Goal: Task Accomplishment & Management: Use online tool/utility

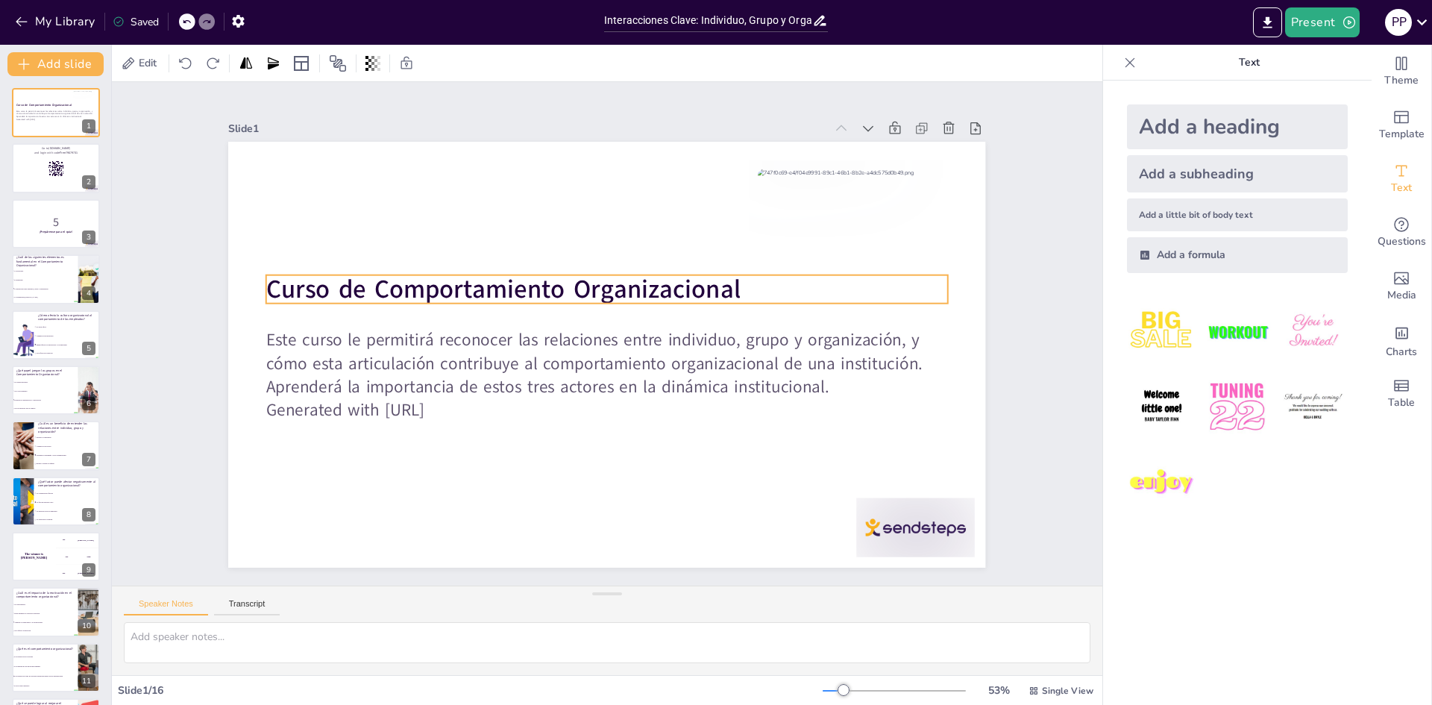
checkbox input "true"
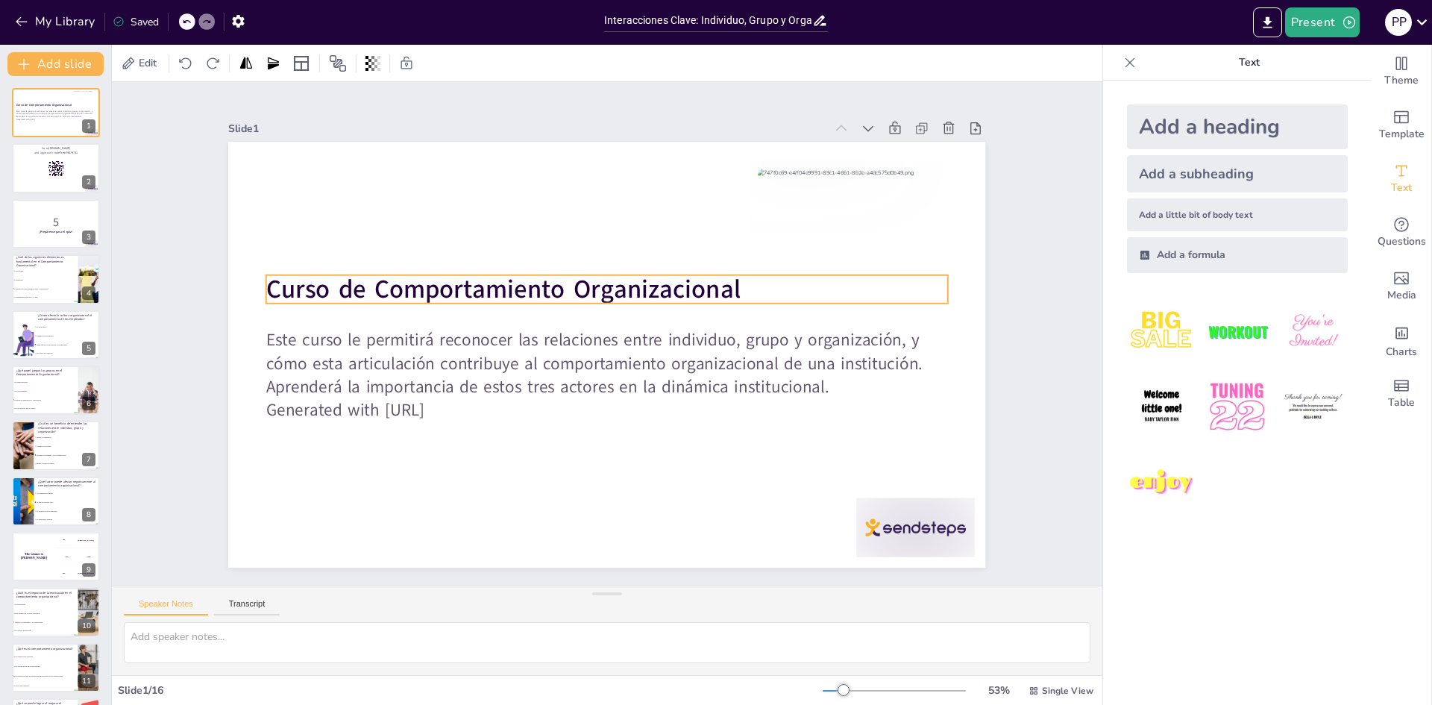
checkbox input "true"
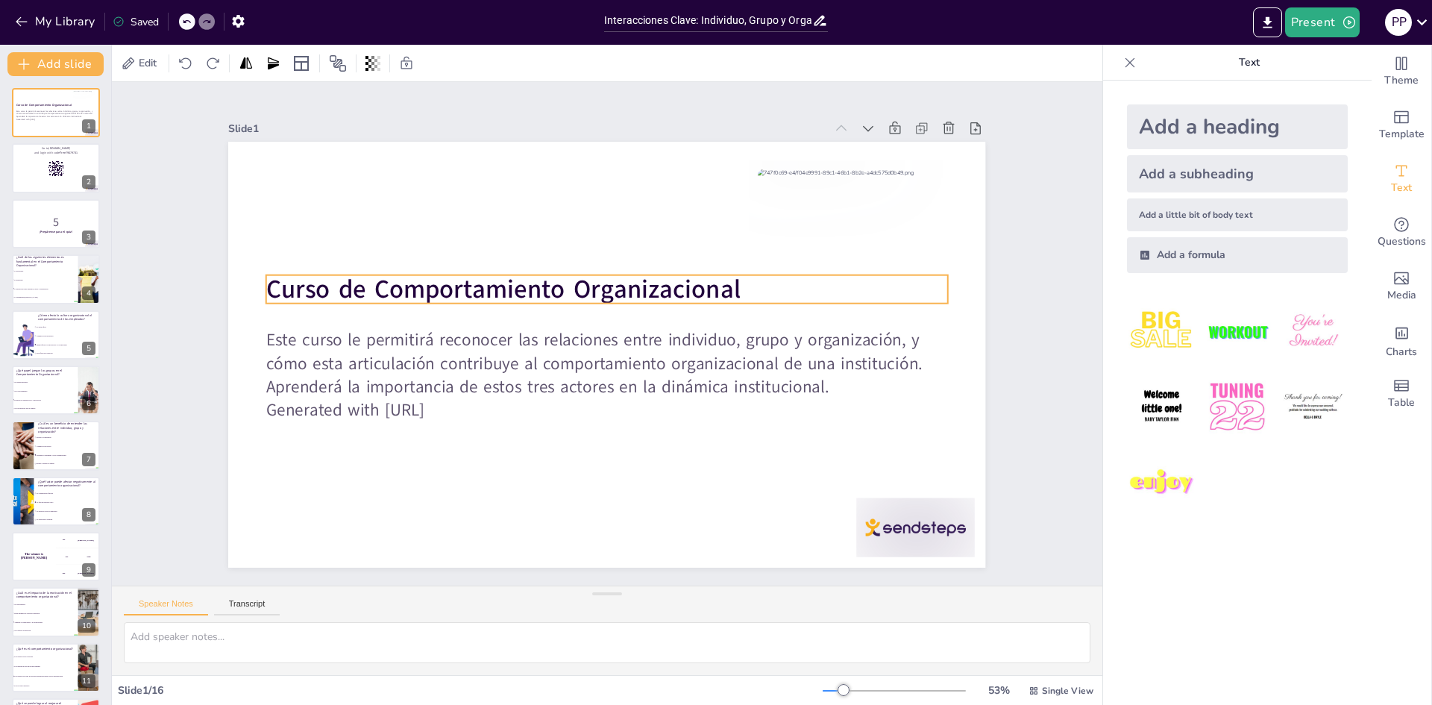
checkbox input "true"
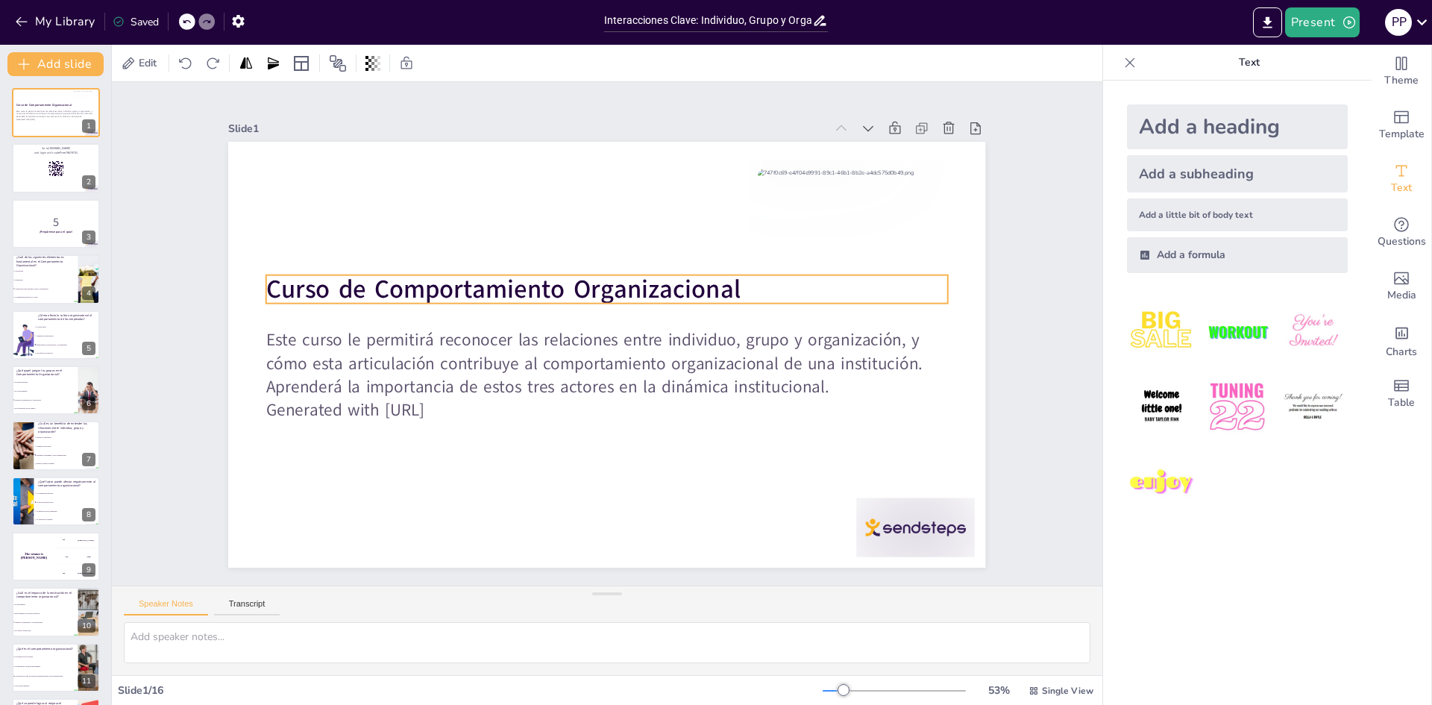
checkbox input "true"
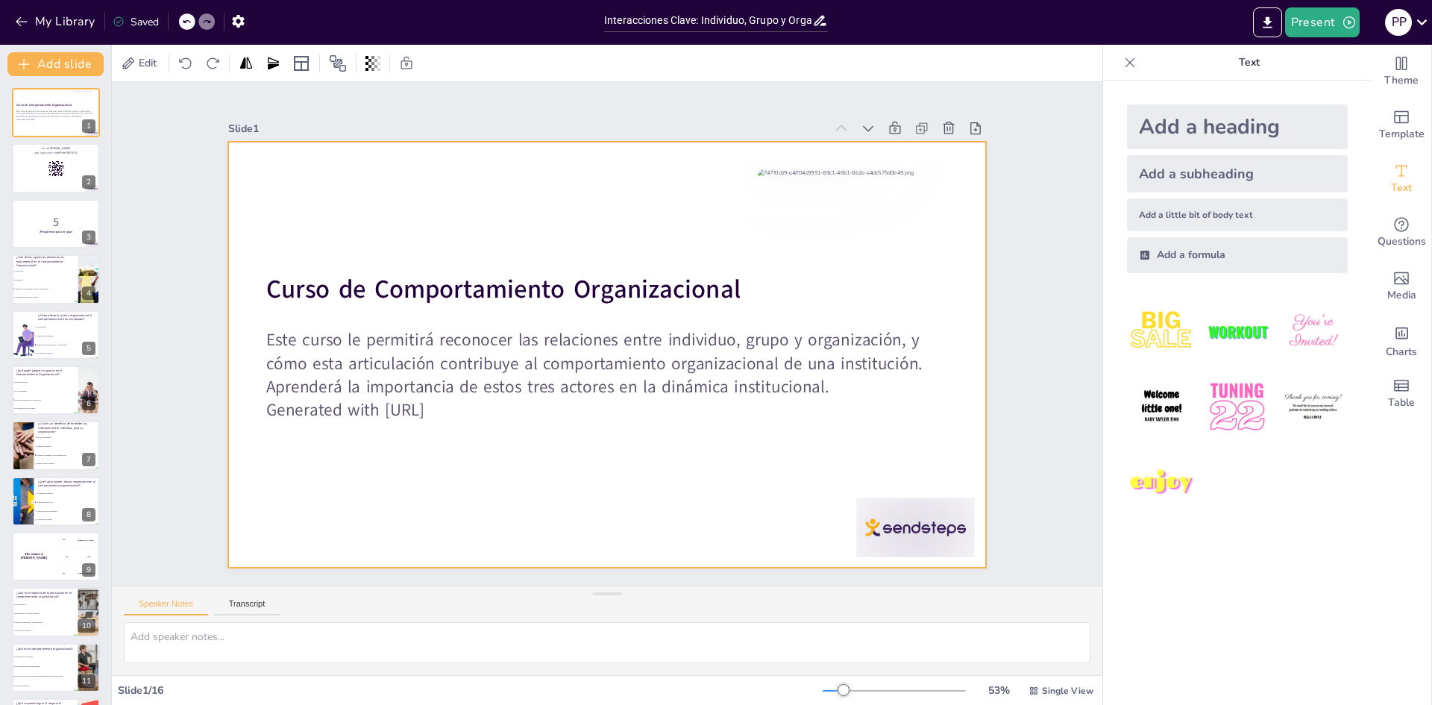
checkbox input "true"
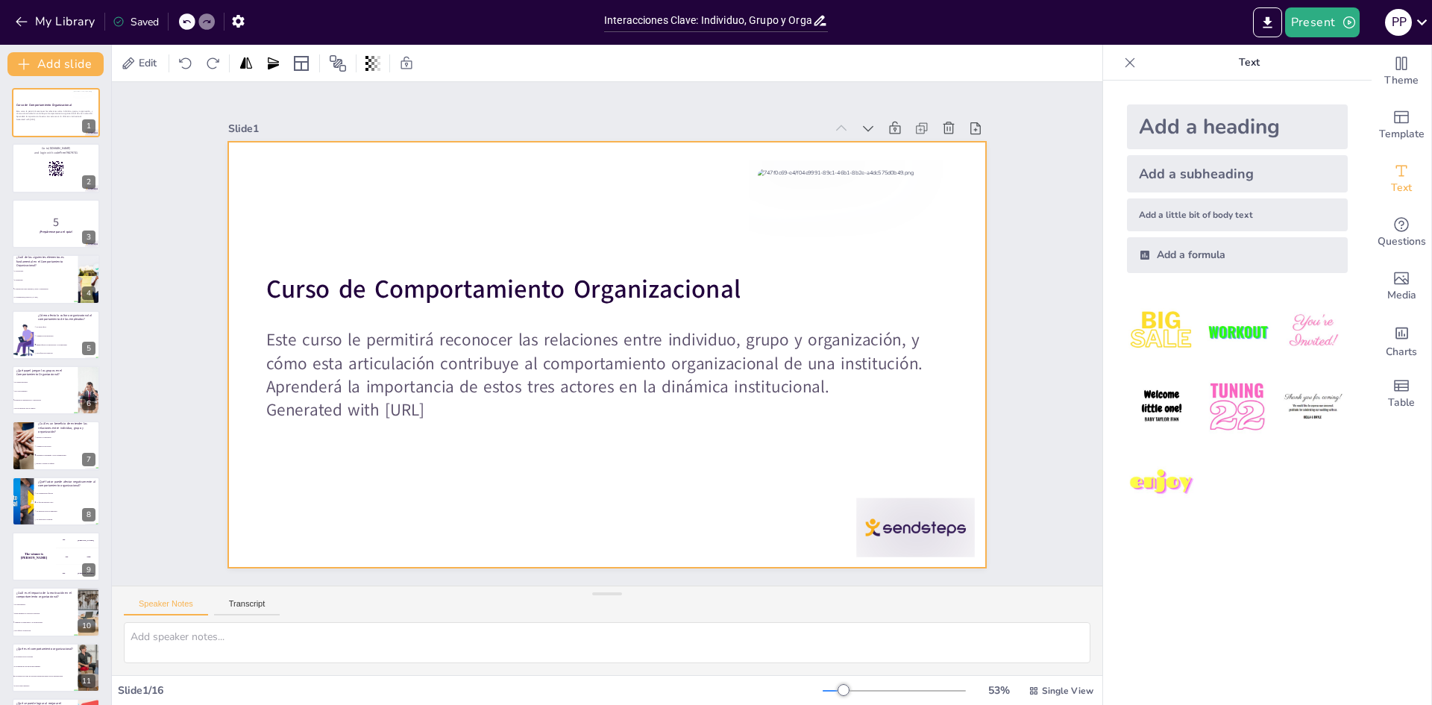
checkbox input "true"
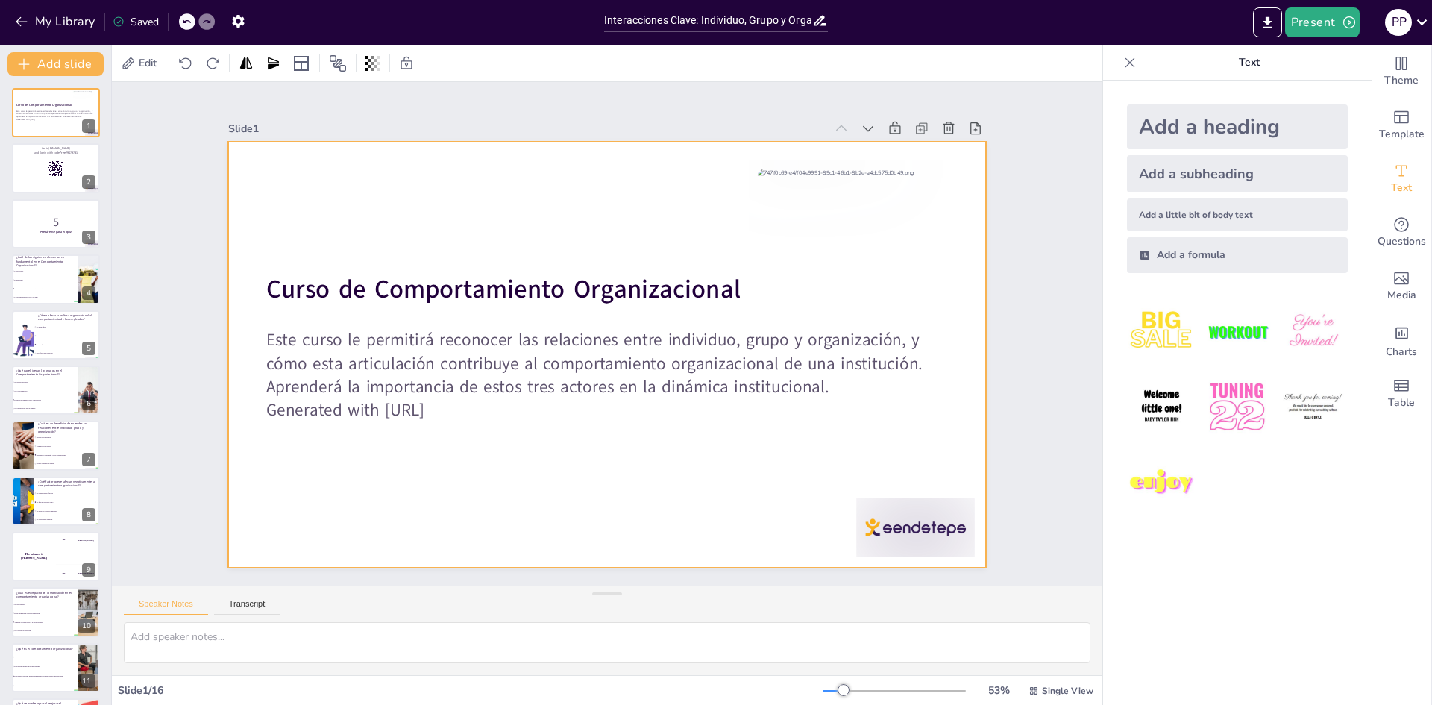
checkbox input "true"
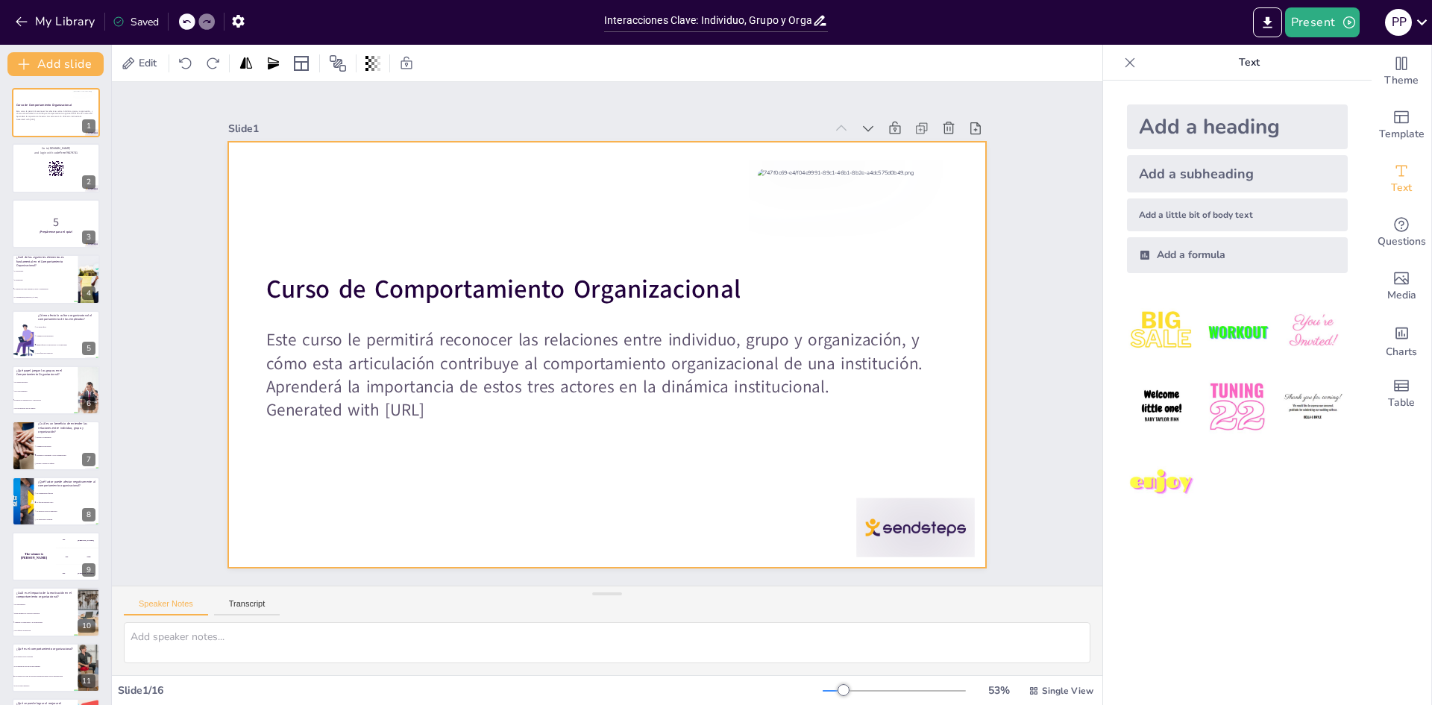
checkbox input "true"
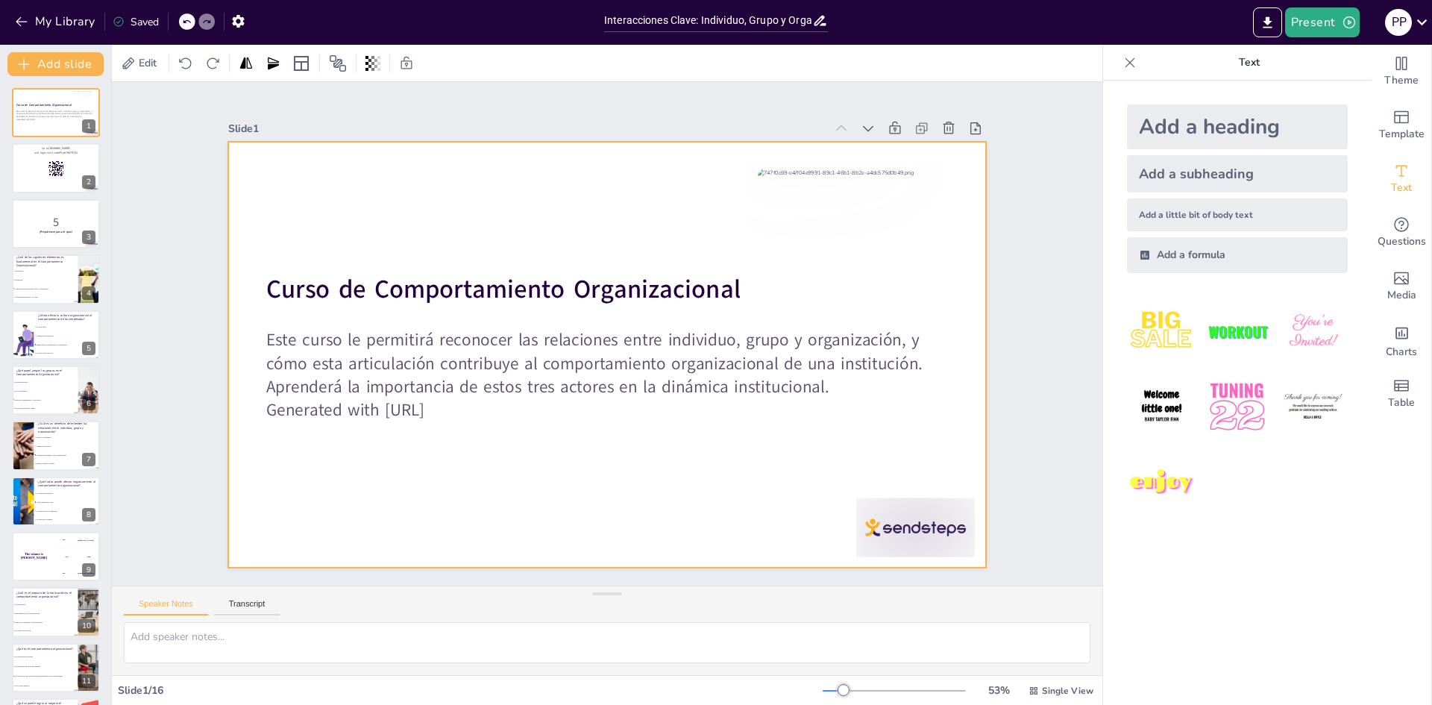
checkbox input "true"
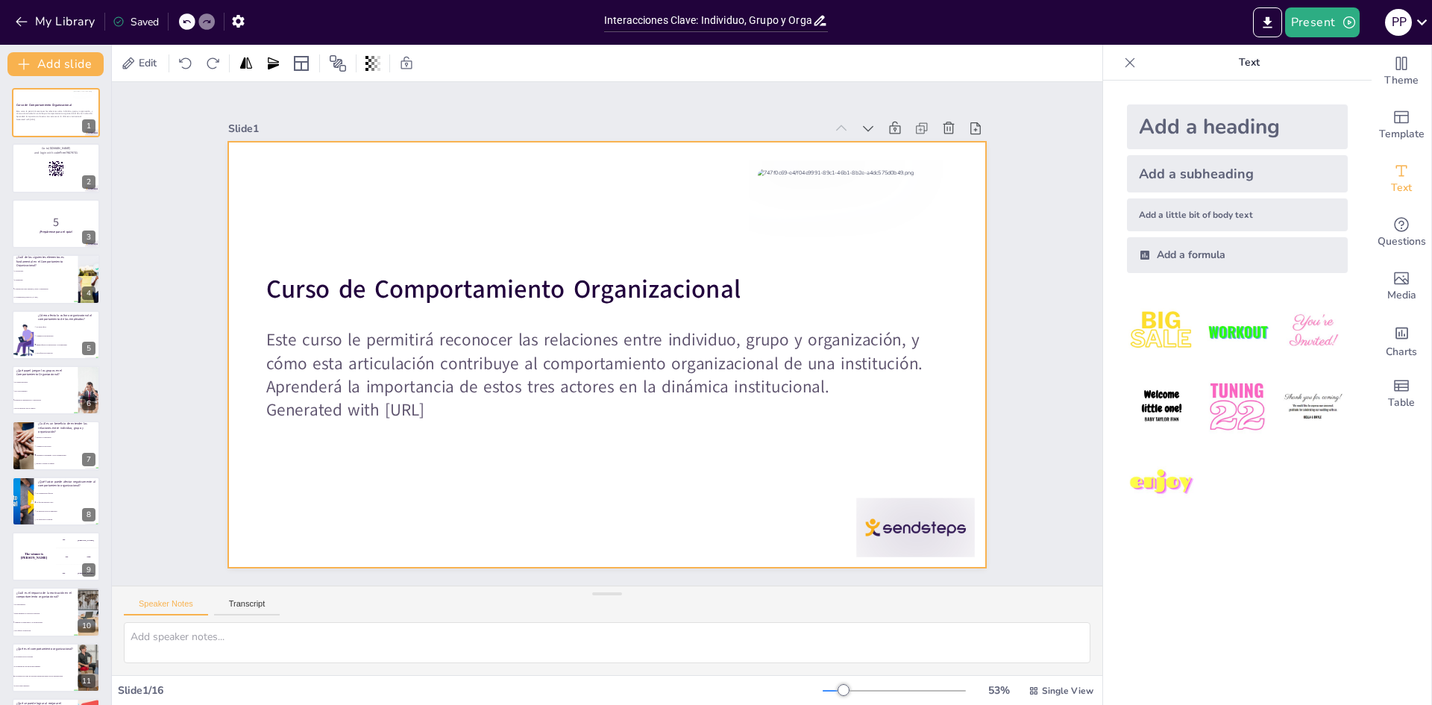
checkbox input "true"
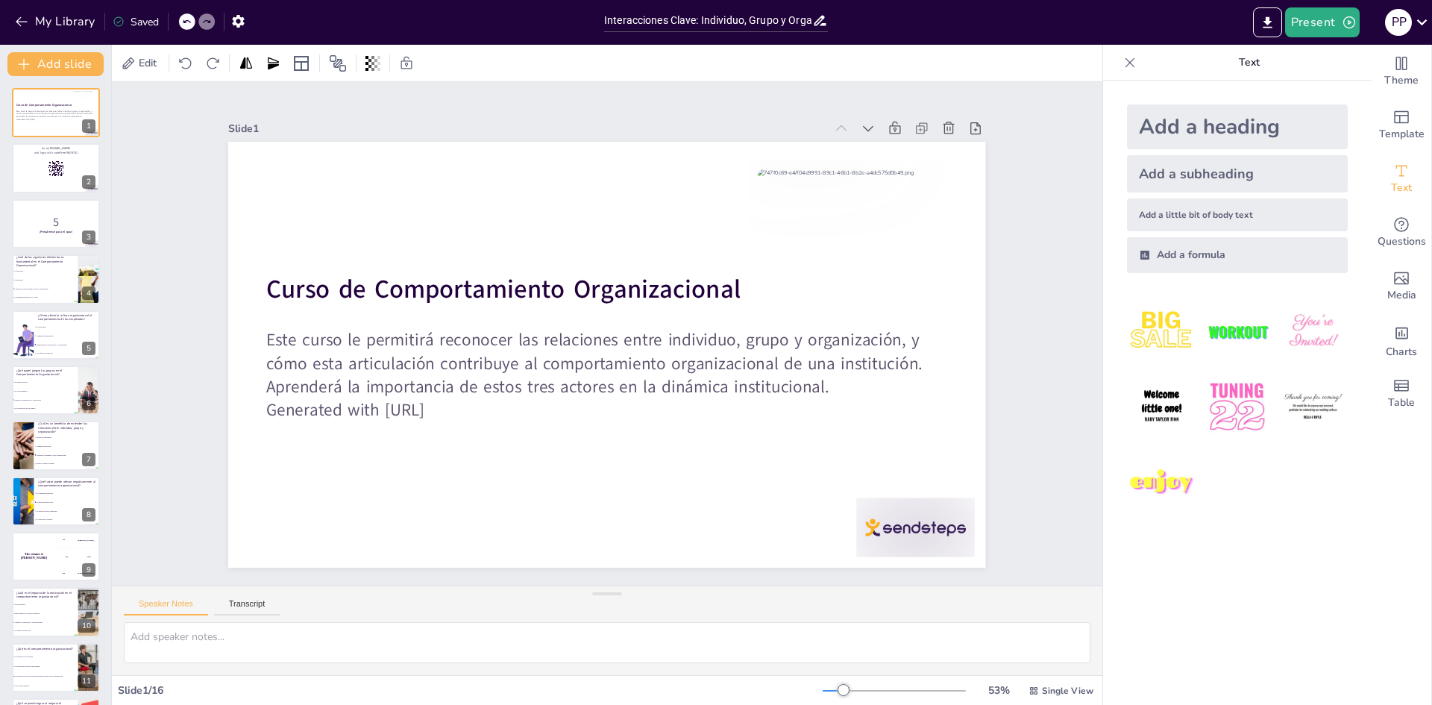
checkbox input "true"
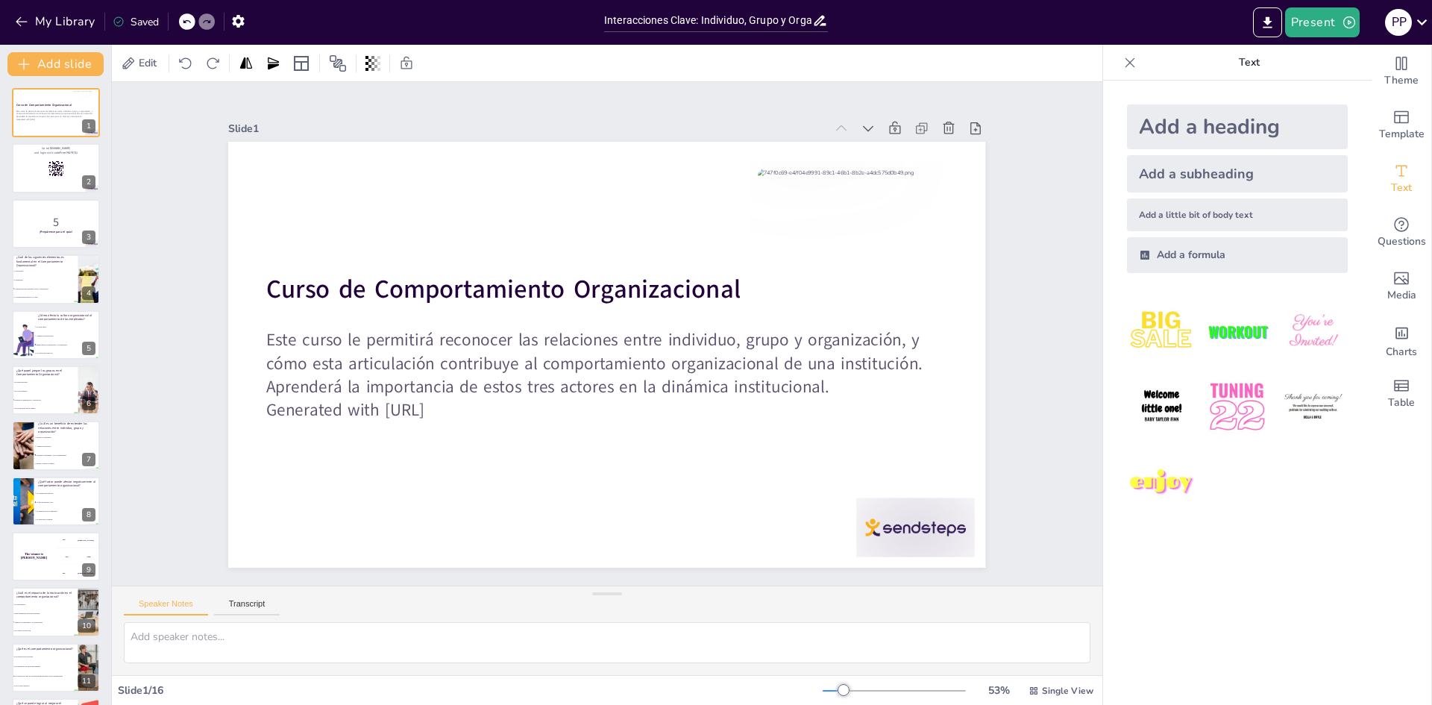
checkbox input "true"
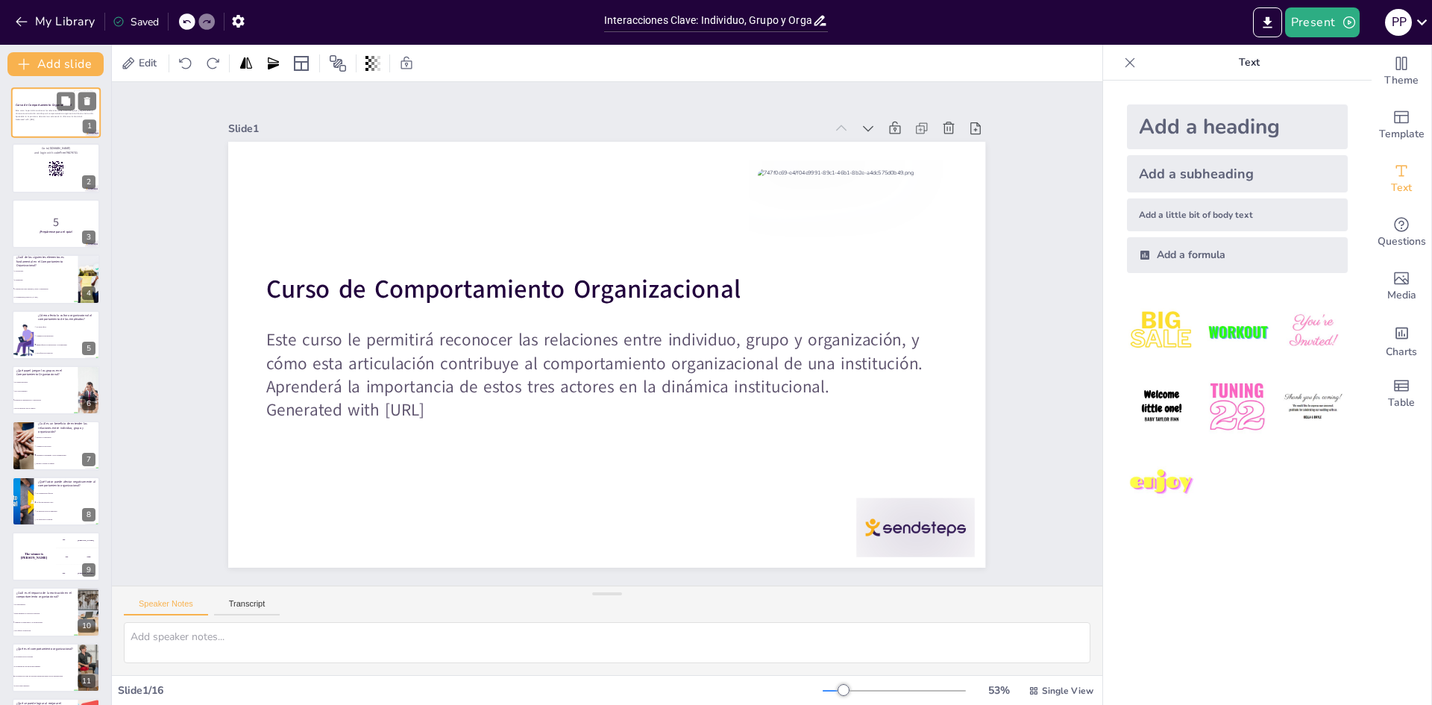
checkbox input "true"
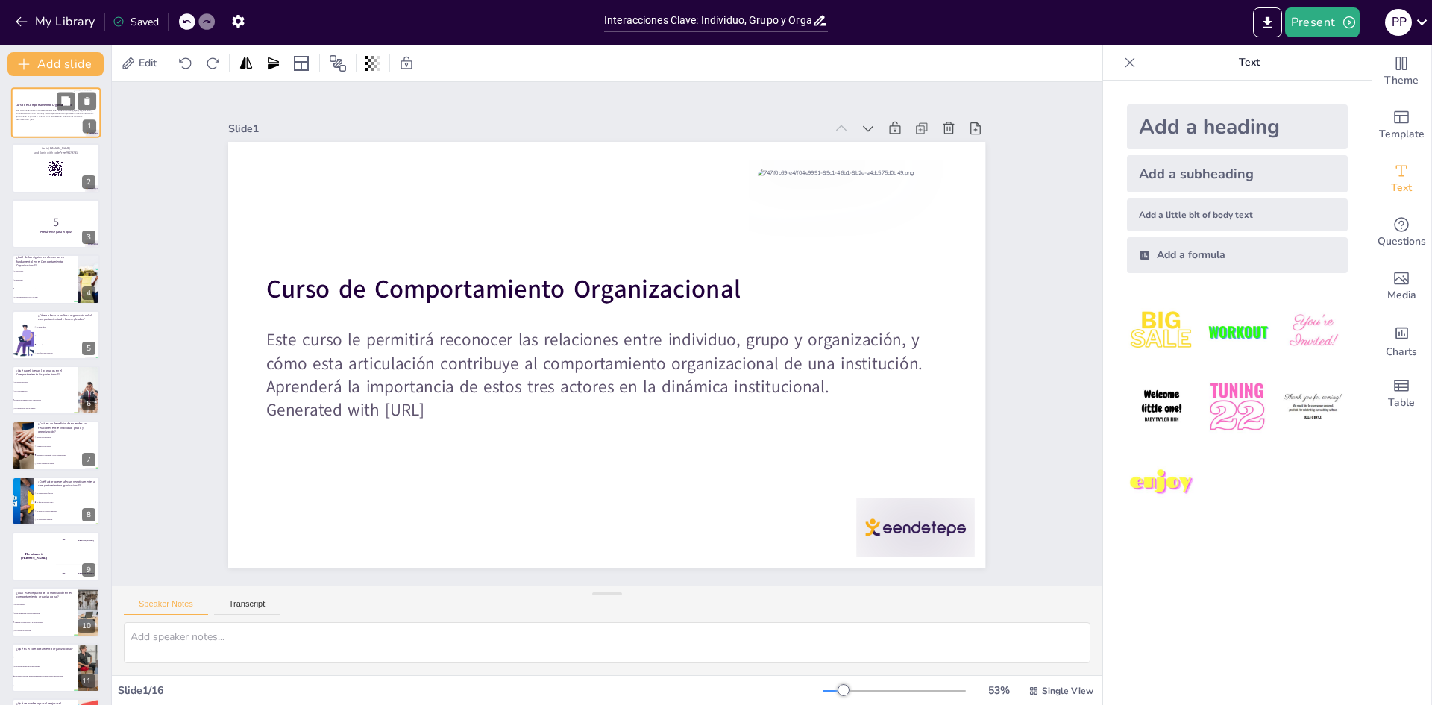
checkbox input "true"
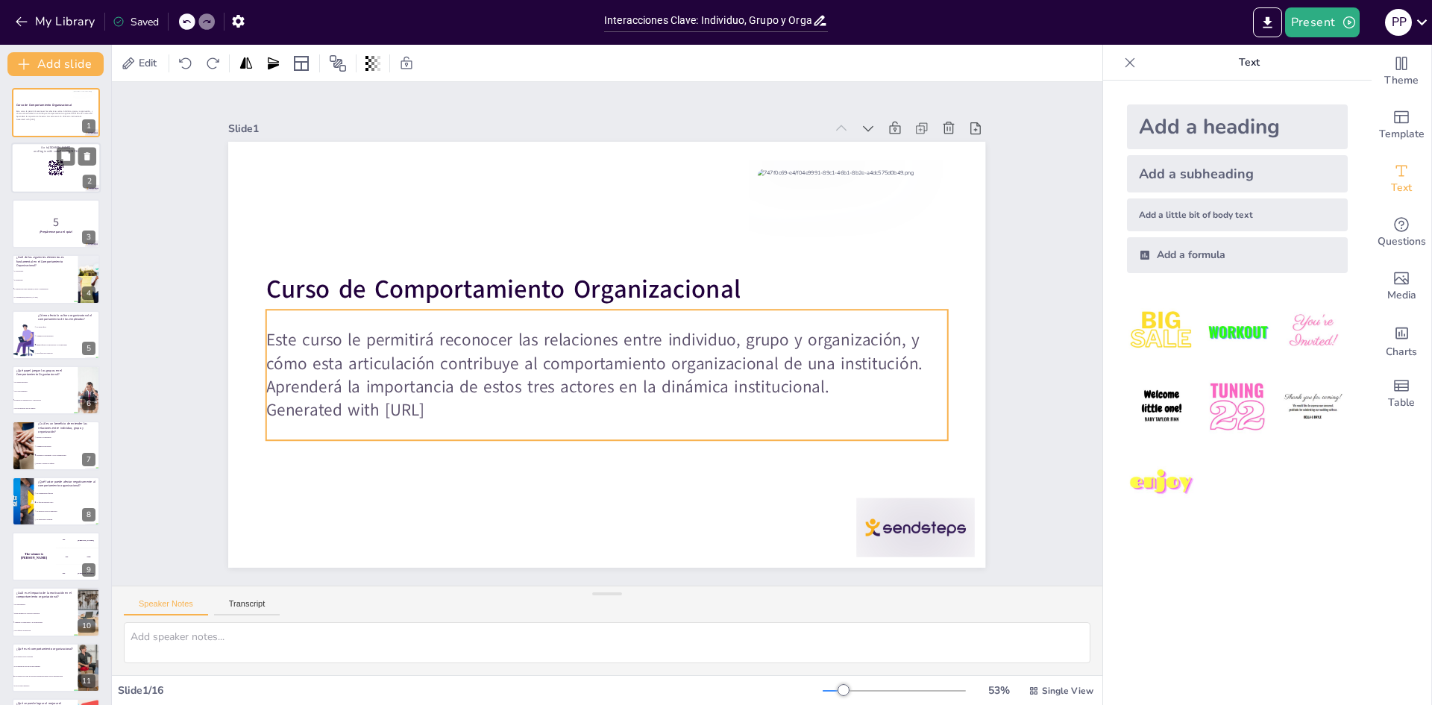
checkbox input "true"
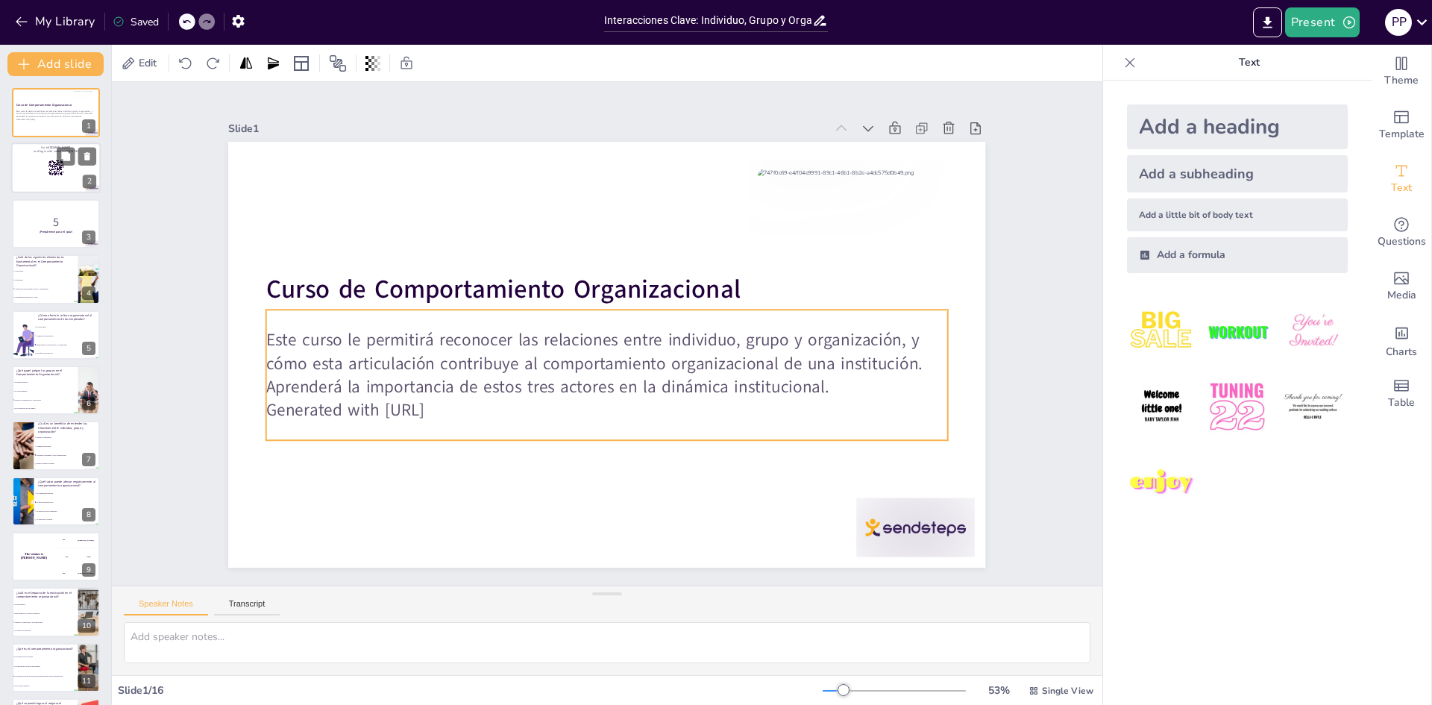
checkbox input "true"
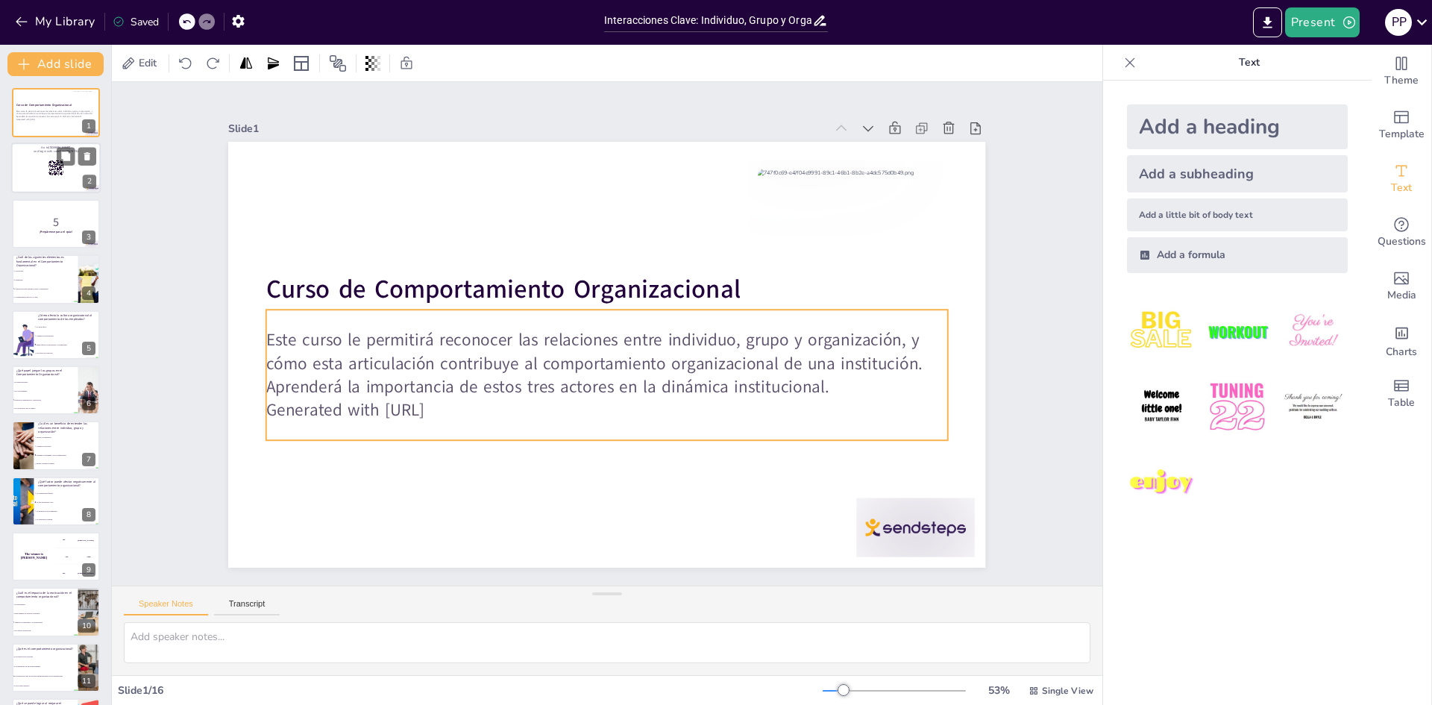
checkbox input "true"
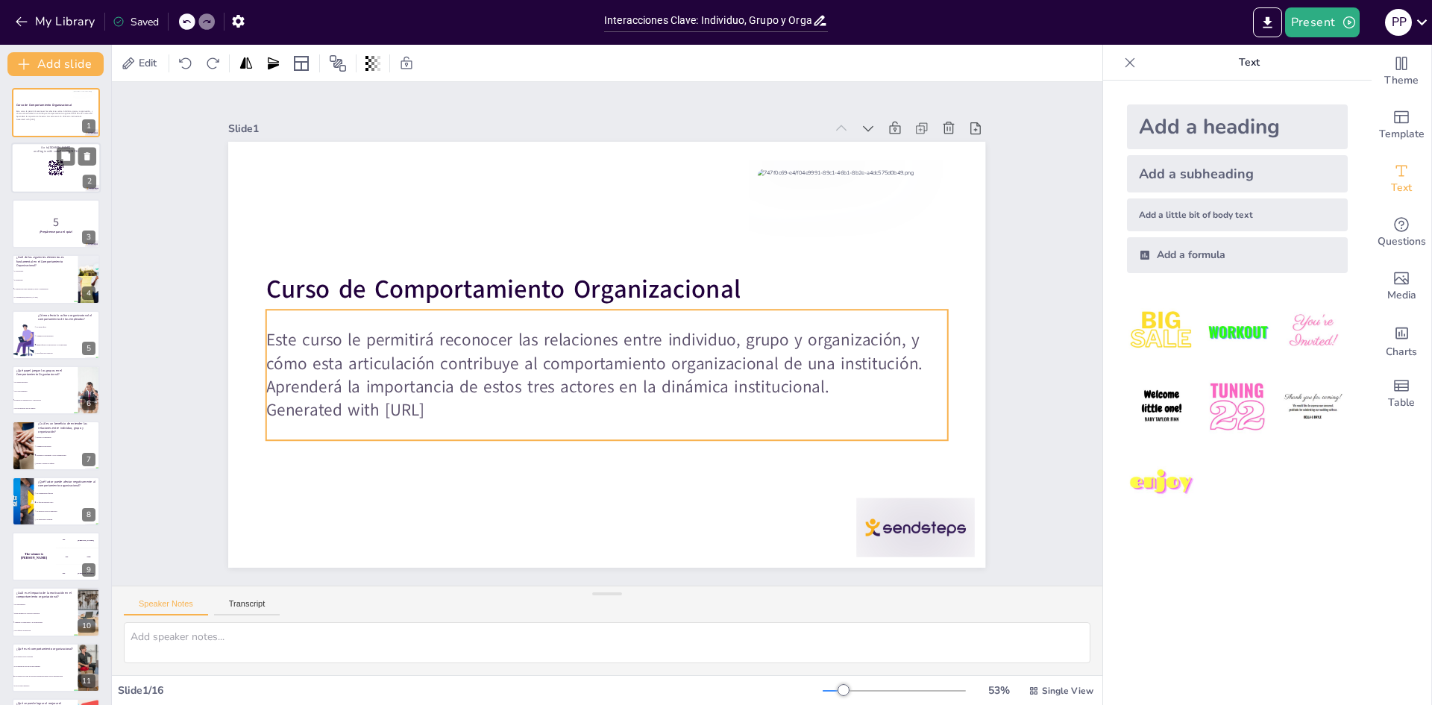
checkbox input "true"
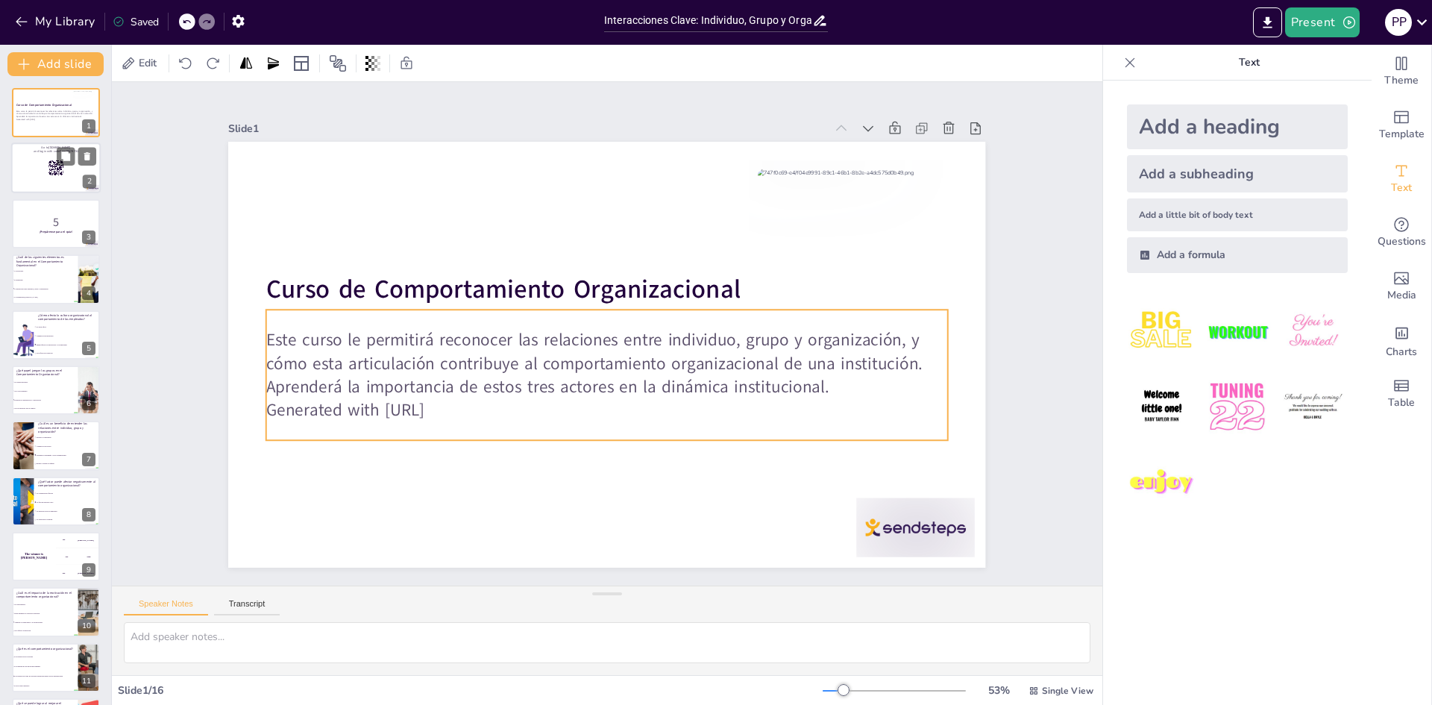
checkbox input "true"
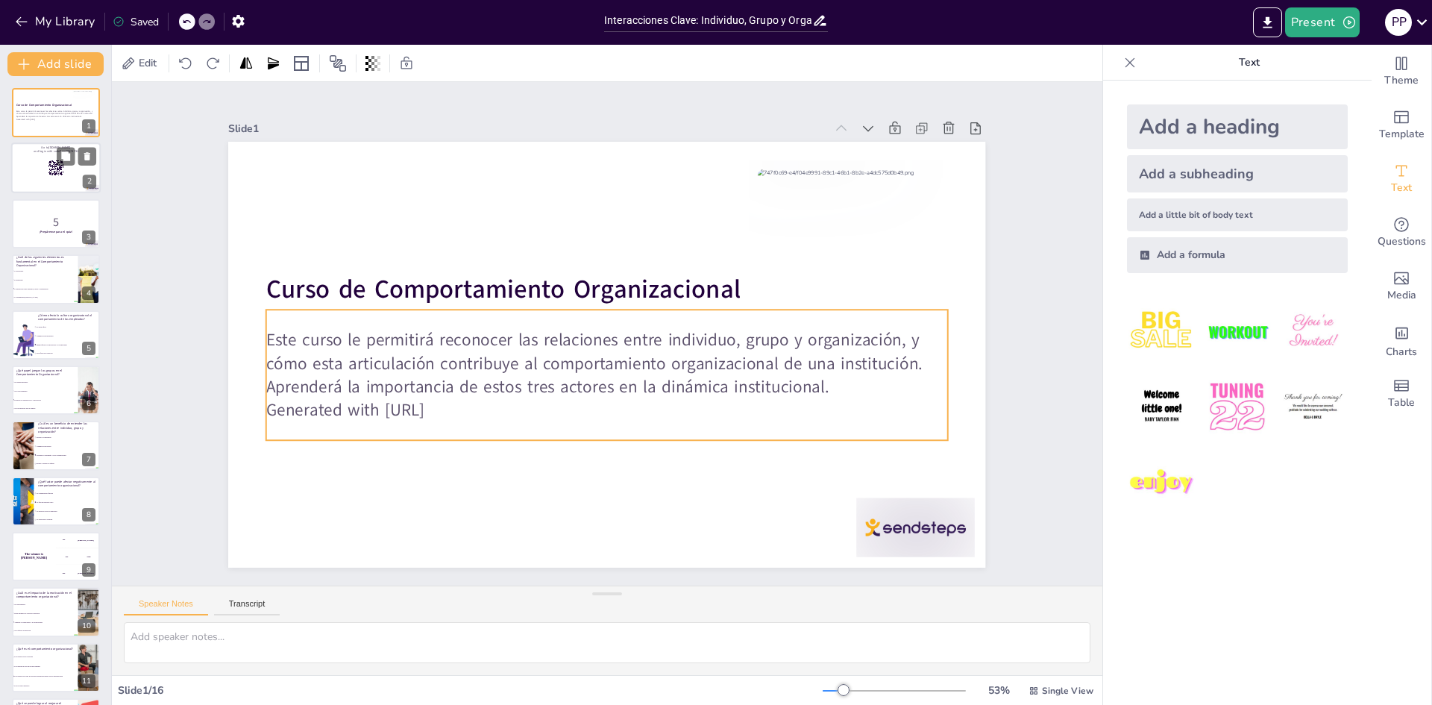
checkbox input "true"
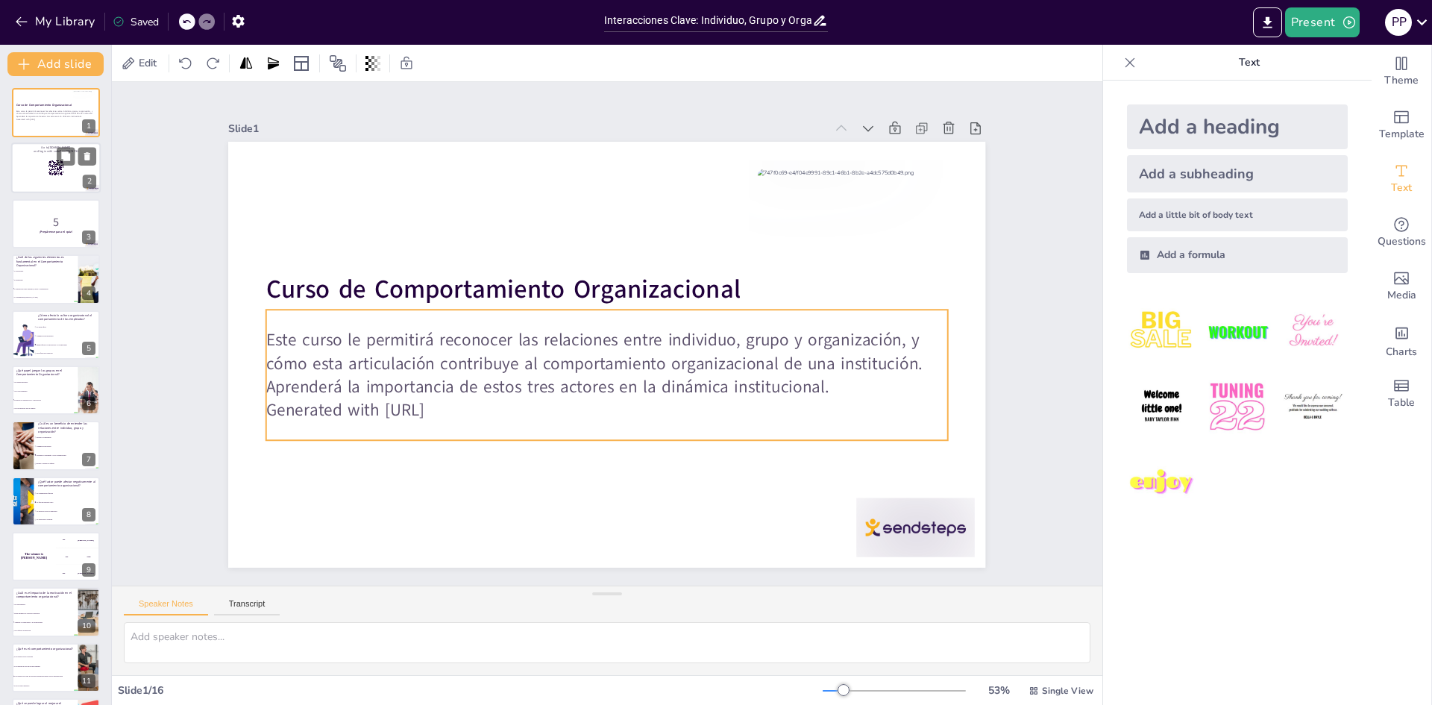
checkbox input "true"
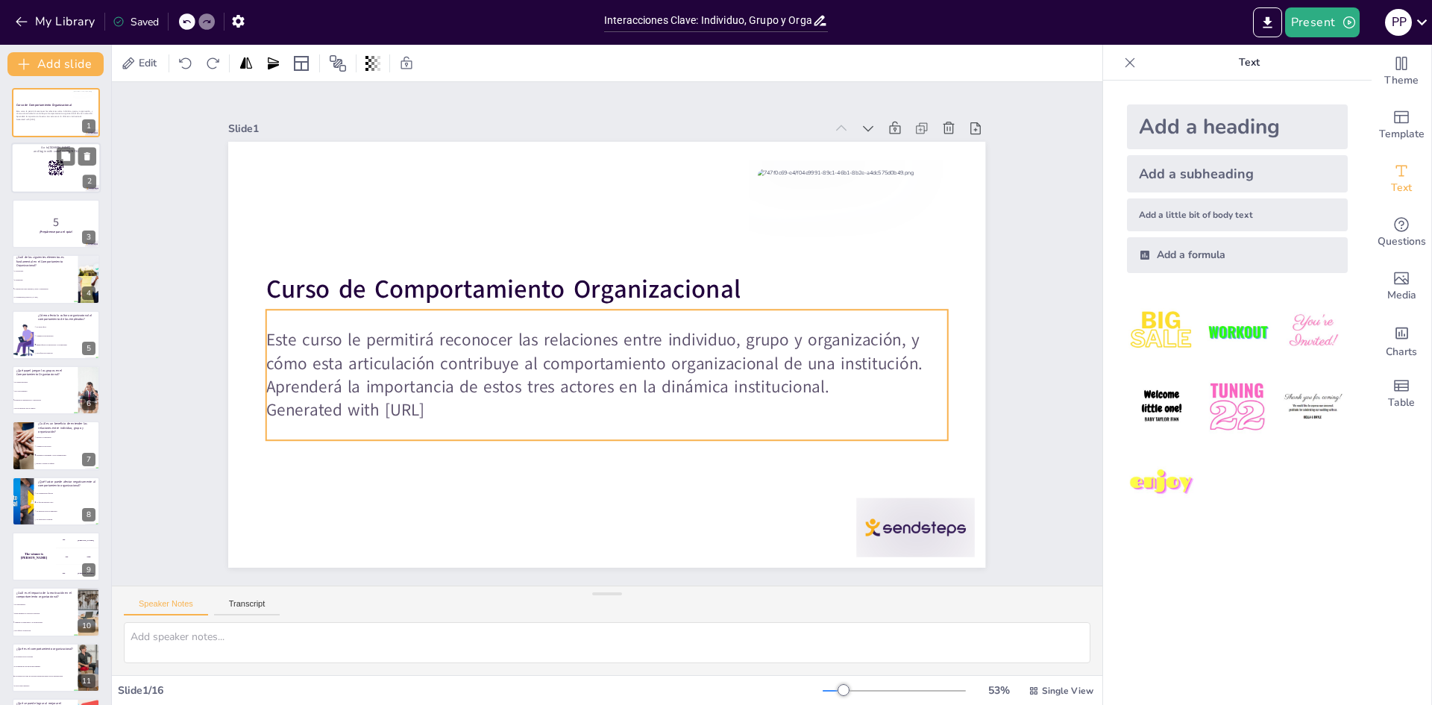
checkbox input "true"
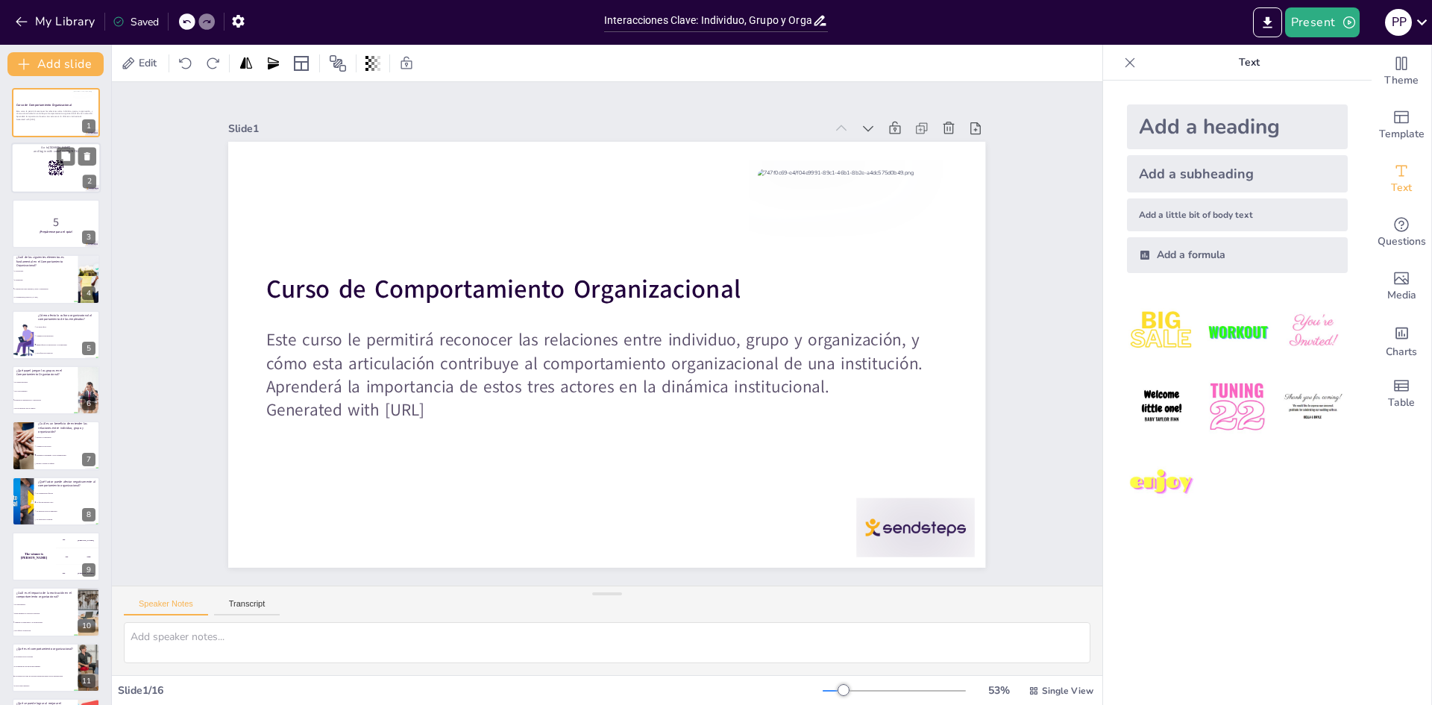
checkbox input "true"
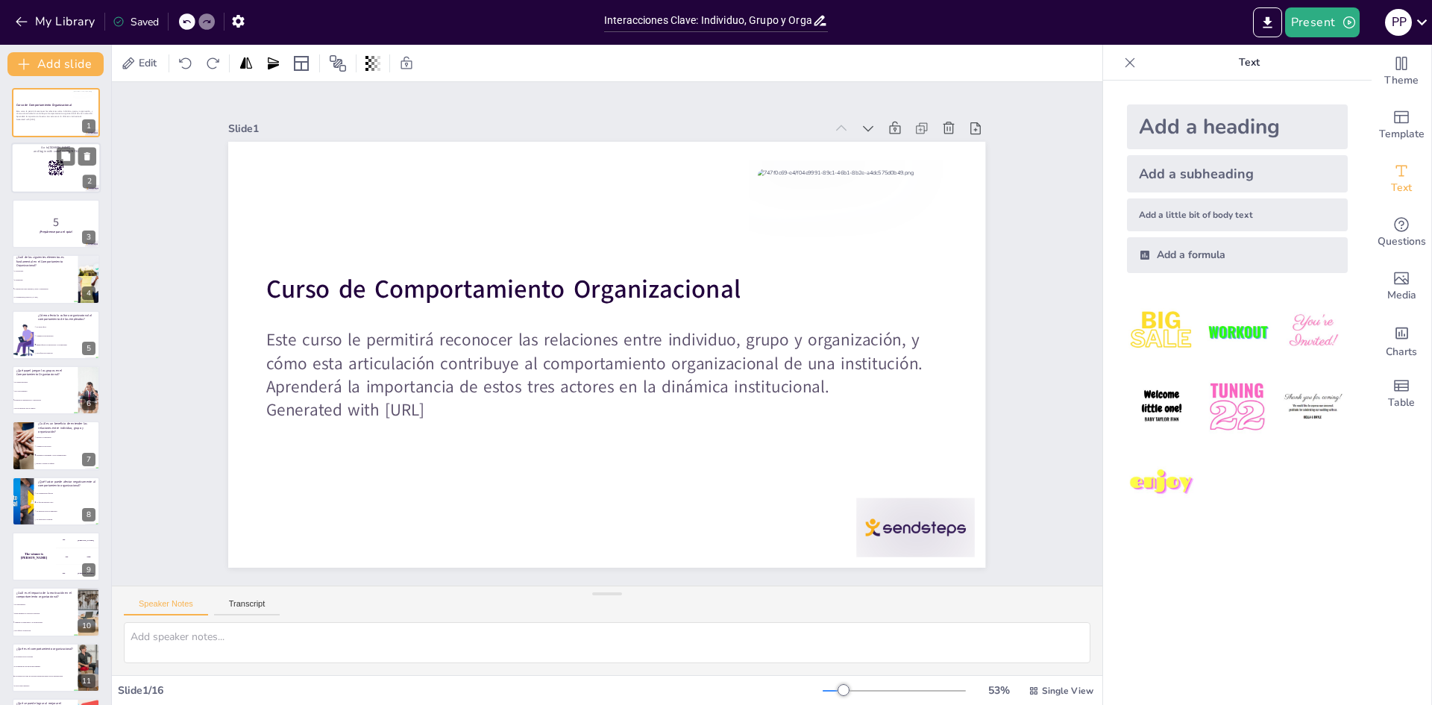
checkbox input "true"
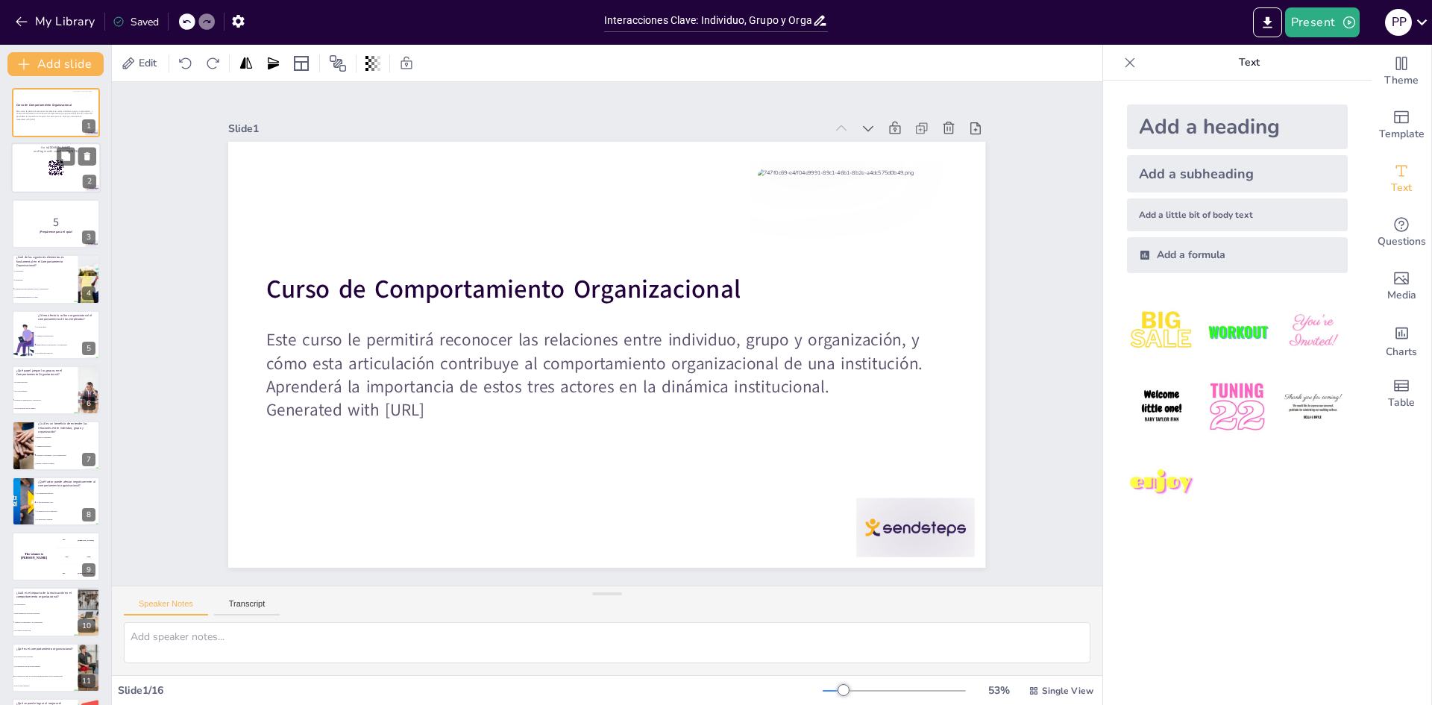
checkbox input "true"
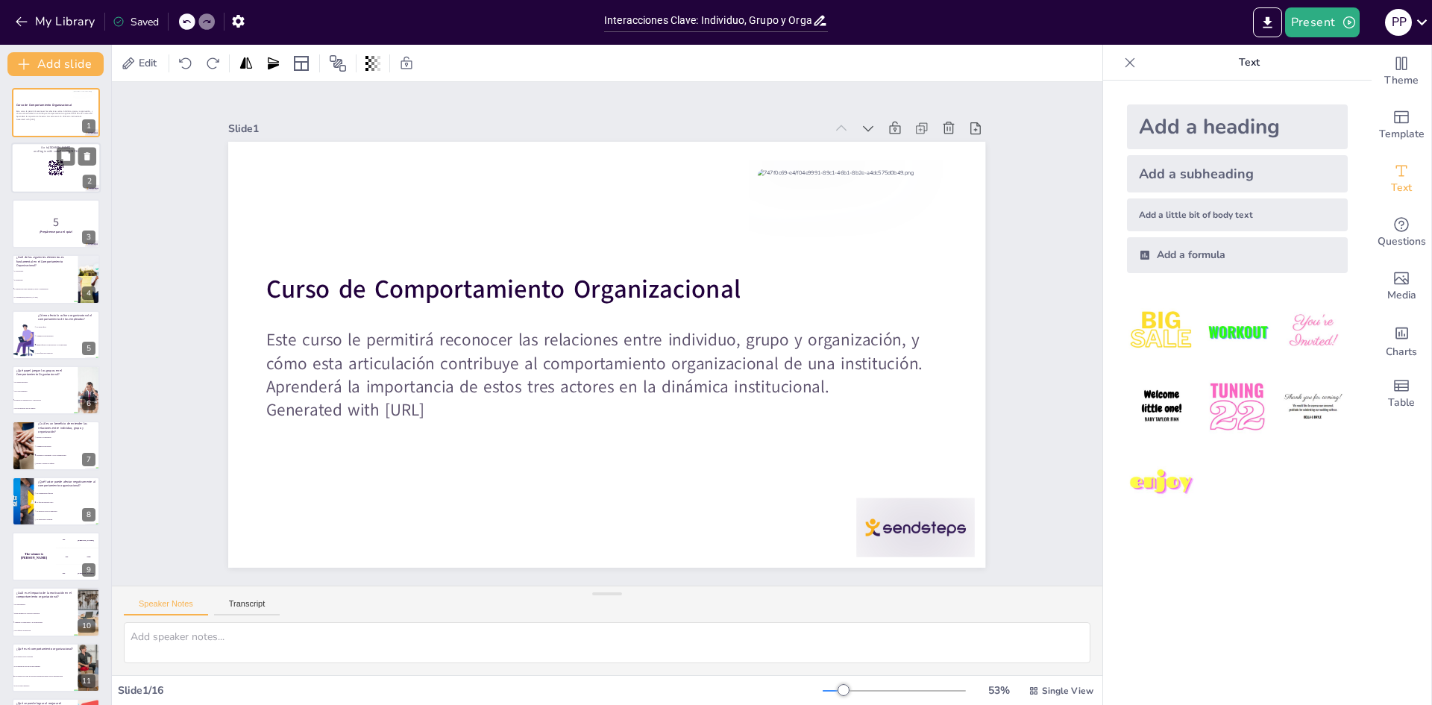
checkbox input "true"
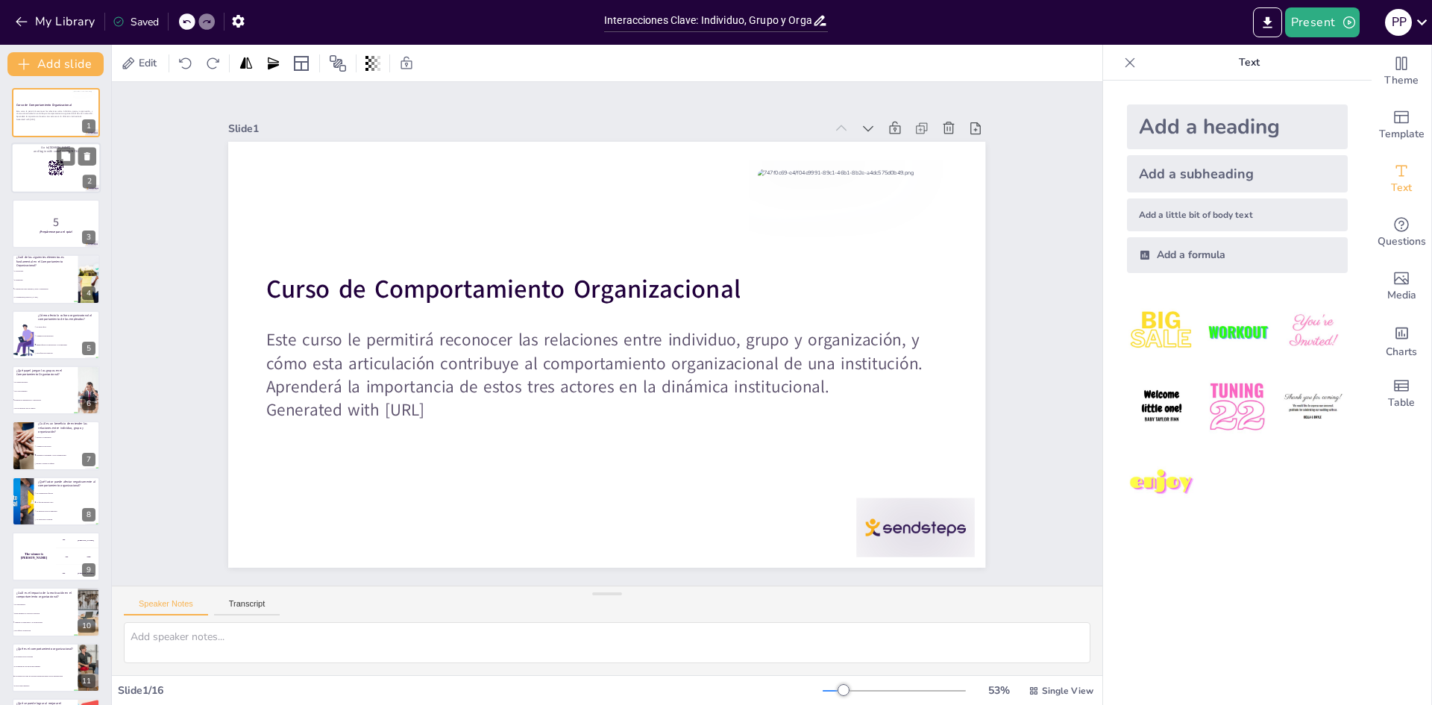
click at [48, 160] on icon at bounding box center [56, 168] width 16 height 16
checkbox input "true"
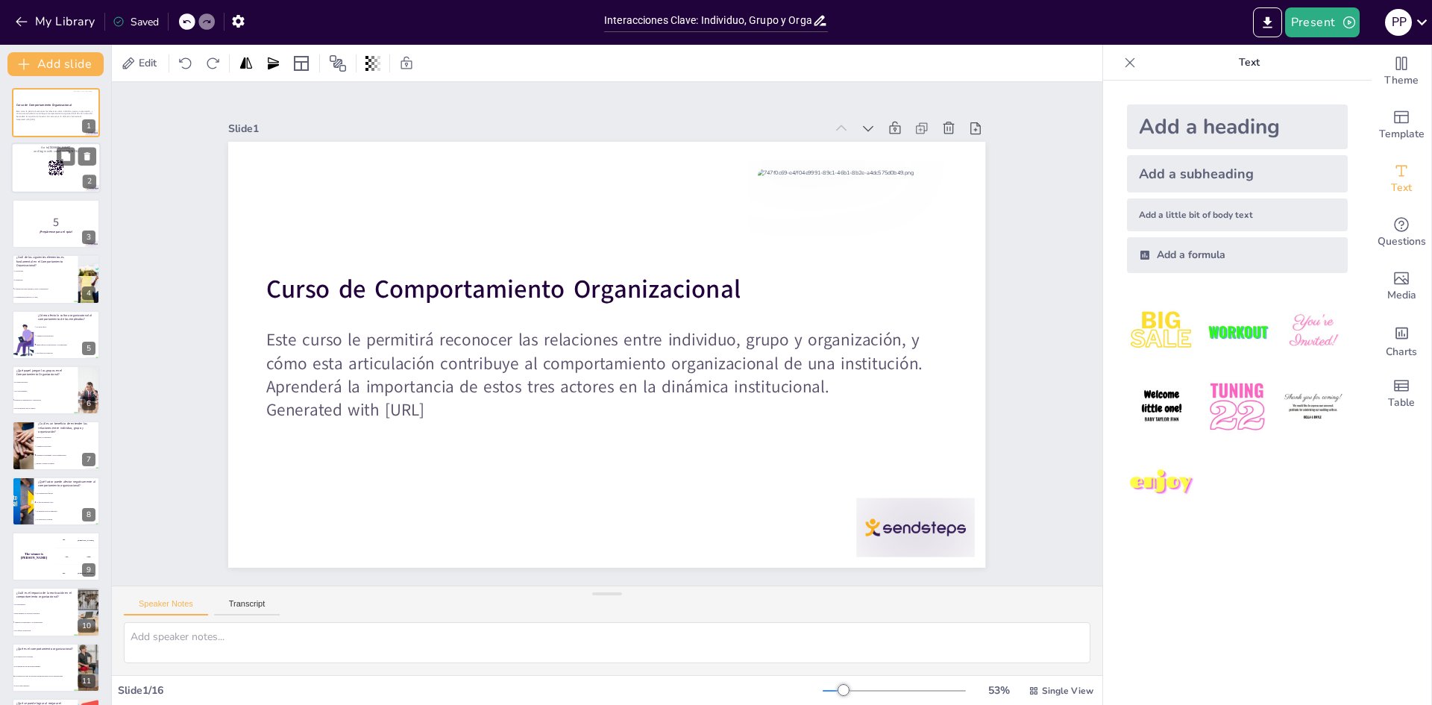
checkbox input "true"
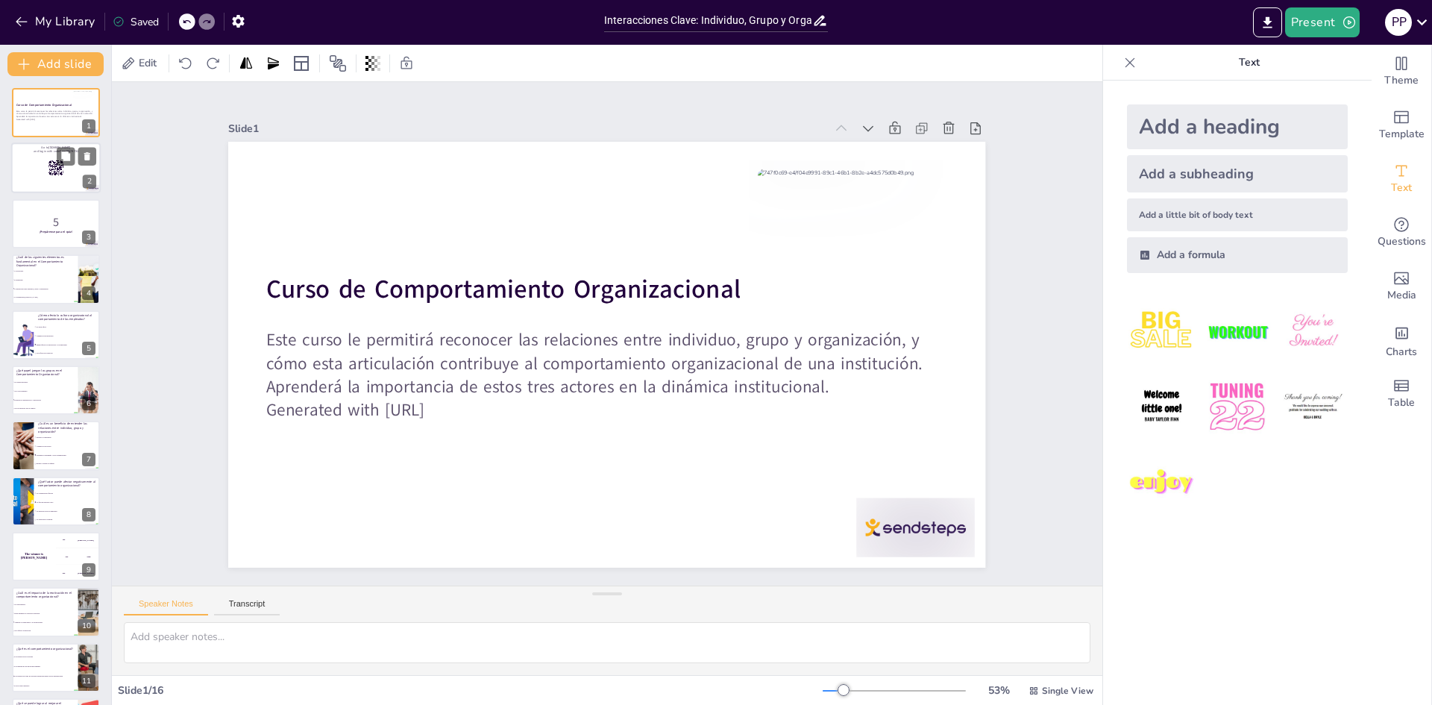
checkbox input "true"
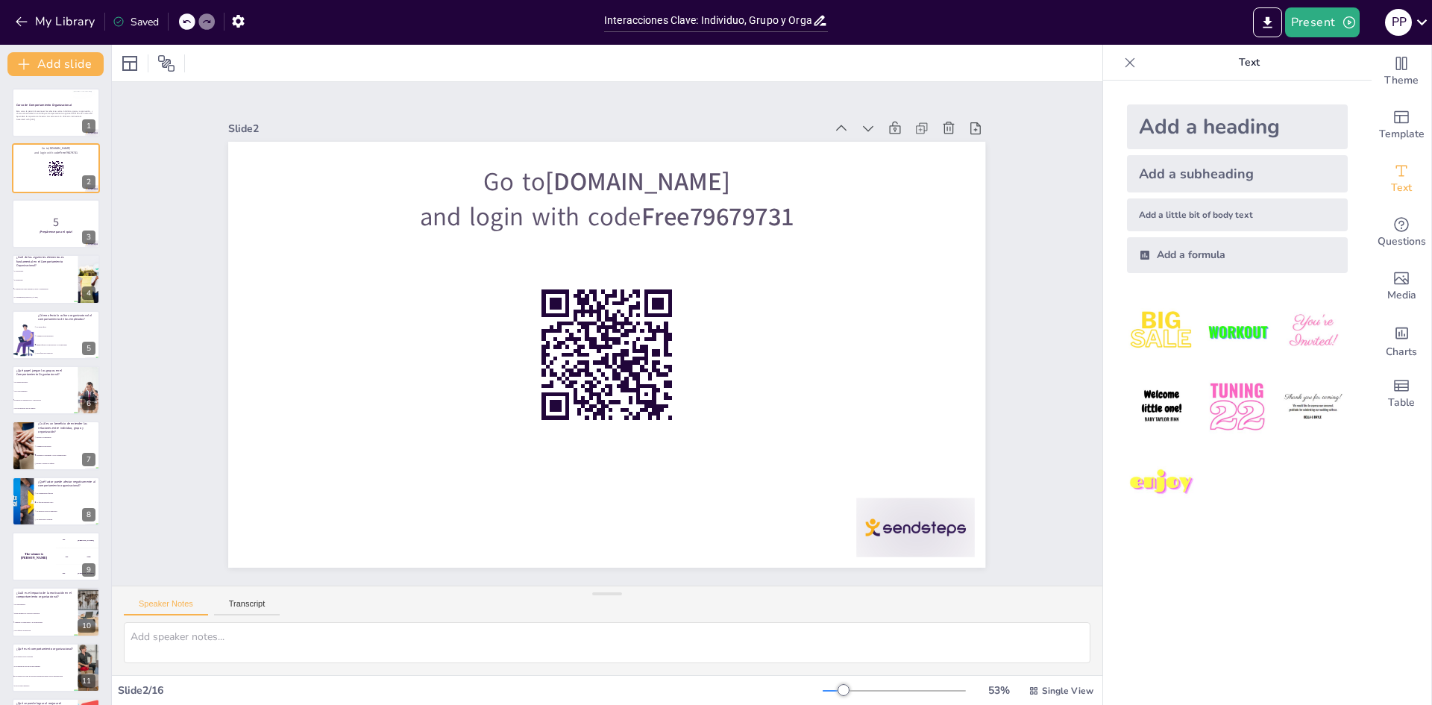
checkbox input "true"
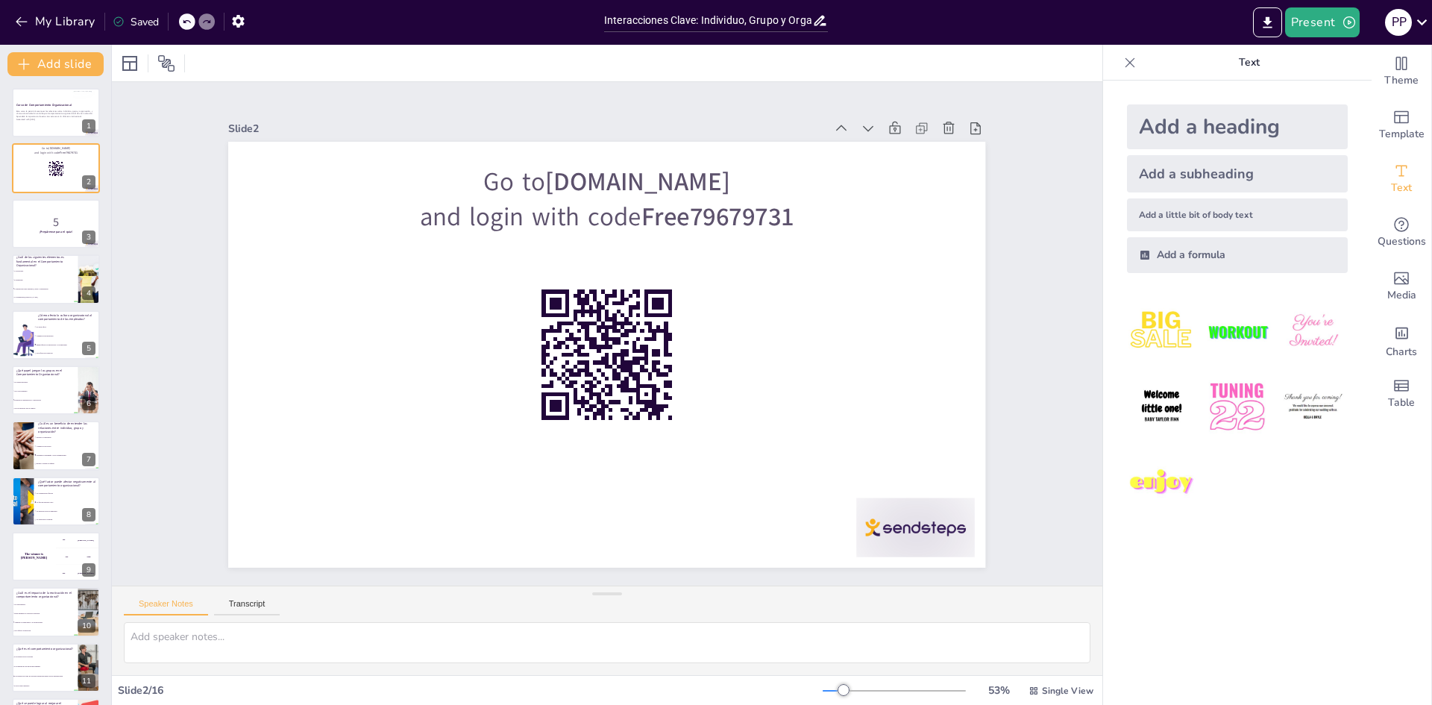
checkbox input "true"
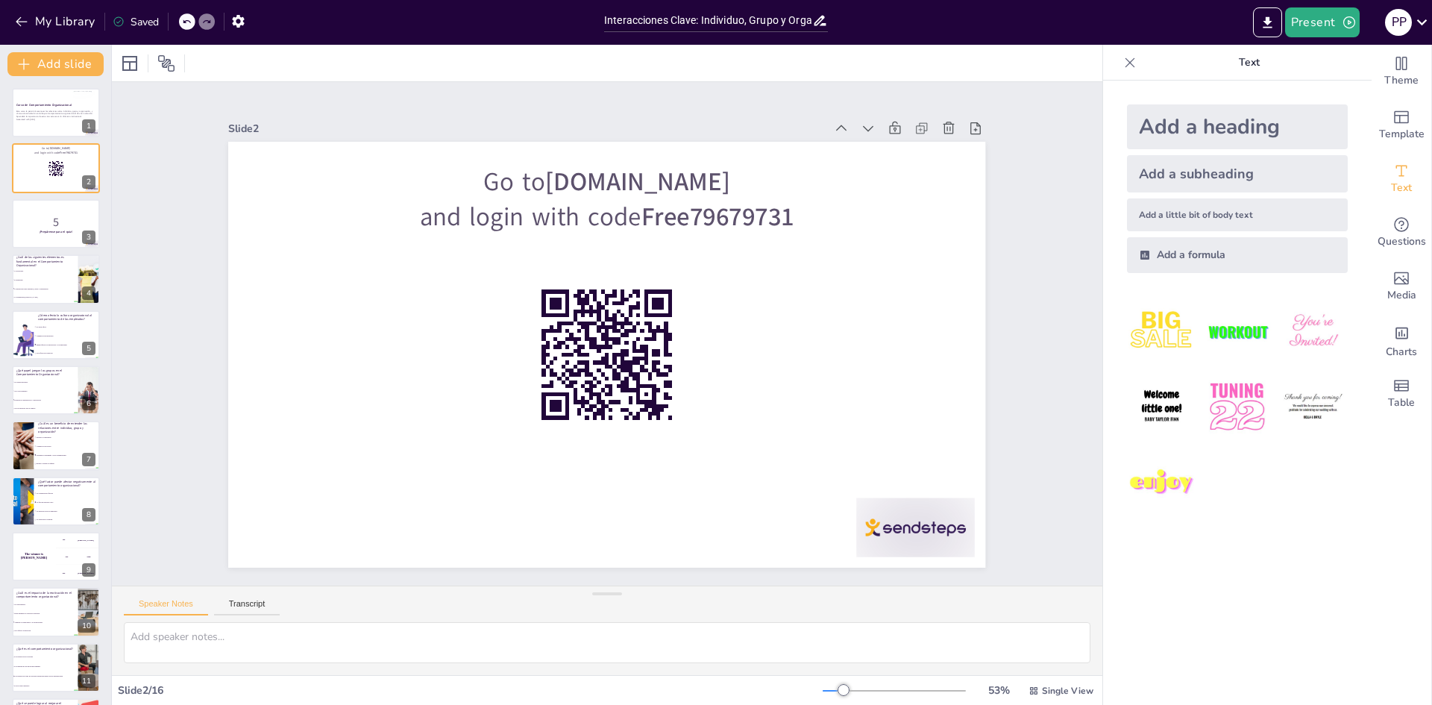
checkbox input "true"
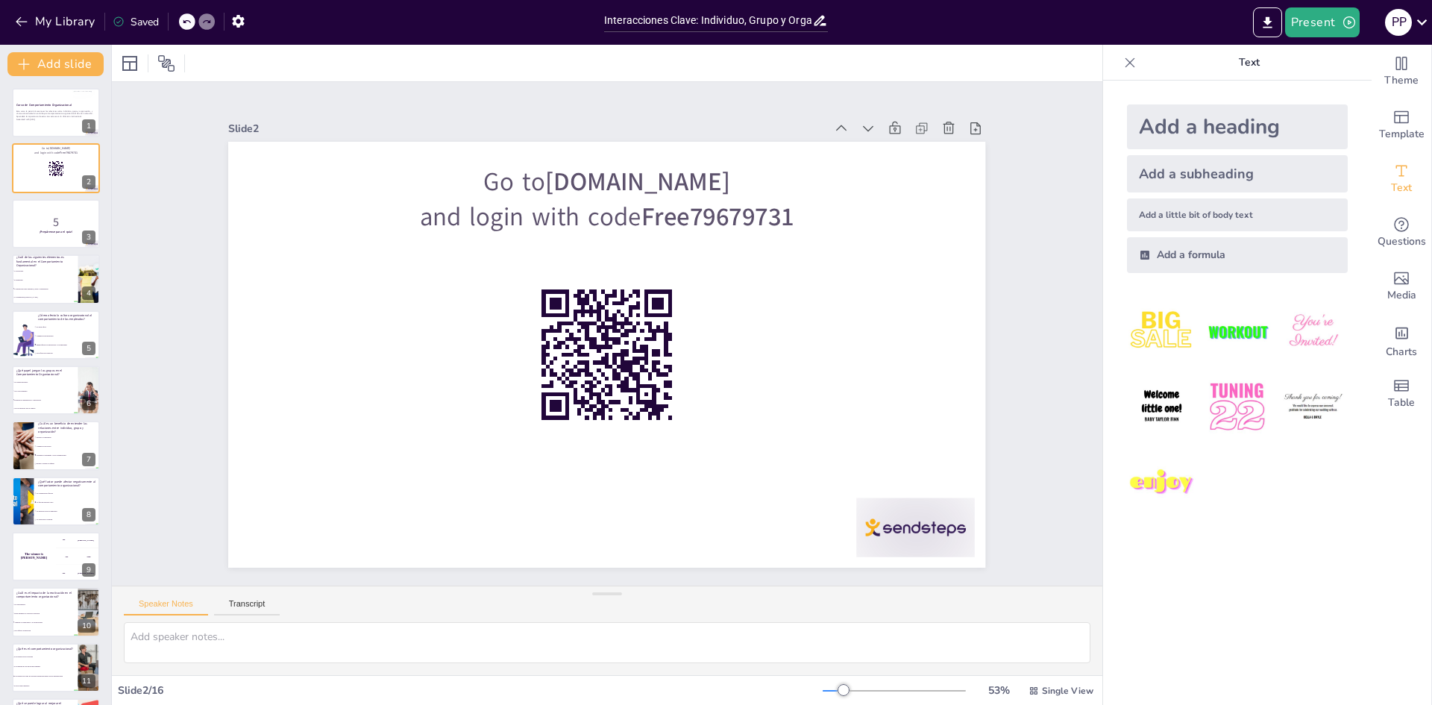
checkbox input "true"
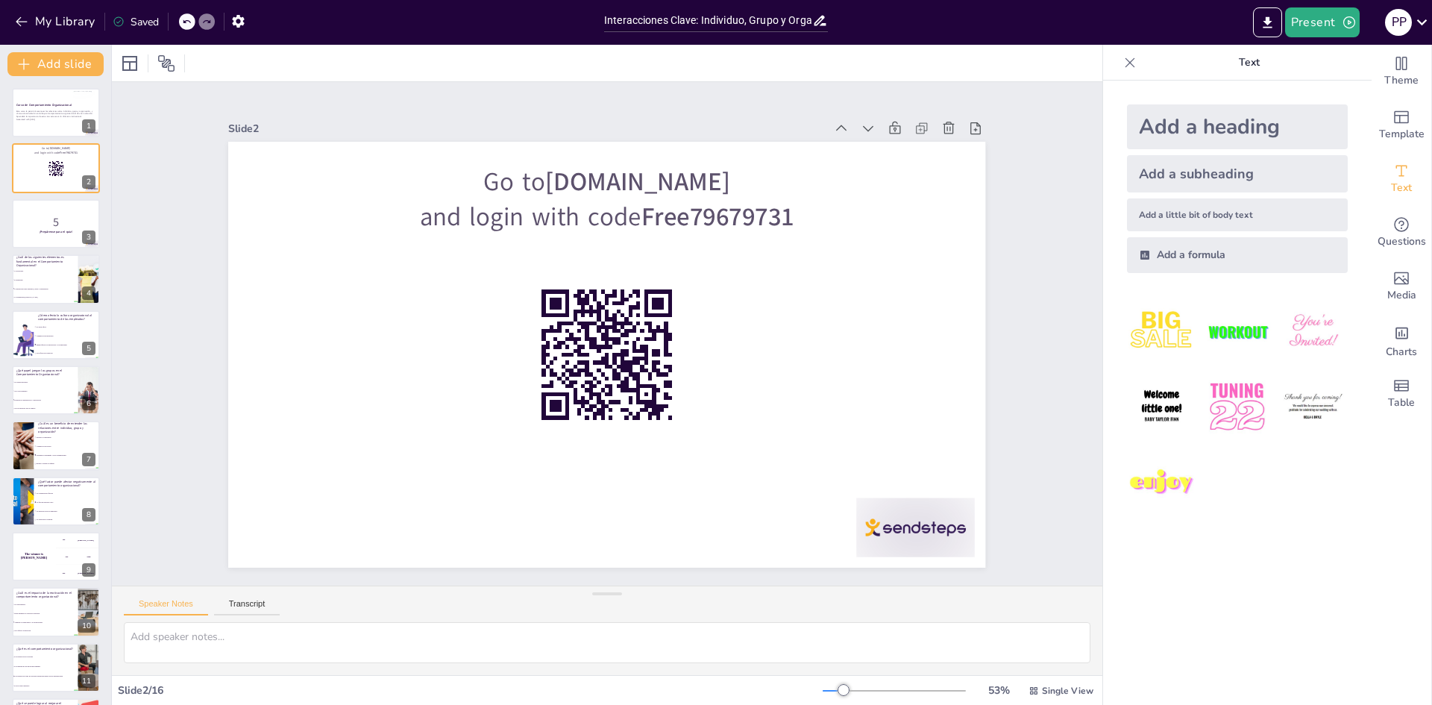
checkbox input "true"
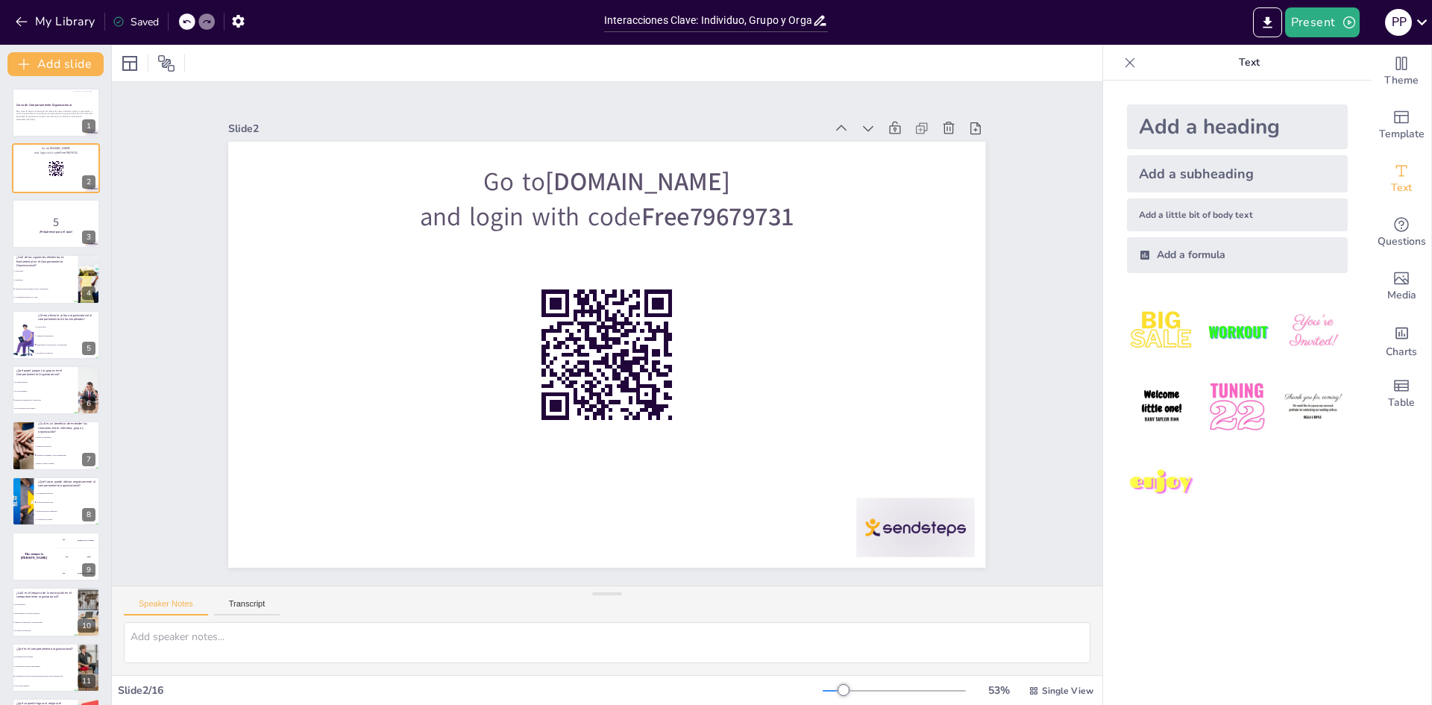
checkbox input "true"
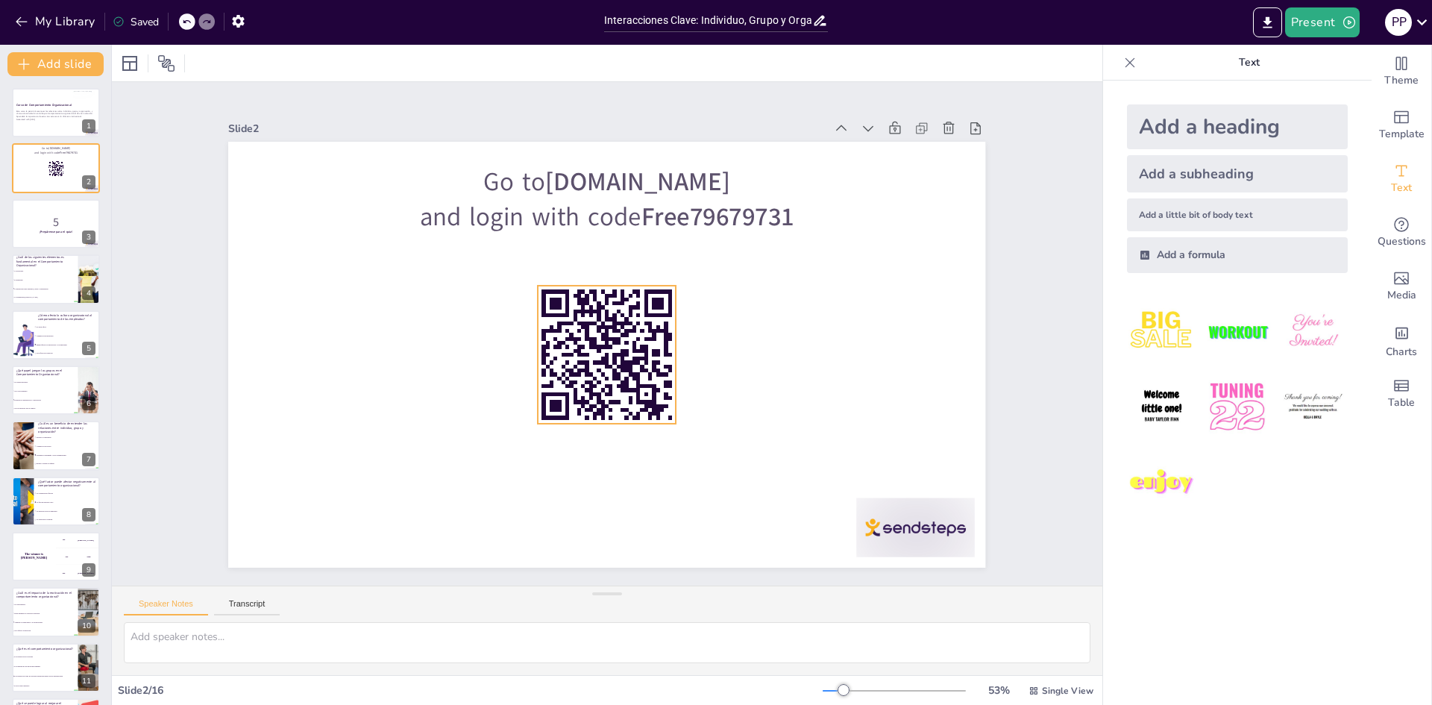
checkbox input "true"
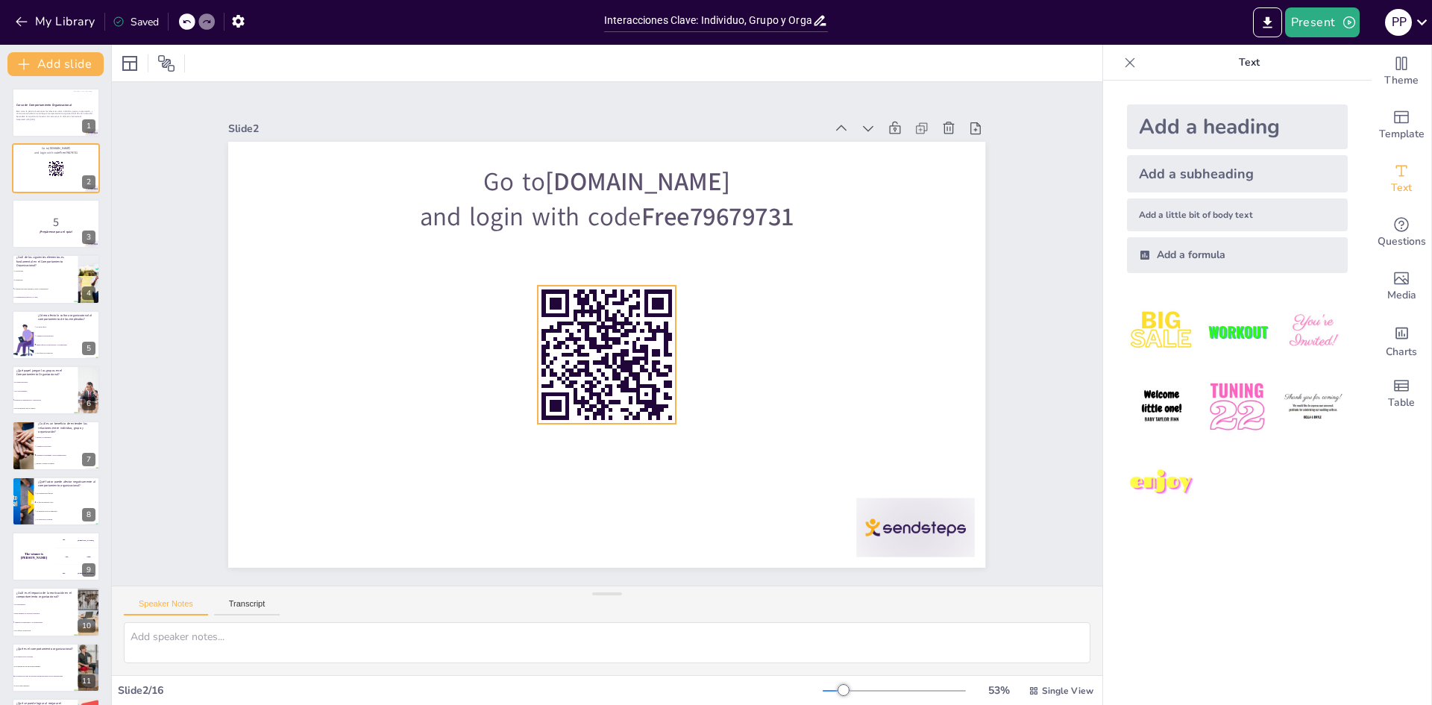
checkbox input "true"
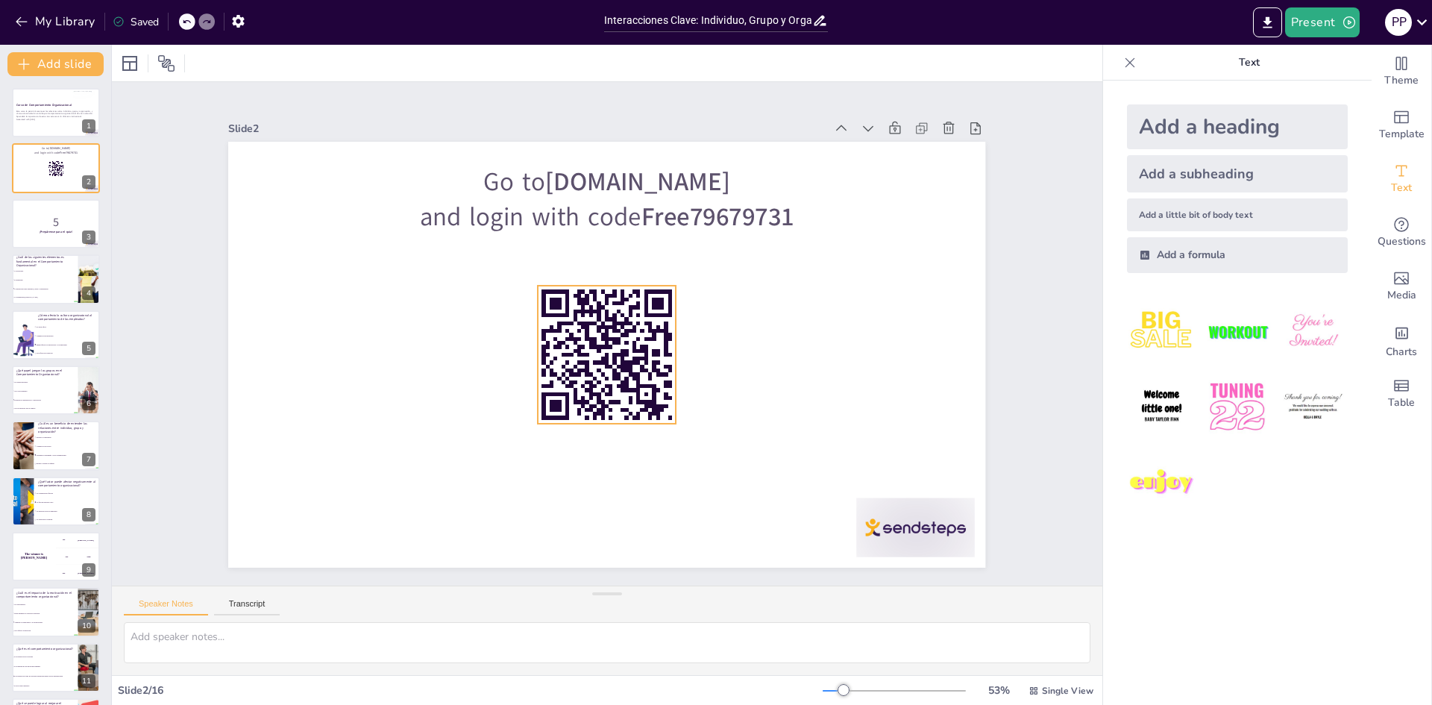
checkbox input "true"
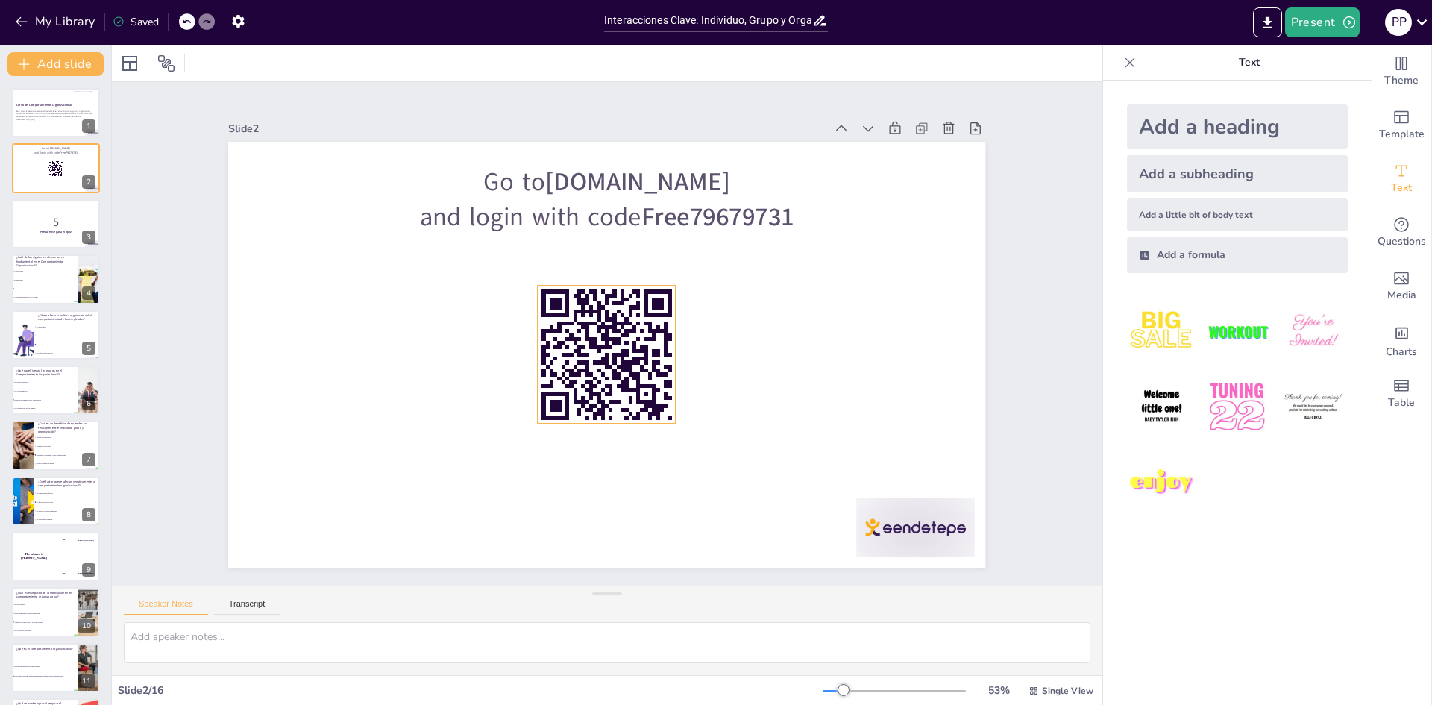
checkbox input "true"
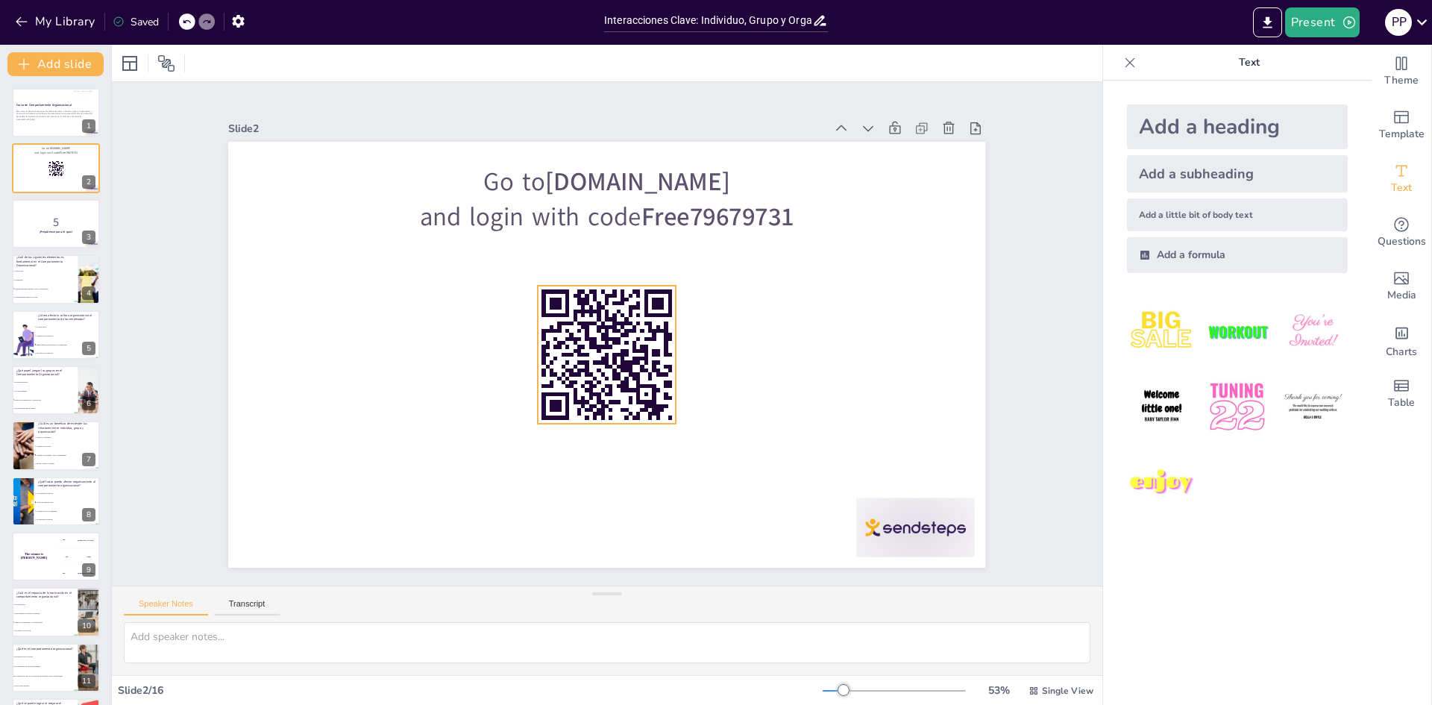
checkbox input "true"
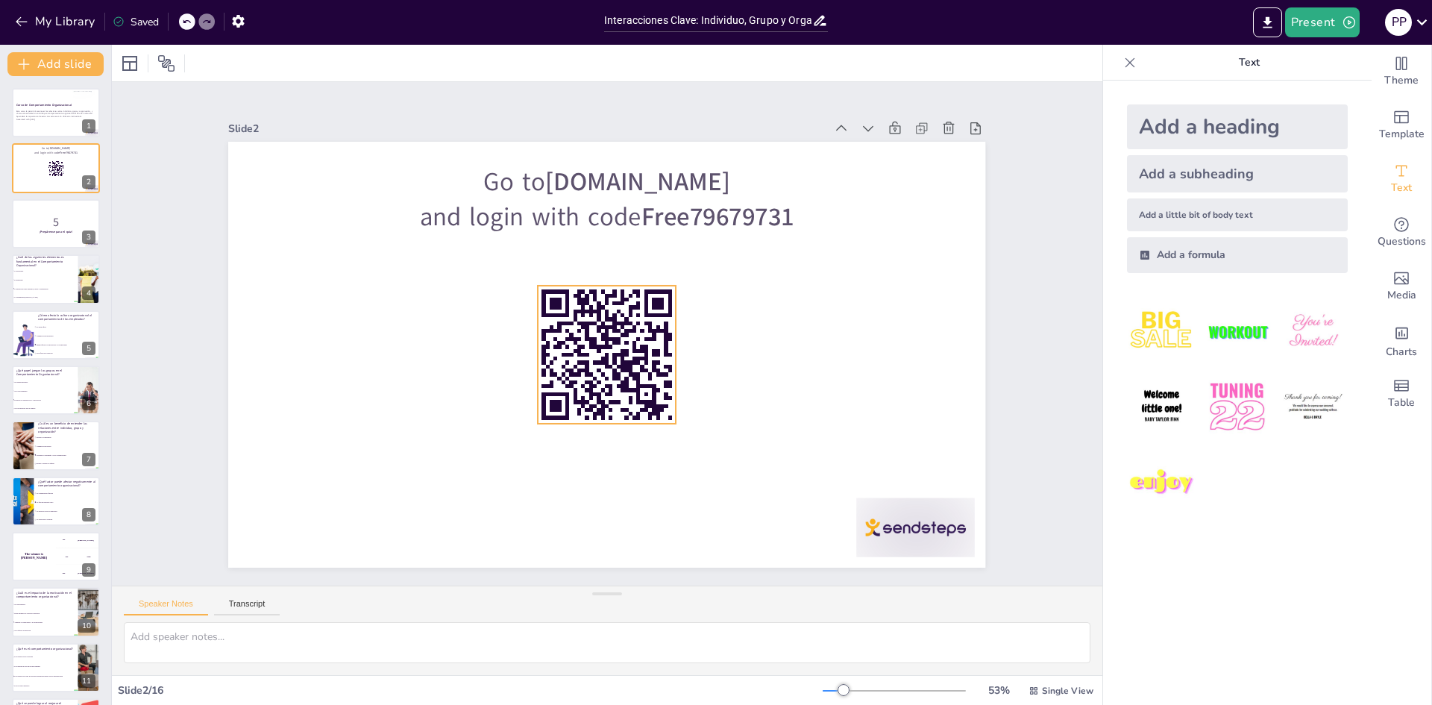
checkbox input "true"
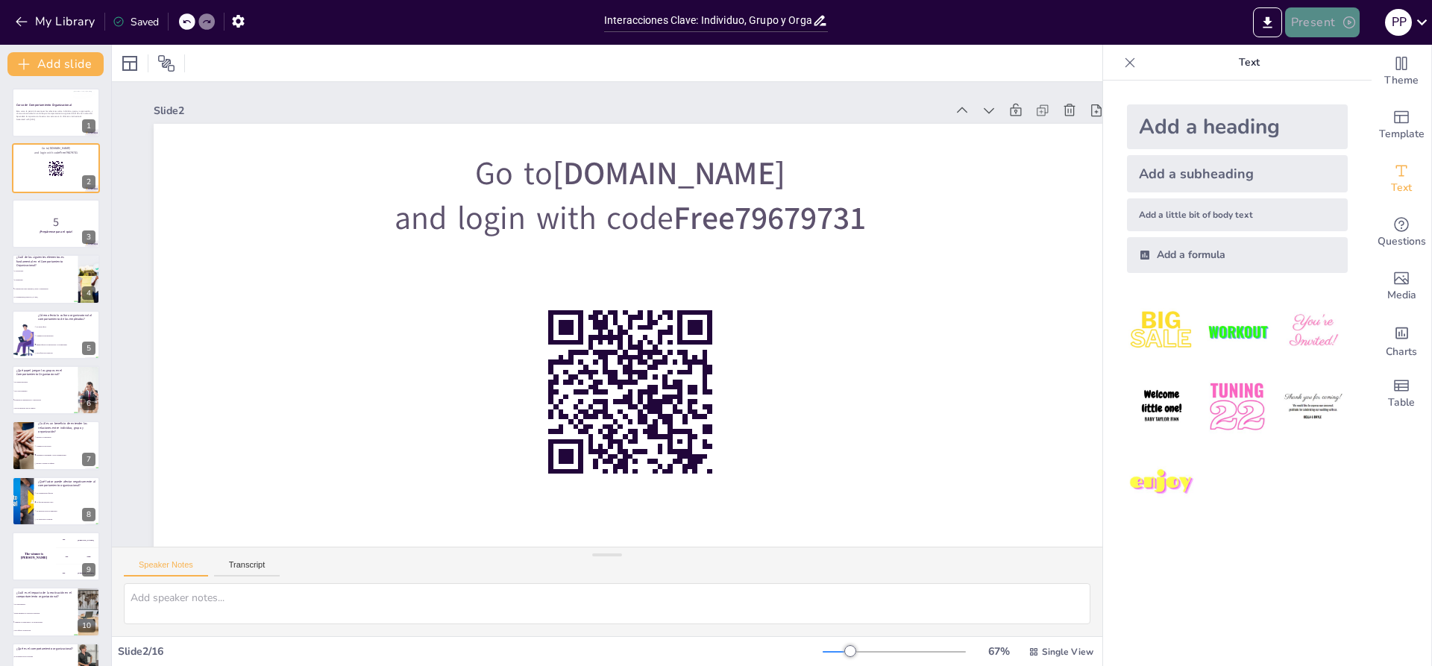
click at [1306, 21] on button "Present" at bounding box center [1322, 22] width 75 height 30
click at [1314, 89] on font "Presentación del juego" at bounding box center [1348, 91] width 101 height 11
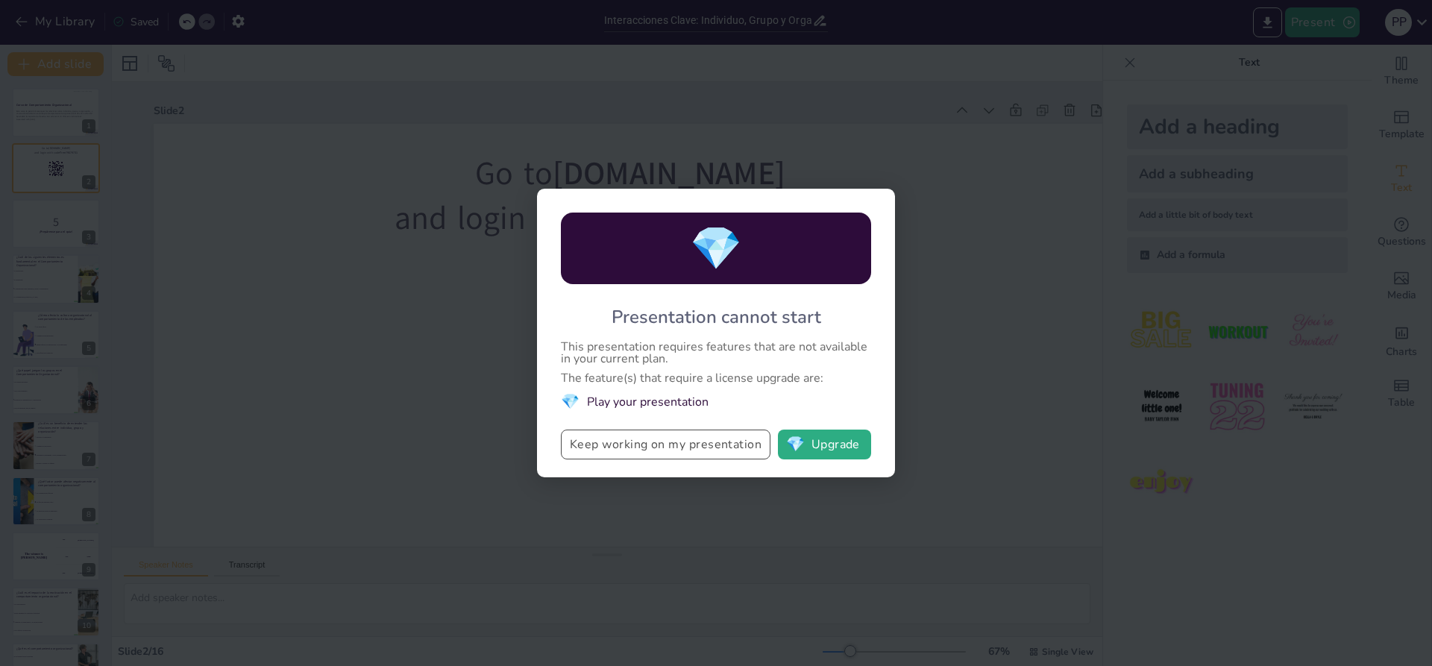
click at [668, 443] on button "Keep working on my presentation" at bounding box center [666, 444] width 210 height 30
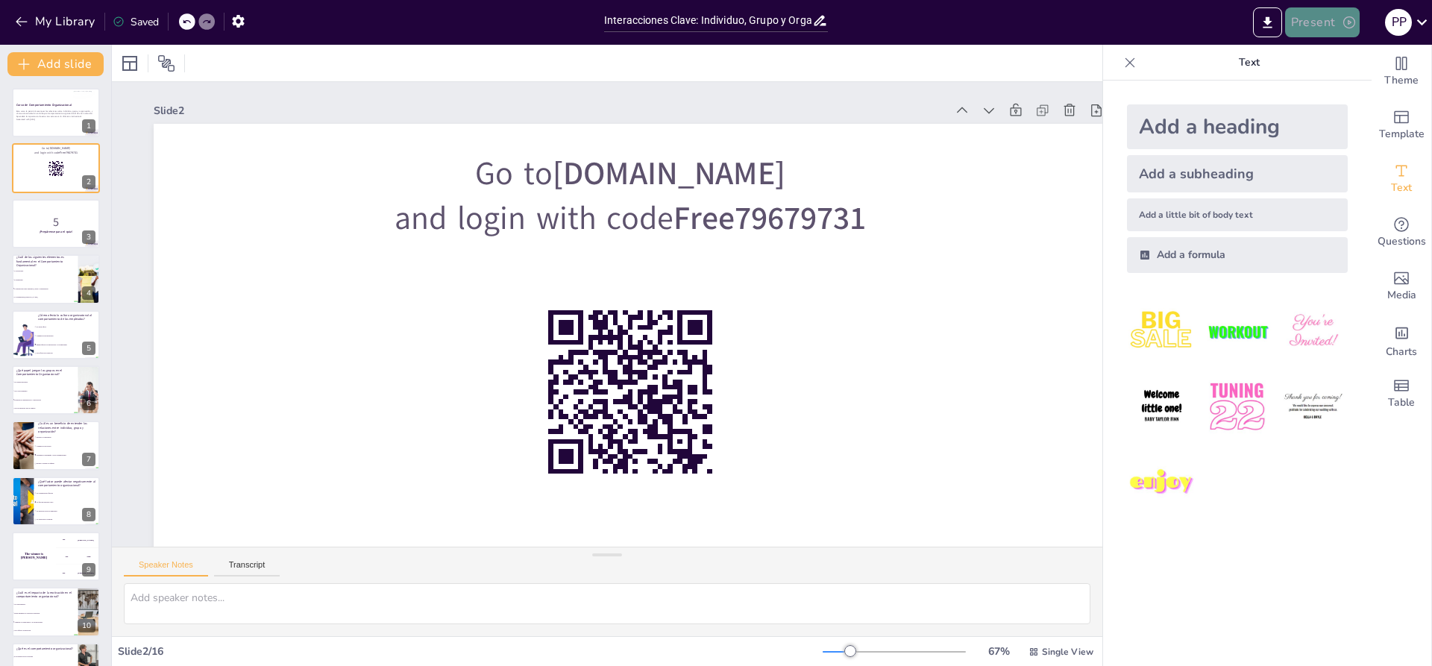
click at [1339, 20] on button "Present" at bounding box center [1322, 22] width 75 height 30
click at [1339, 55] on font "Presentación de vista previa" at bounding box center [1360, 55] width 125 height 11
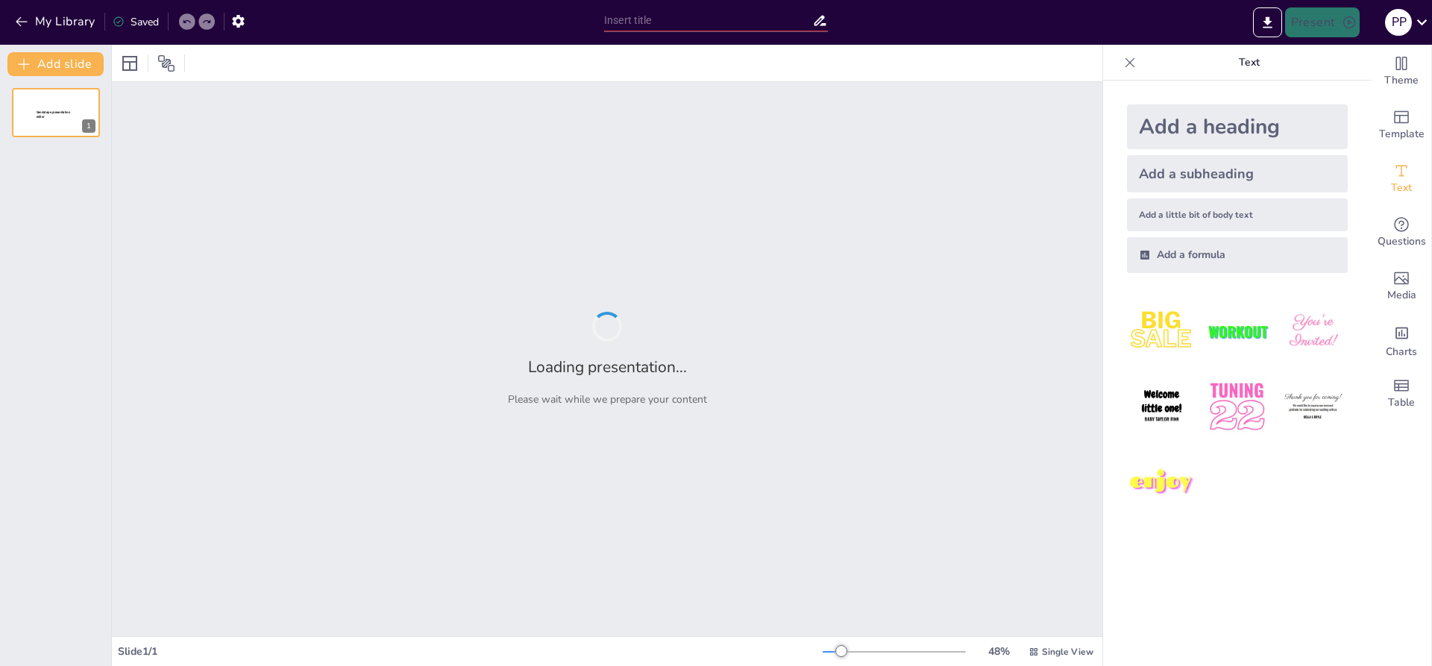
type input "Interacciones Clave: Individuo, Grupo y Organización en el Comportamiento Organ…"
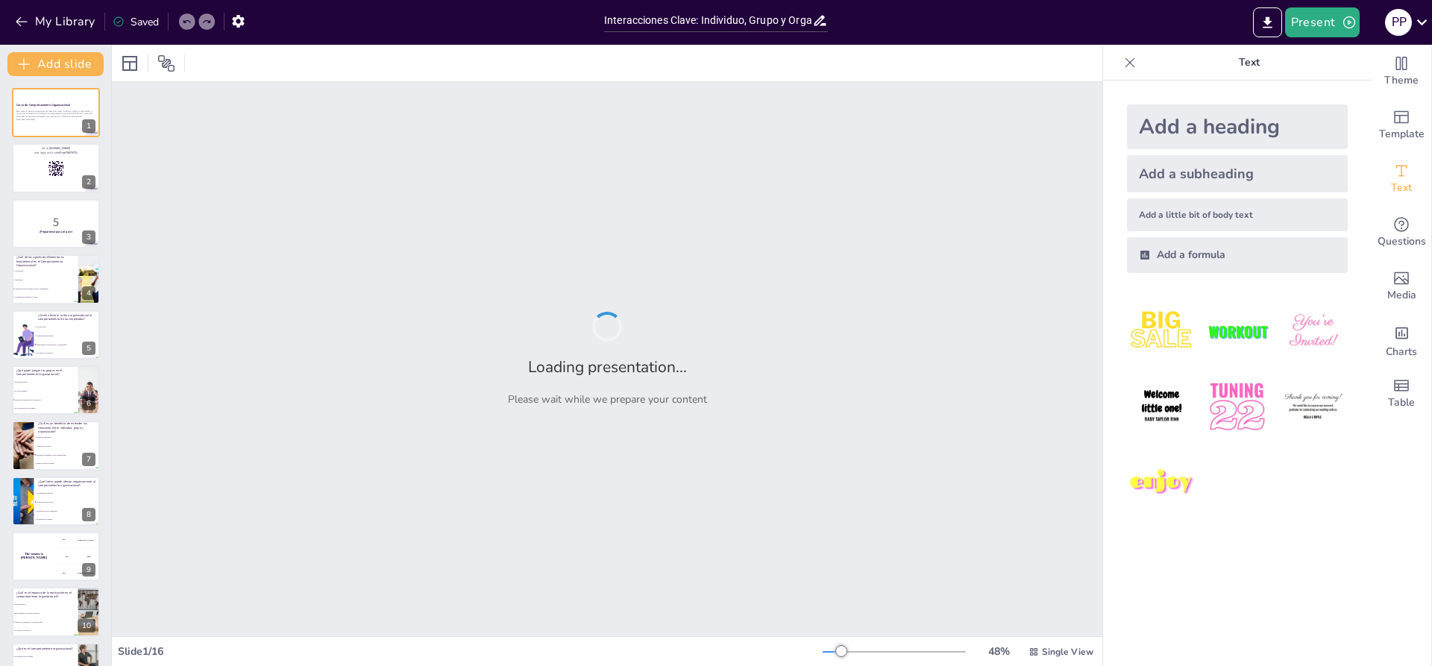
checkbox input "true"
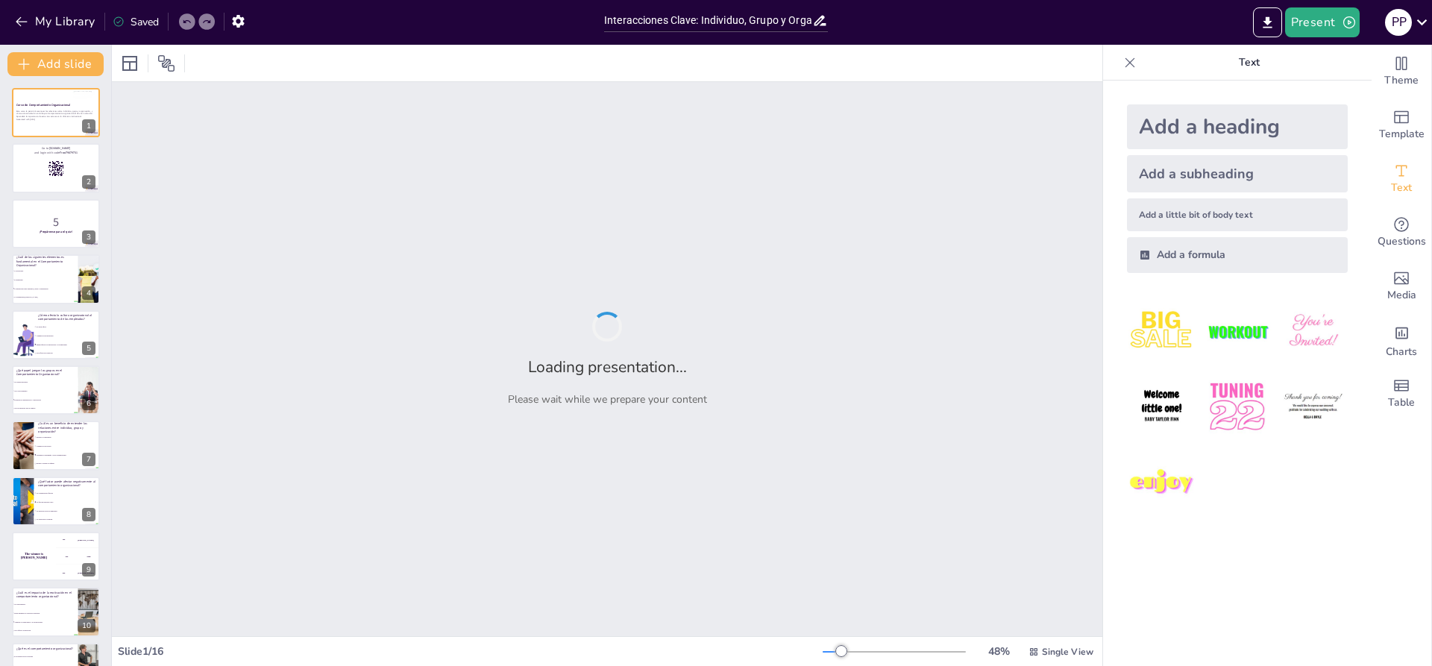
checkbox input "true"
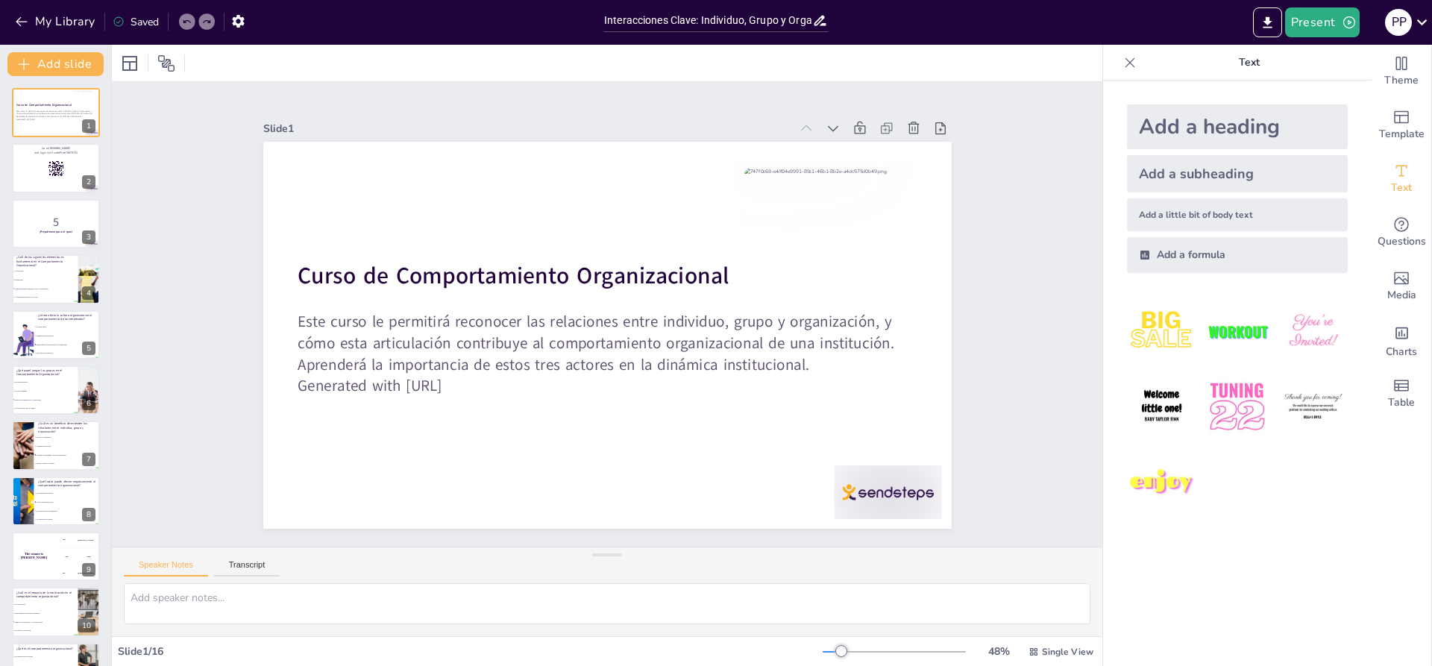
checkbox input "true"
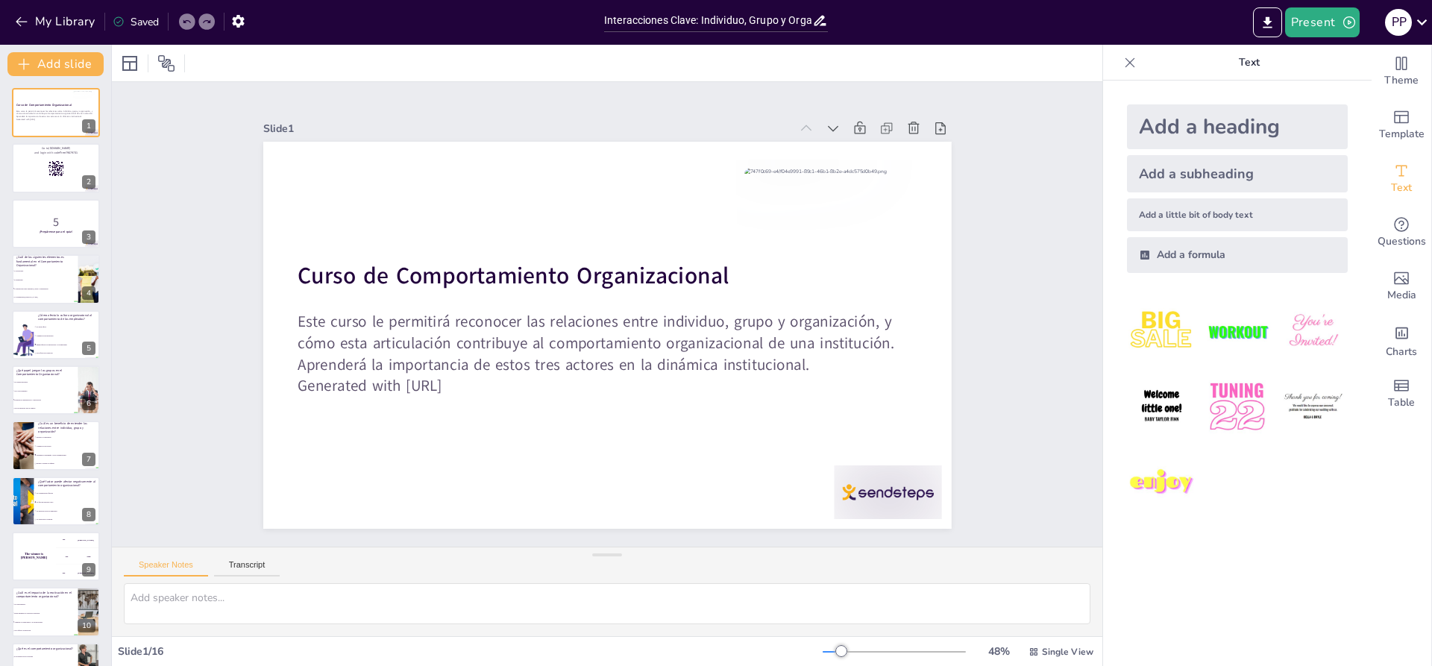
checkbox input "true"
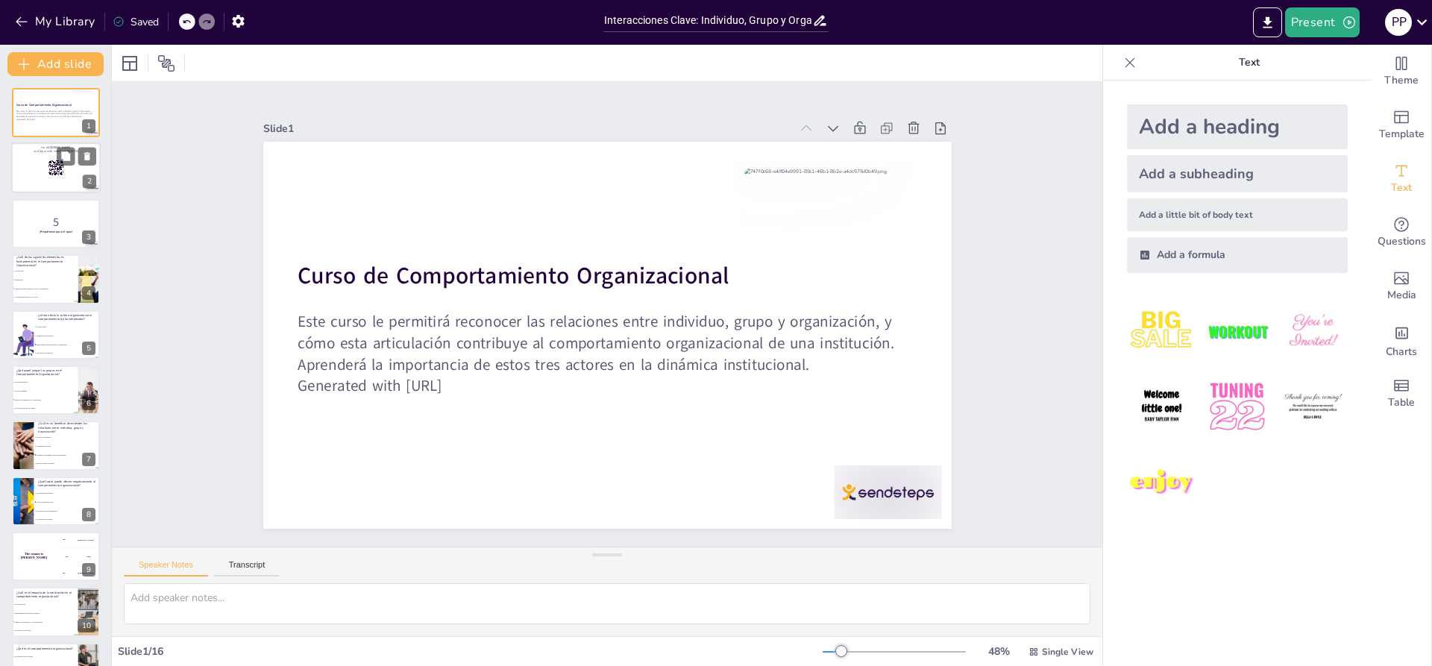
checkbox input "true"
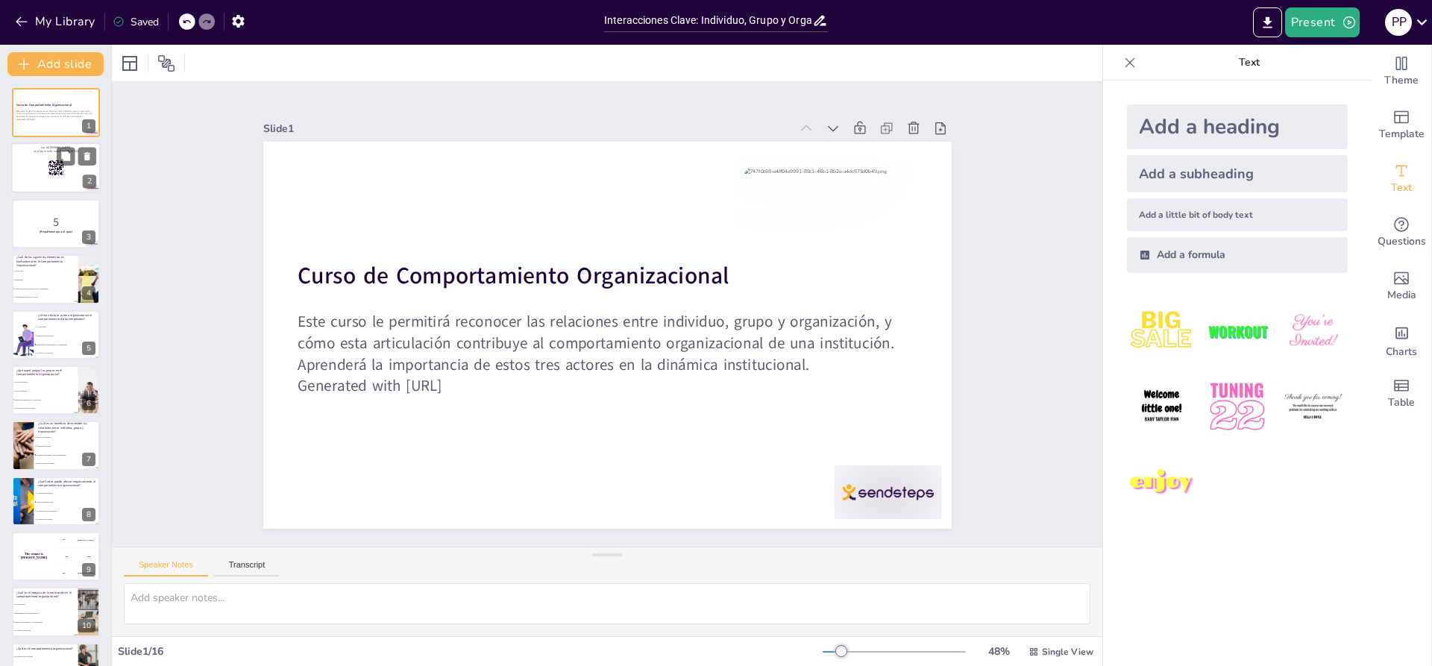
checkbox input "true"
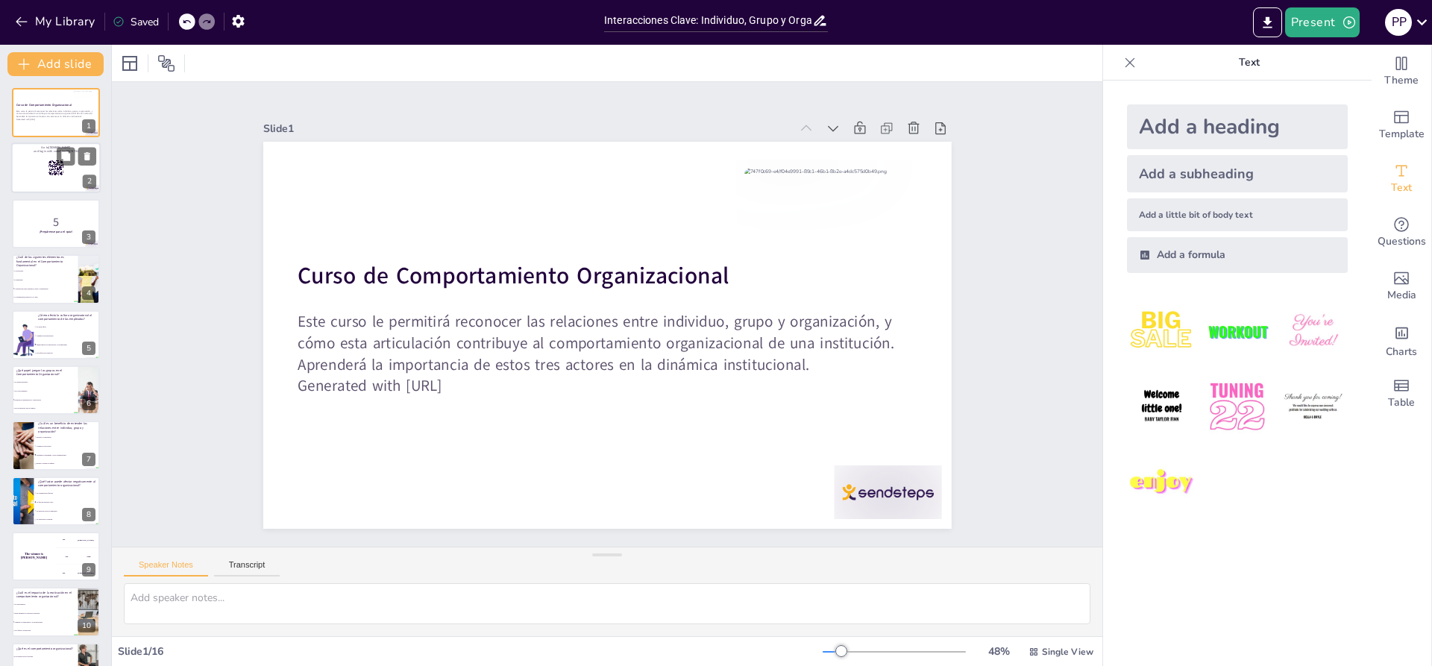
checkbox input "true"
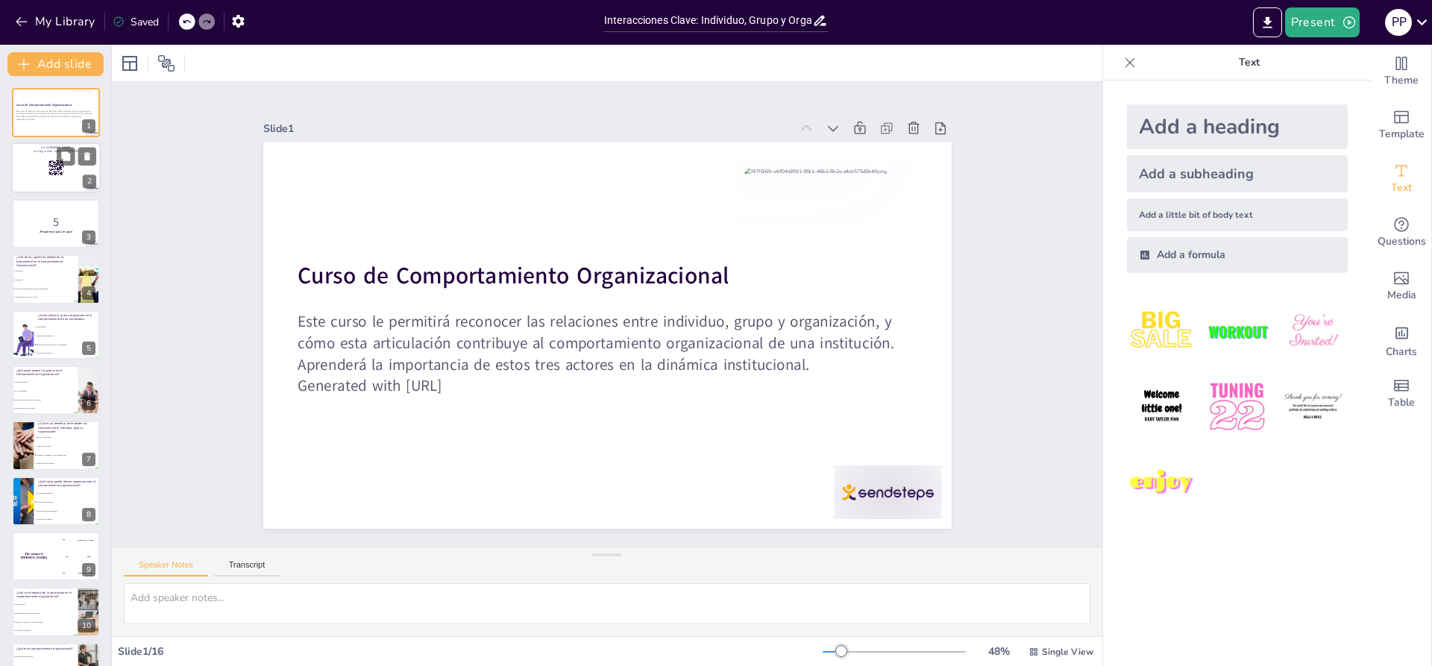
checkbox input "true"
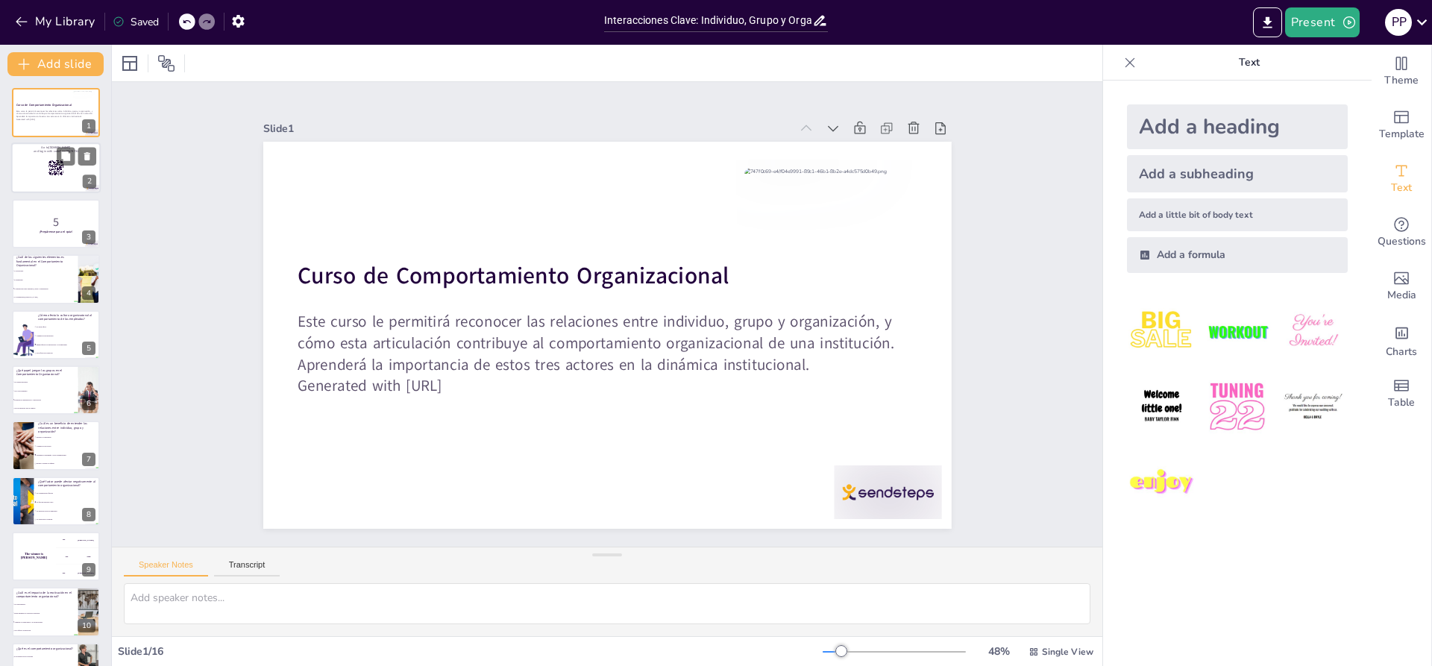
checkbox input "true"
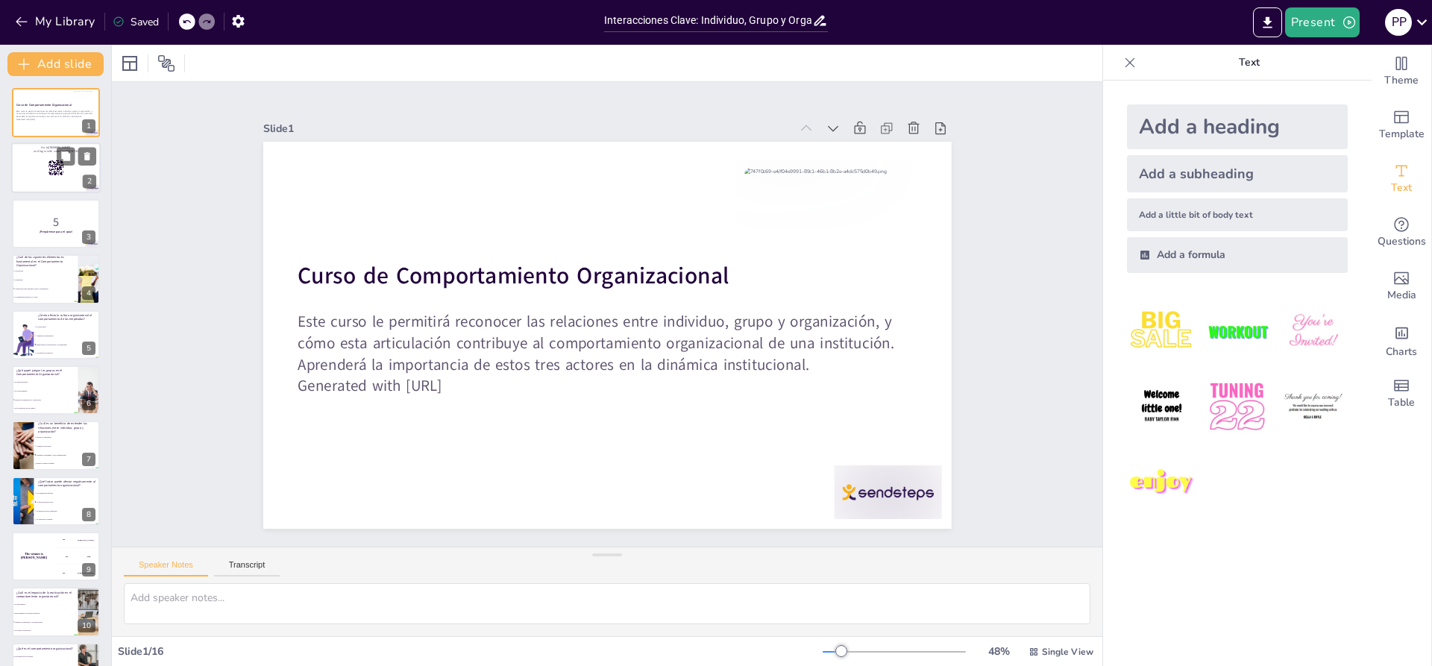
checkbox input "true"
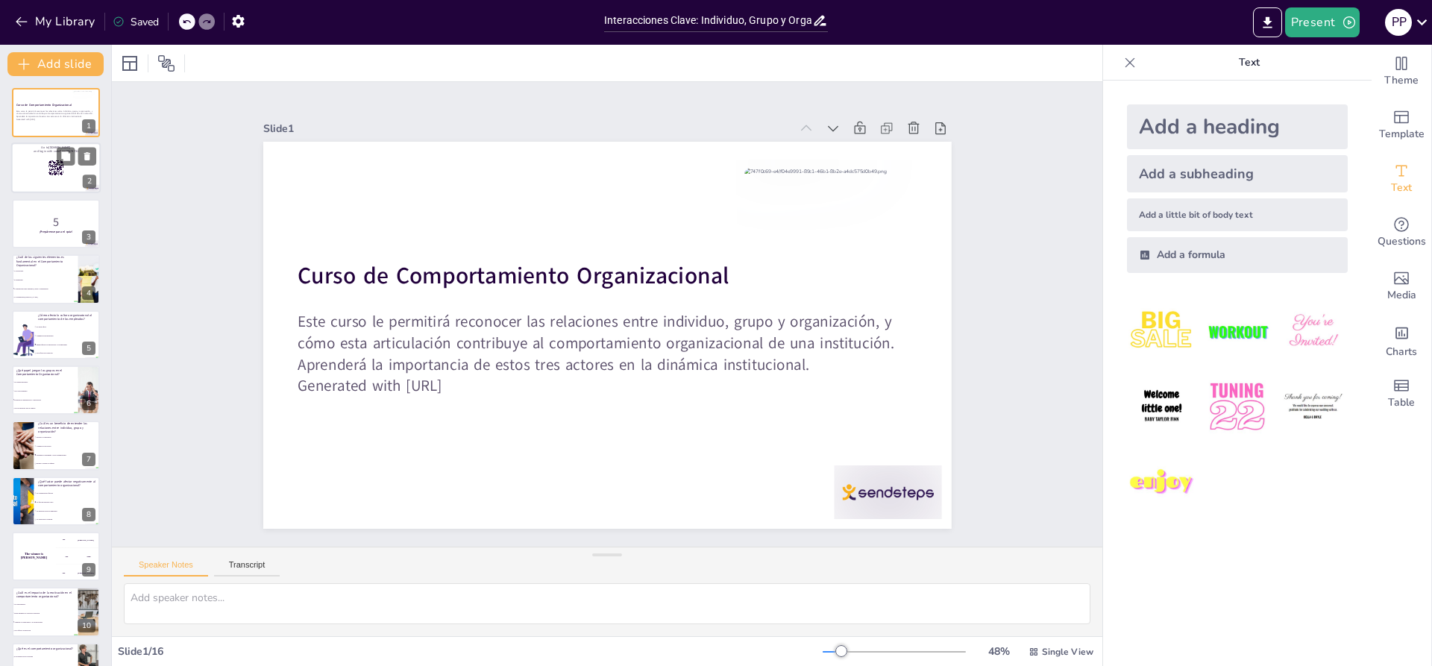
checkbox input "true"
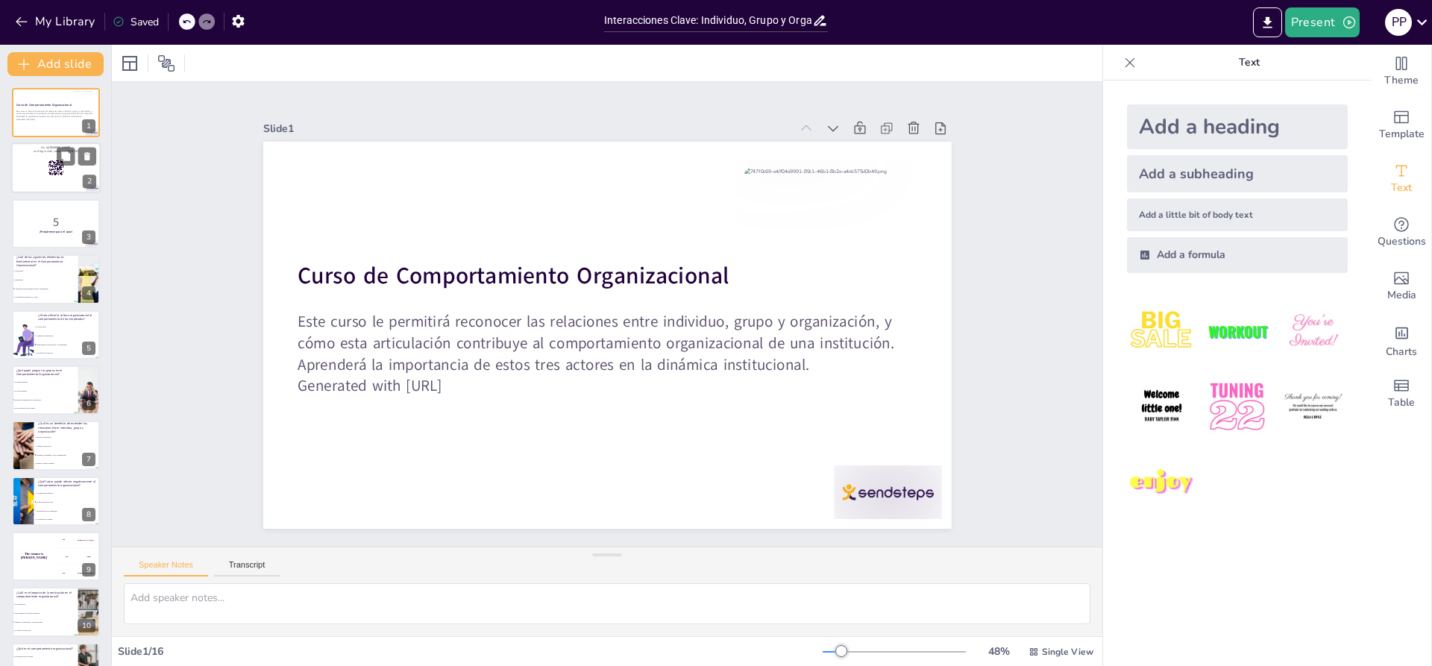
checkbox input "true"
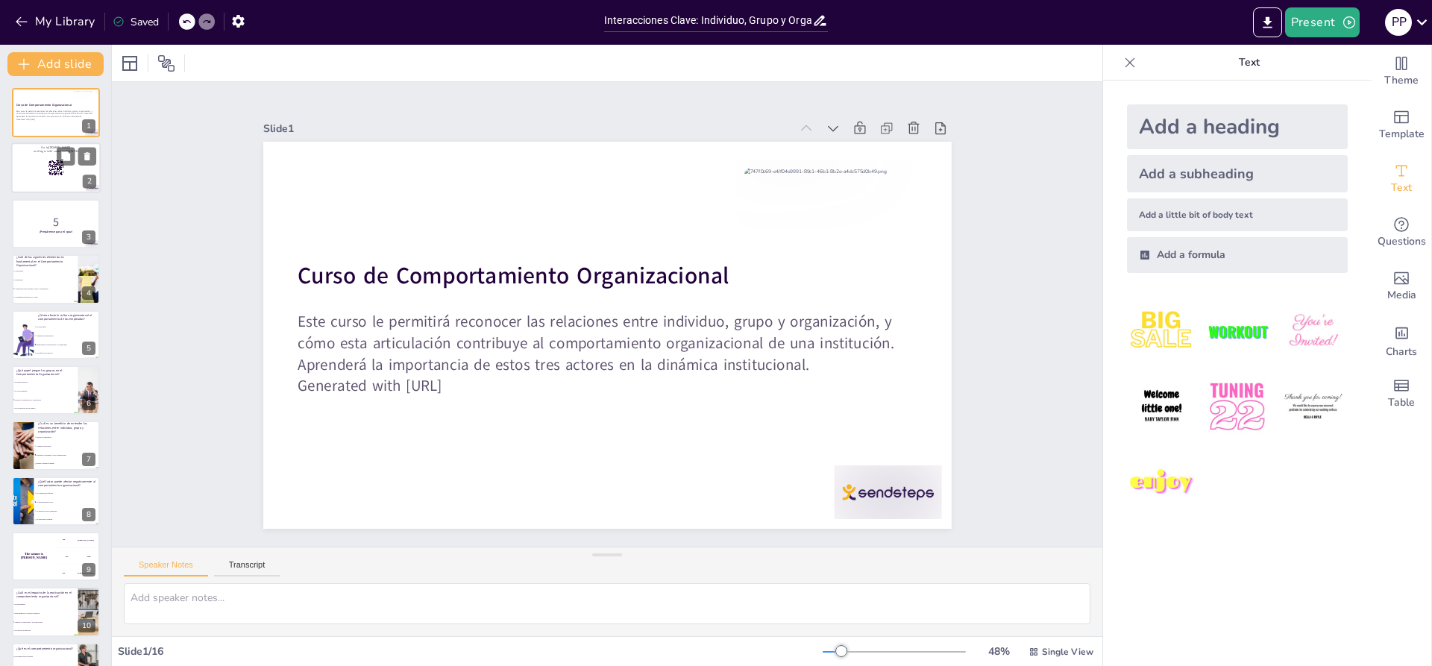
checkbox input "true"
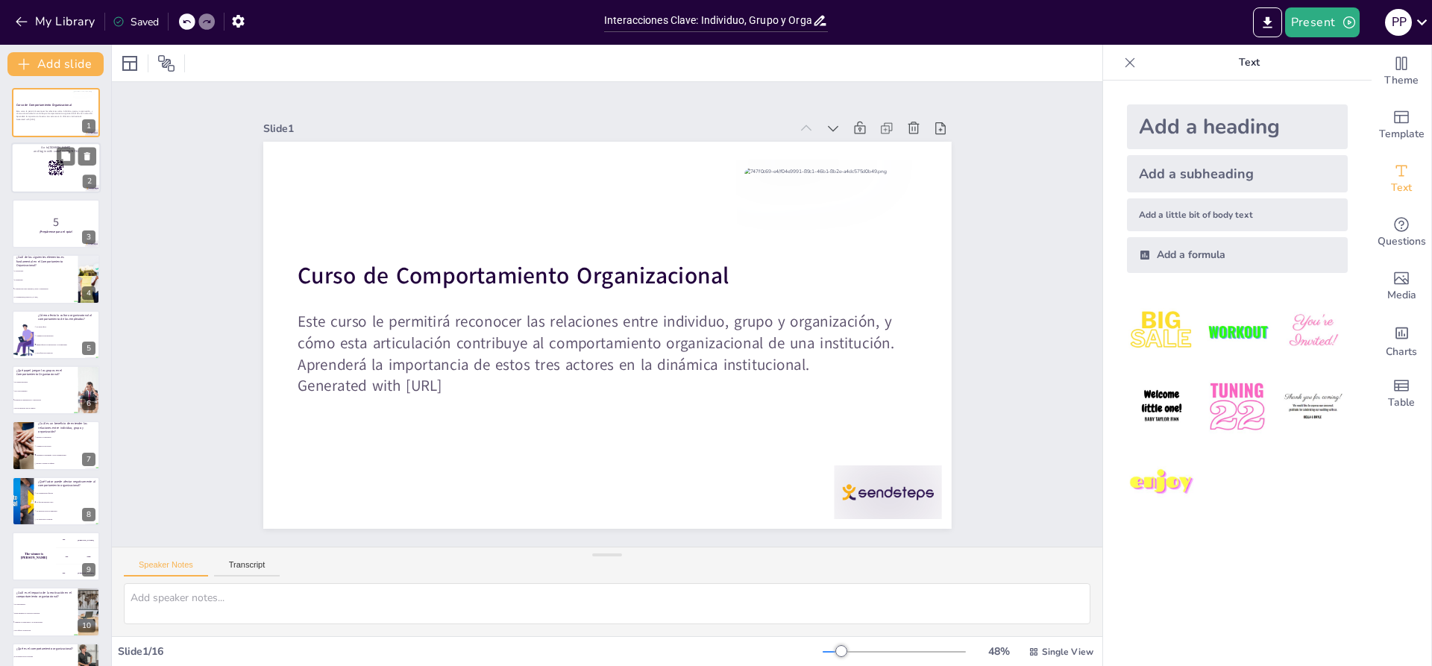
checkbox input "true"
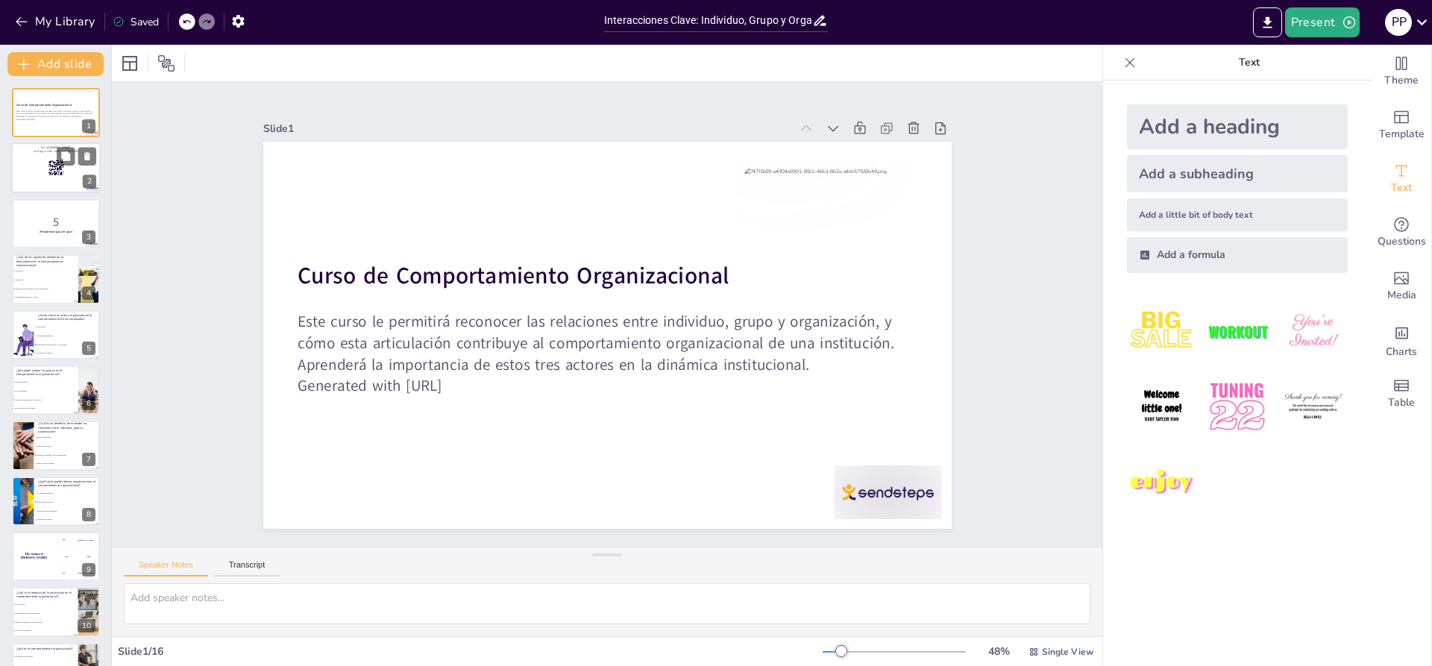
checkbox input "true"
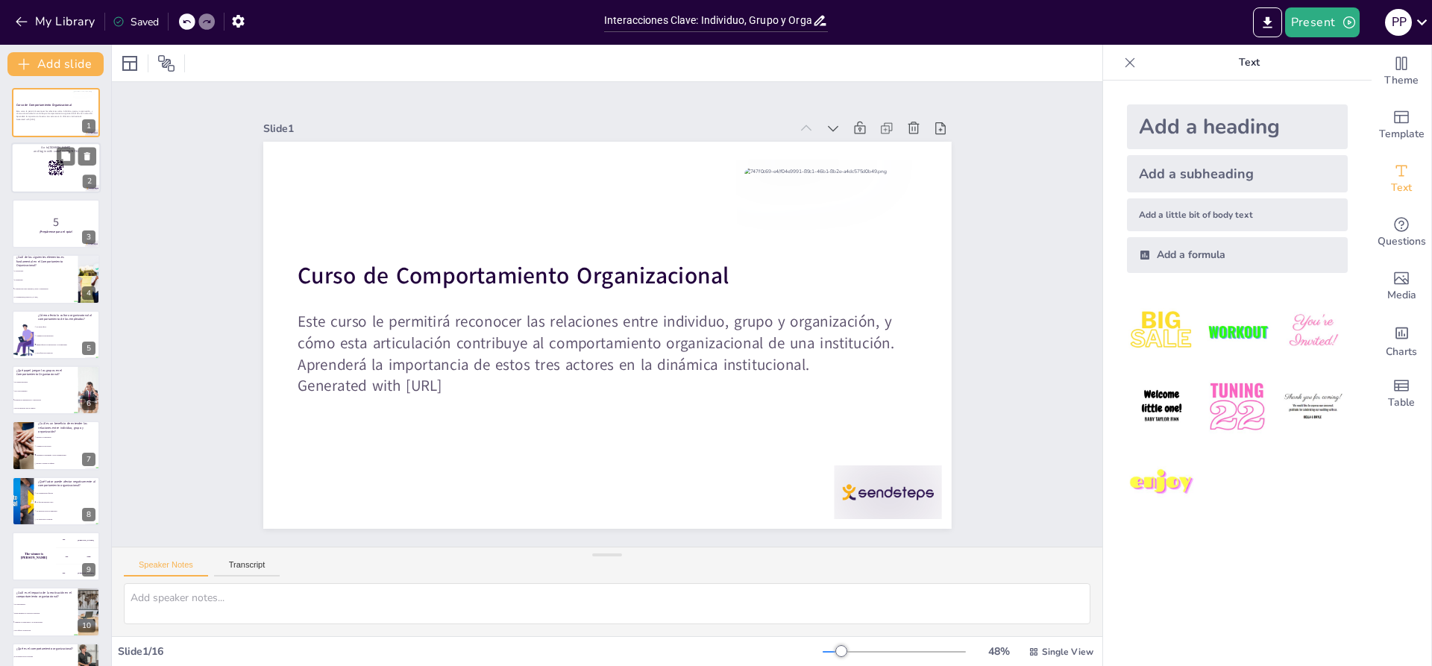
checkbox input "true"
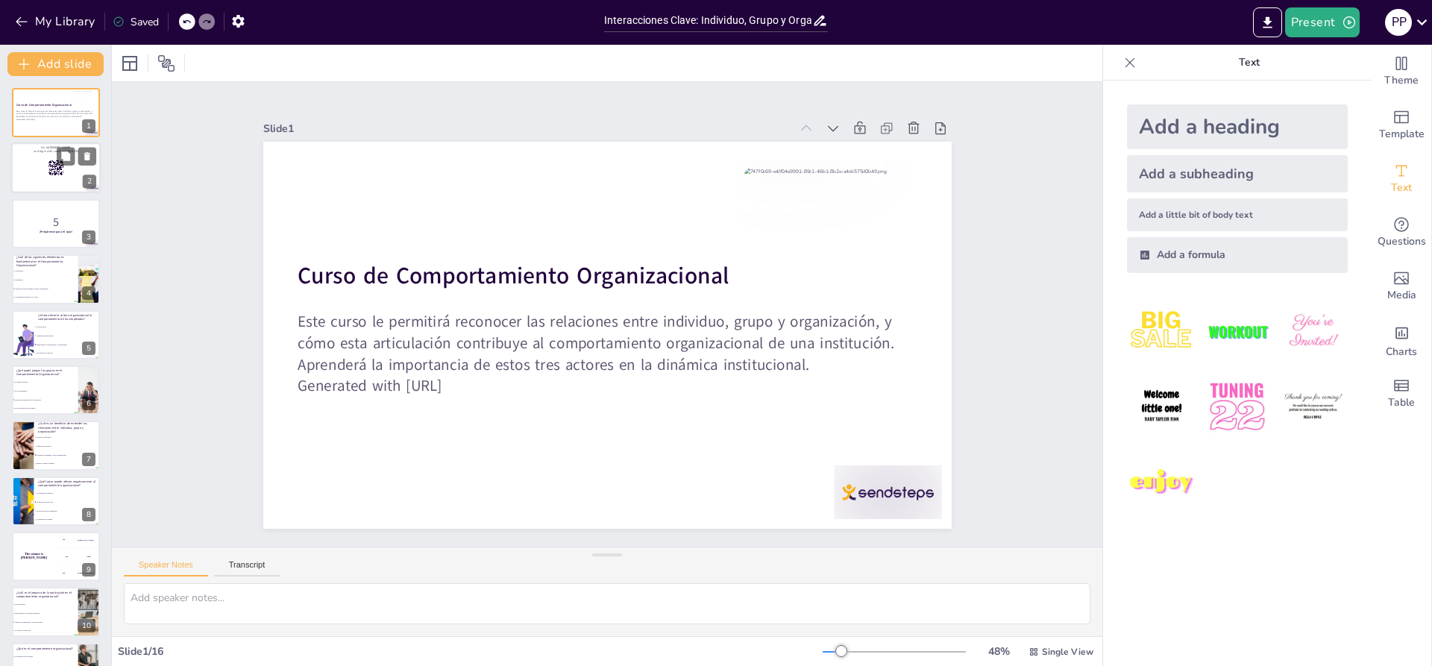
checkbox input "true"
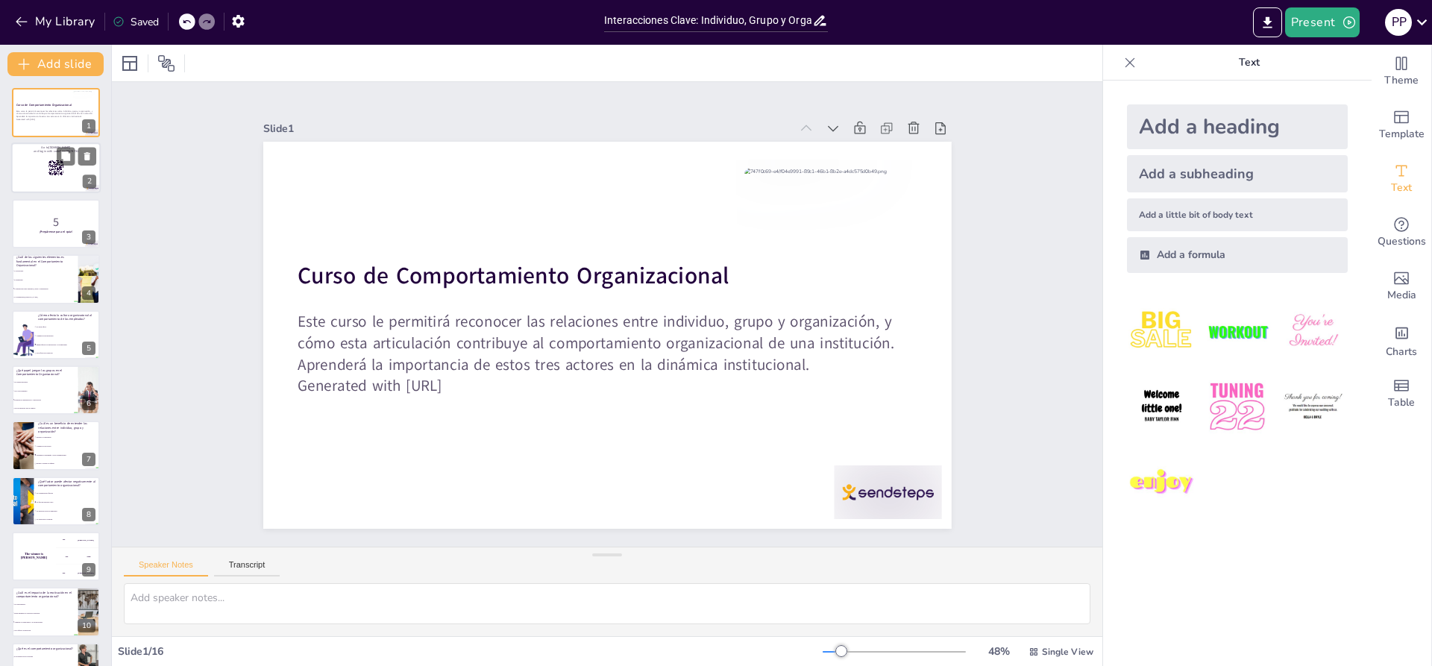
checkbox input "true"
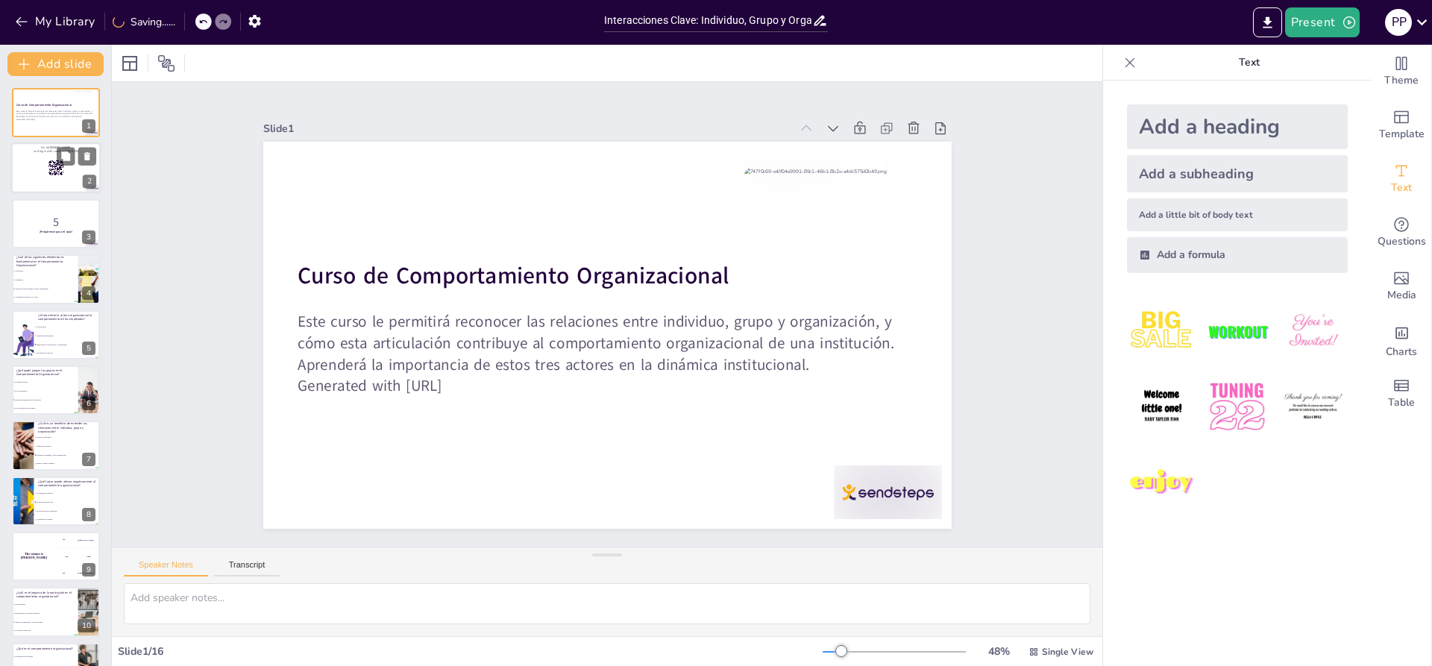
click at [57, 166] on rect at bounding box center [57, 166] width 1 height 1
checkbox input "true"
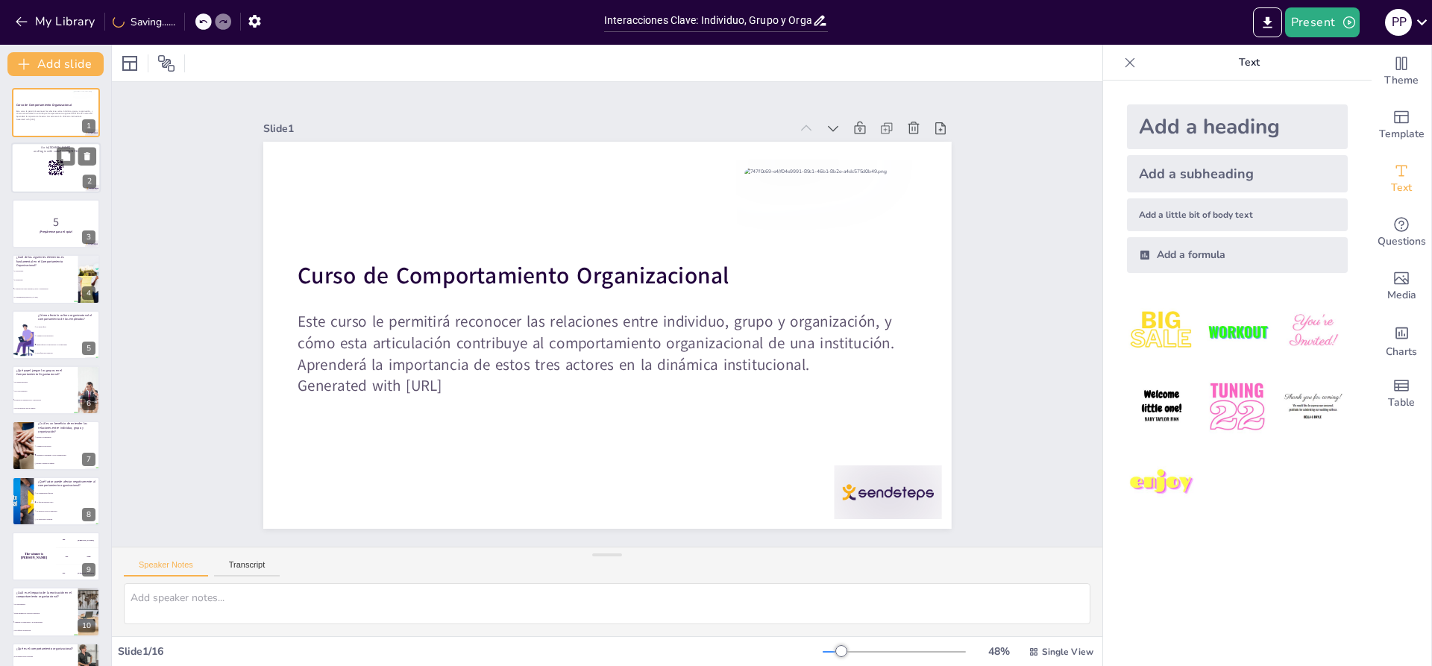
checkbox input "true"
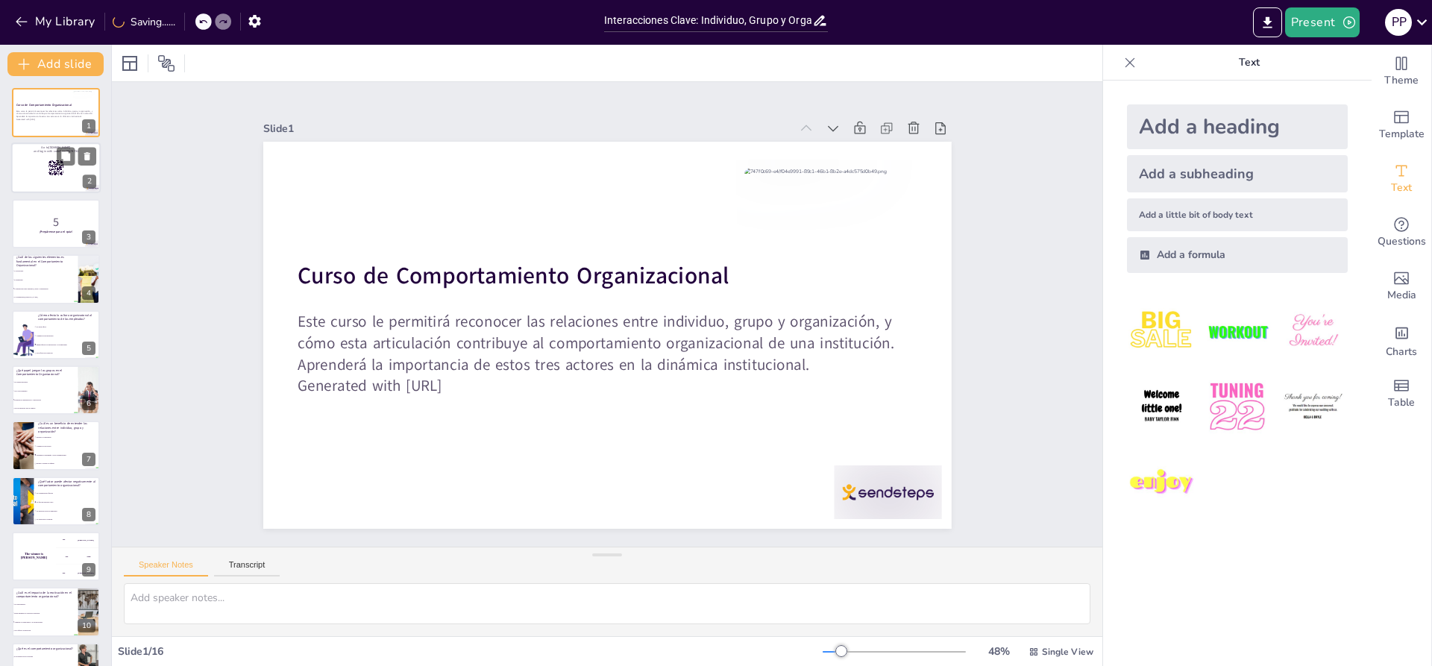
checkbox input "true"
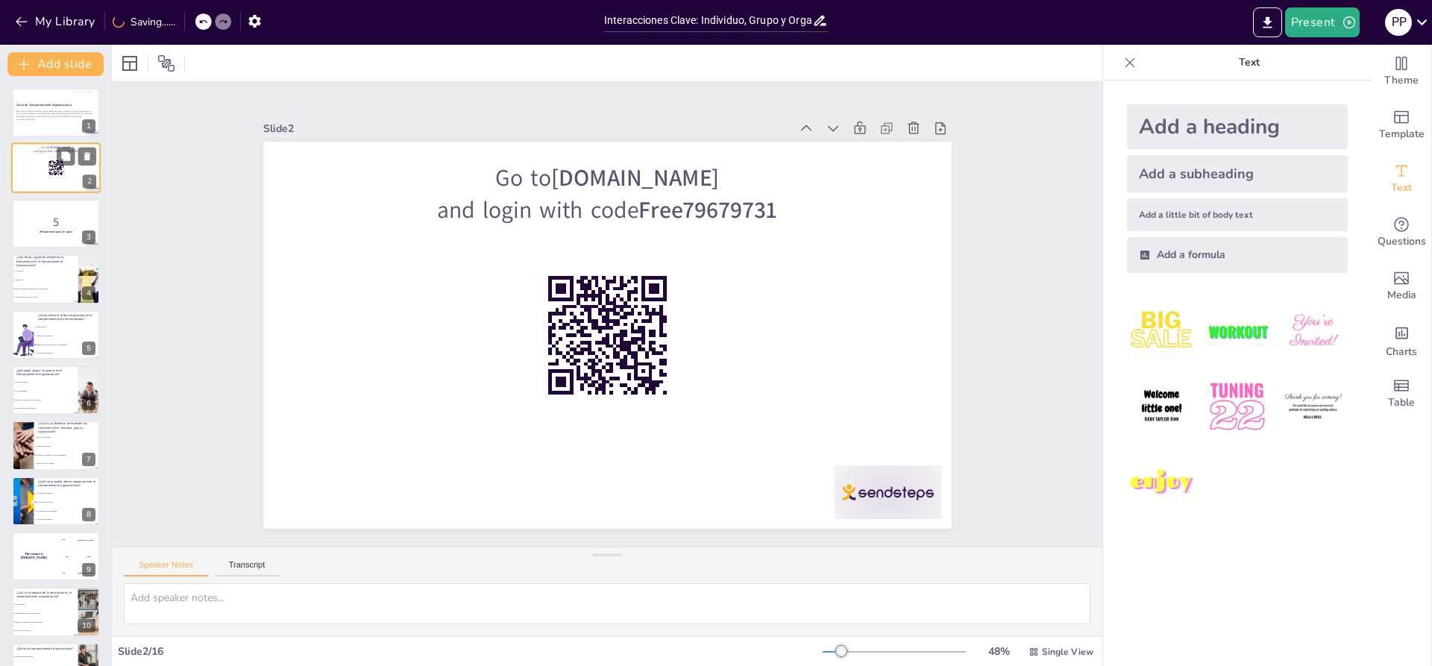
checkbox input "true"
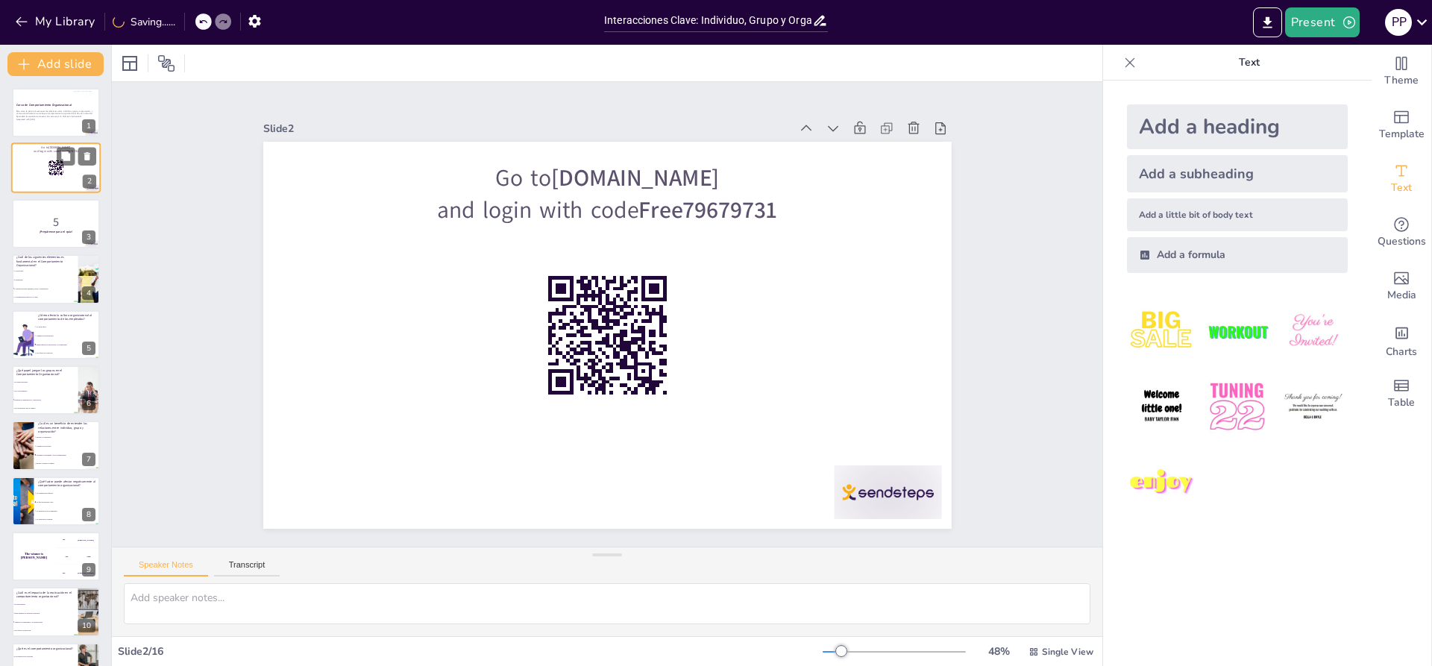
checkbox input "true"
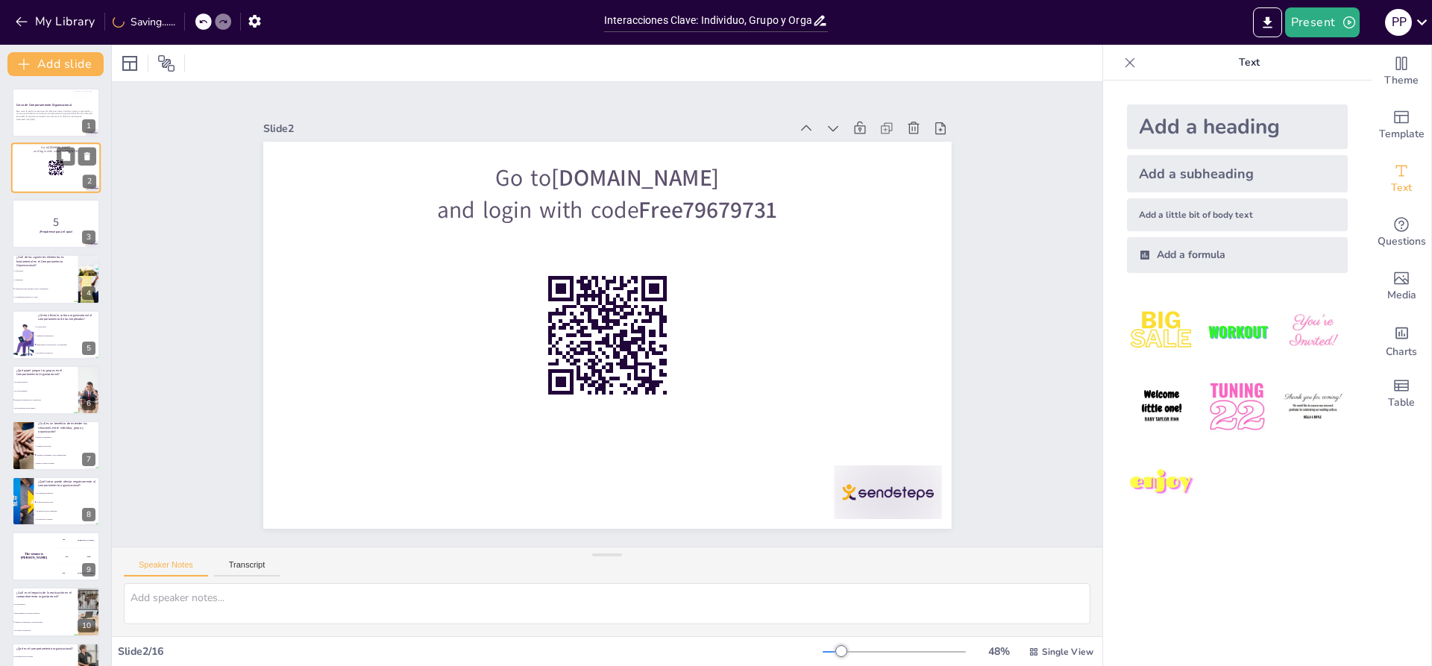
checkbox input "true"
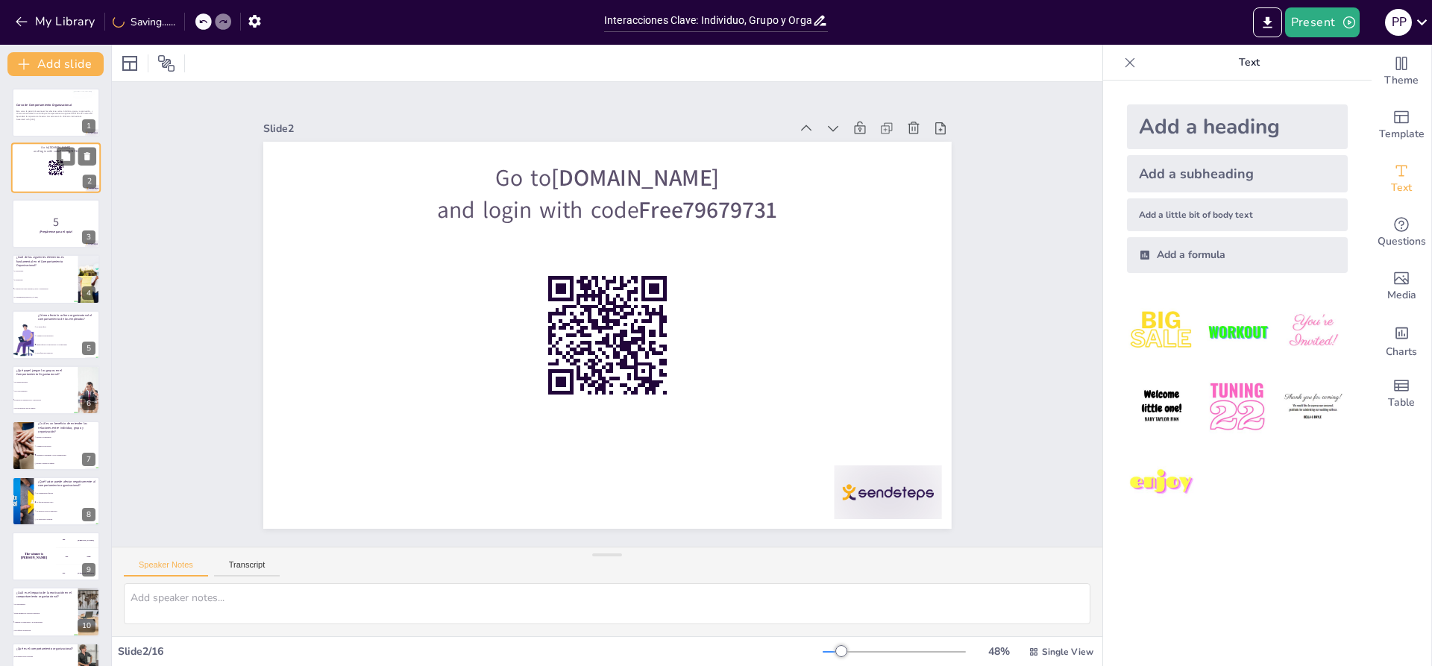
checkbox input "true"
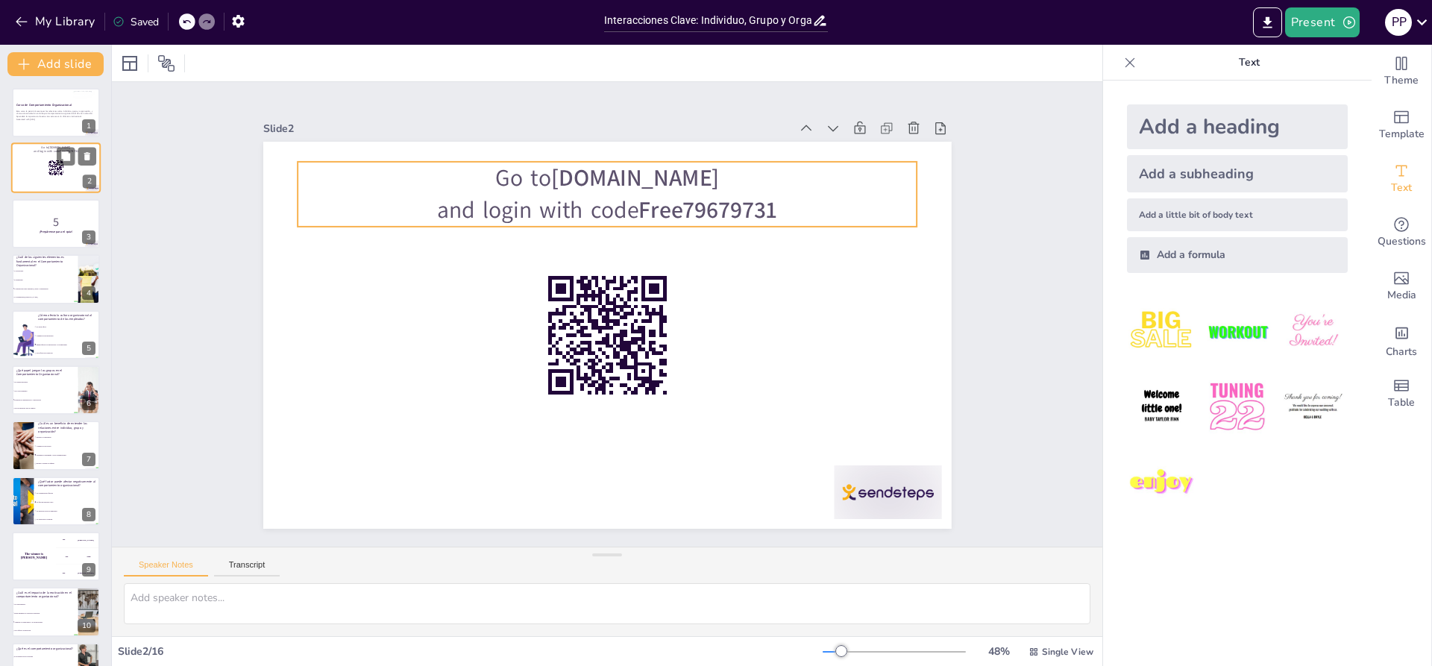
checkbox input "true"
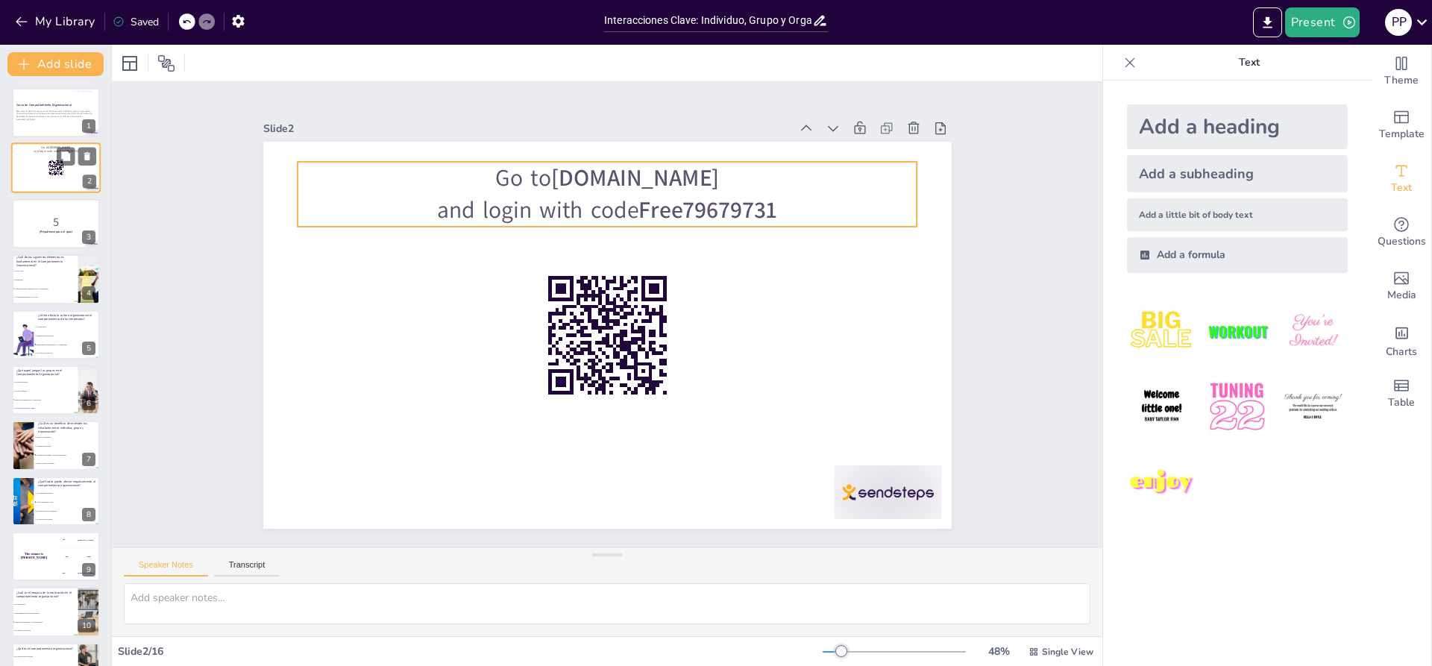
checkbox input "true"
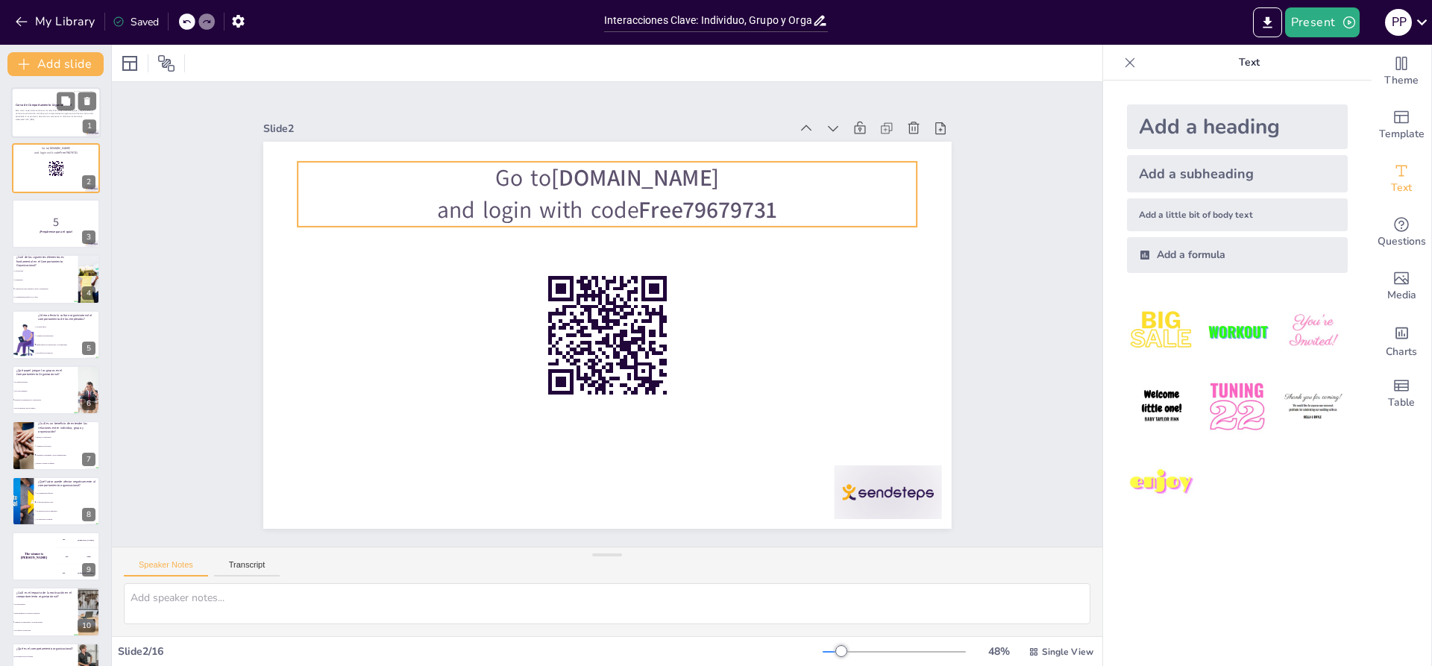
checkbox input "true"
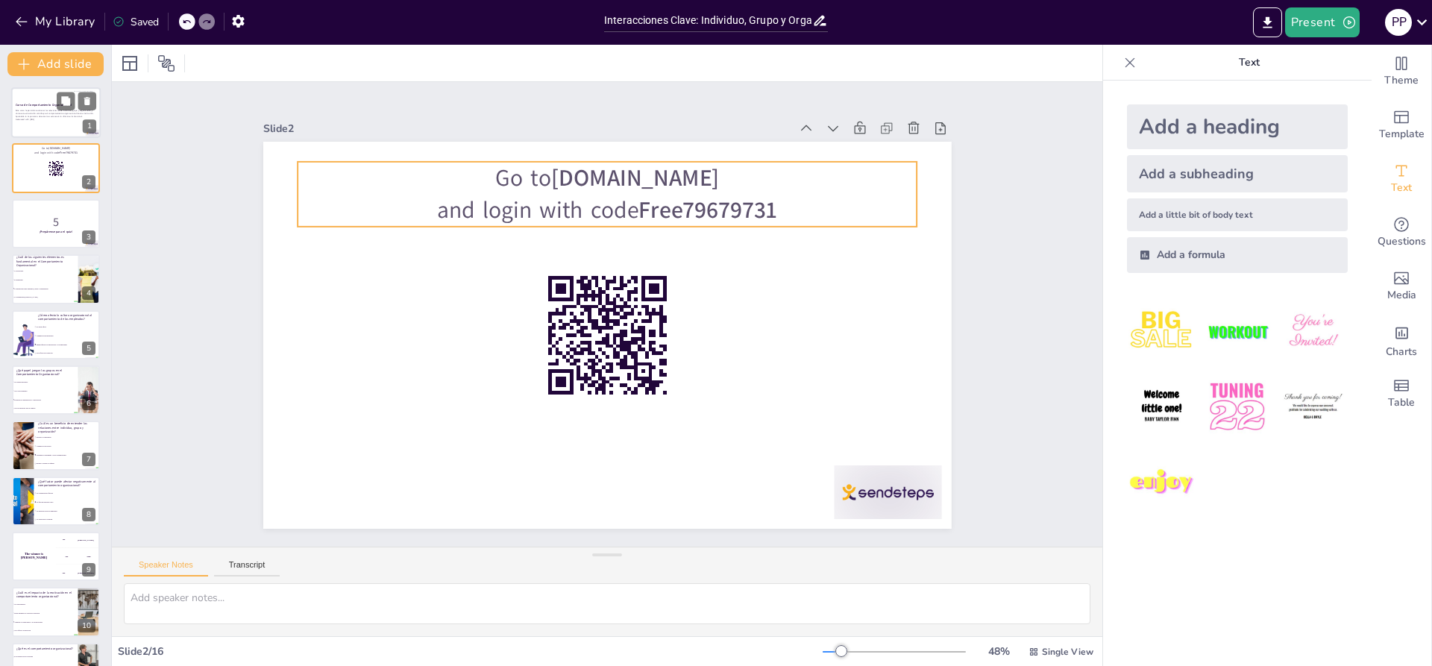
checkbox input "true"
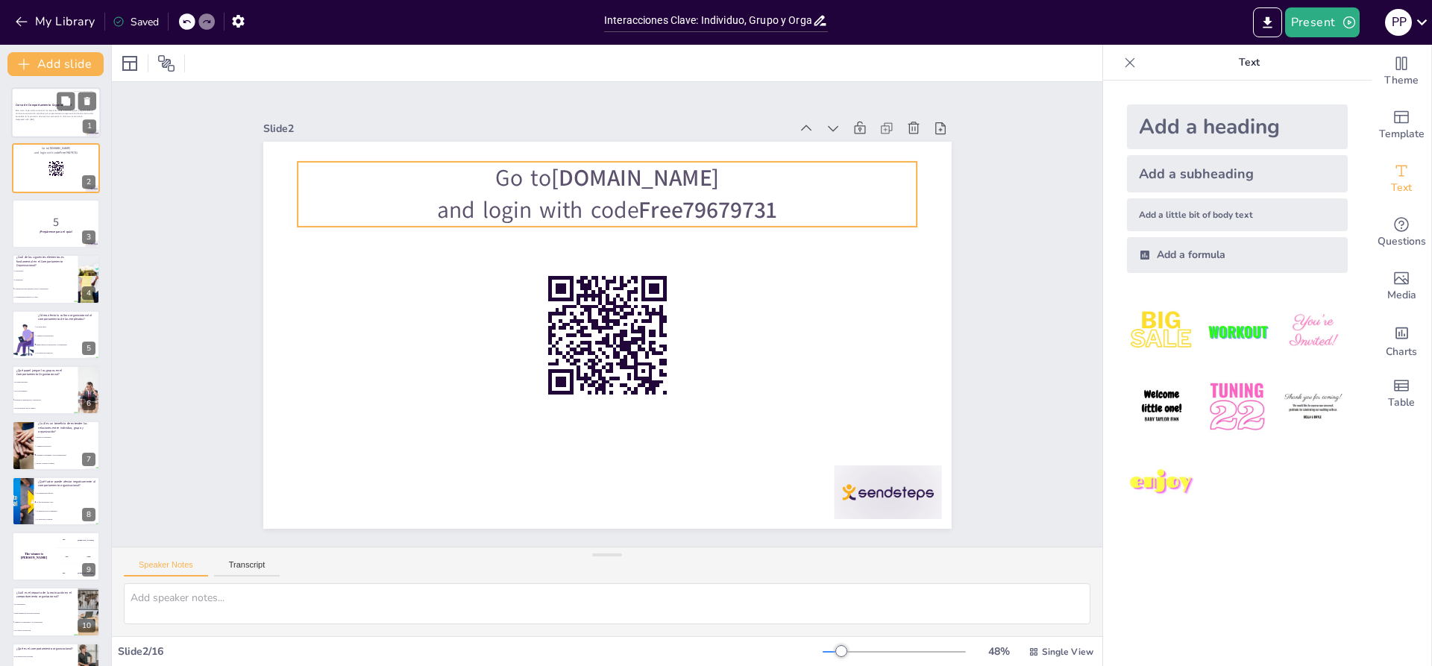
checkbox input "true"
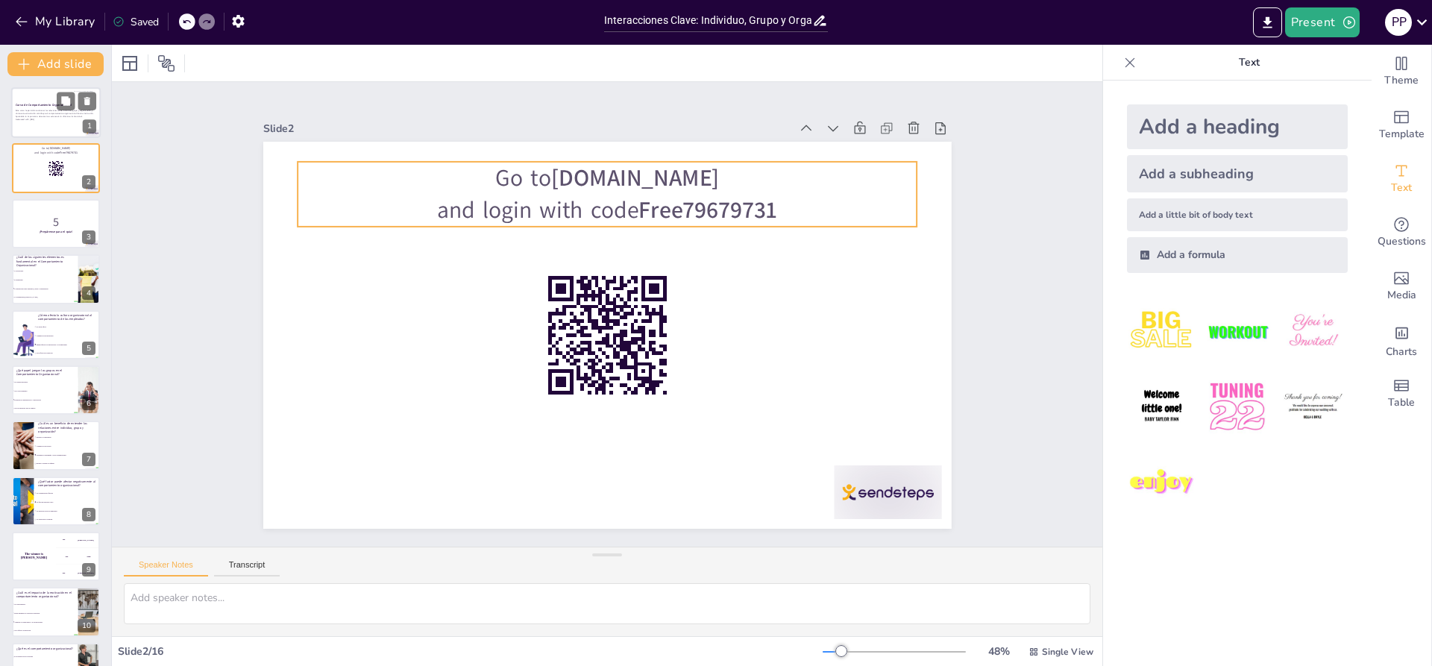
checkbox input "true"
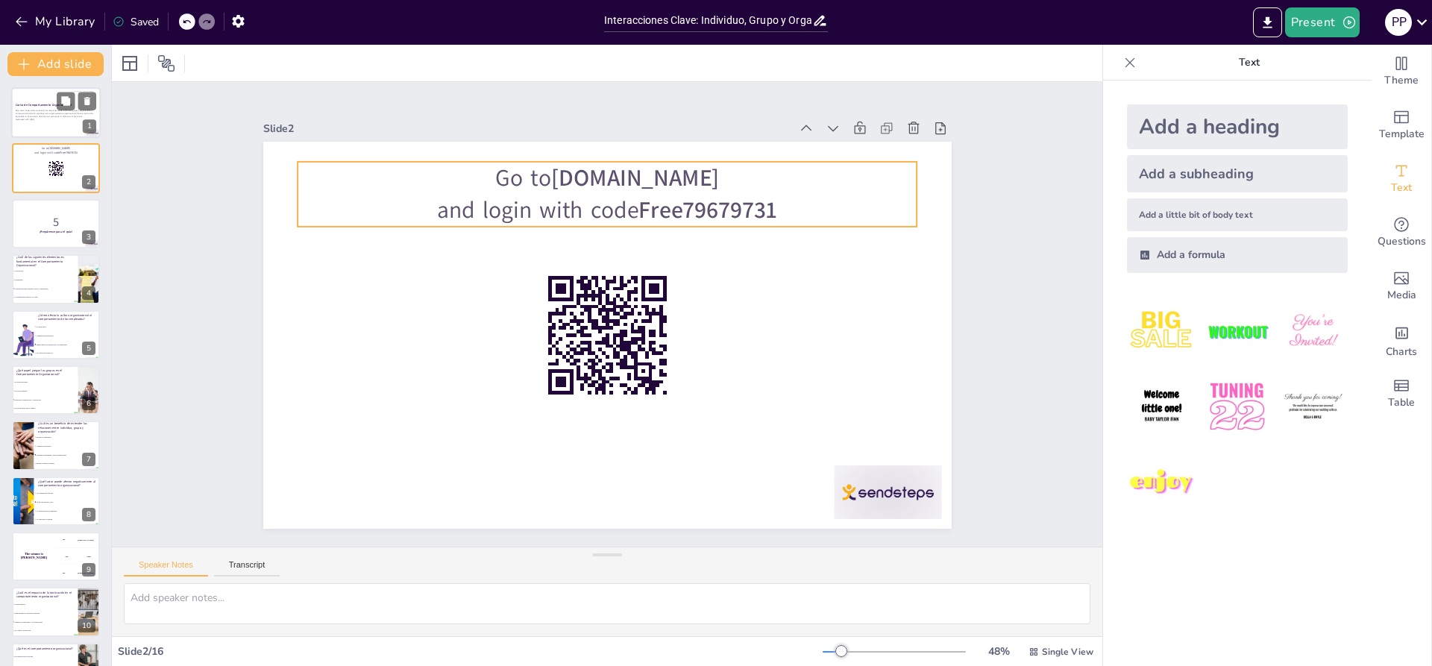
checkbox input "true"
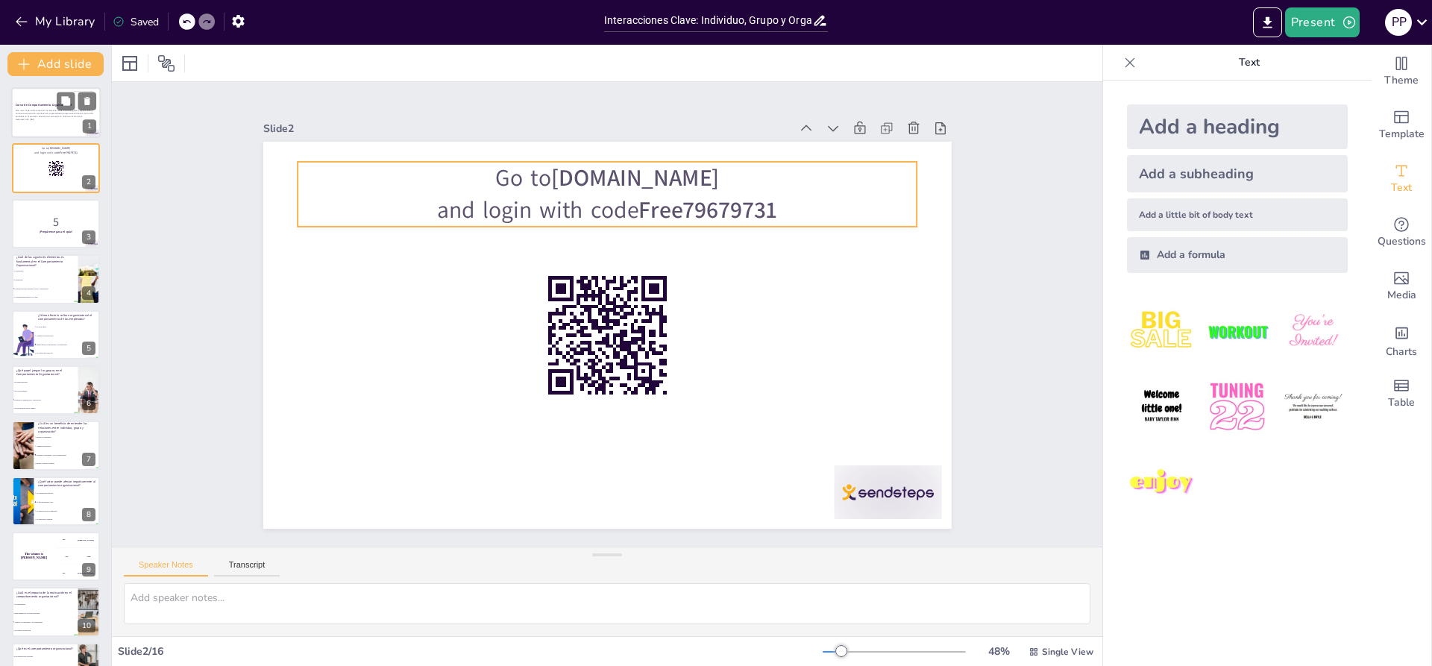
checkbox input "true"
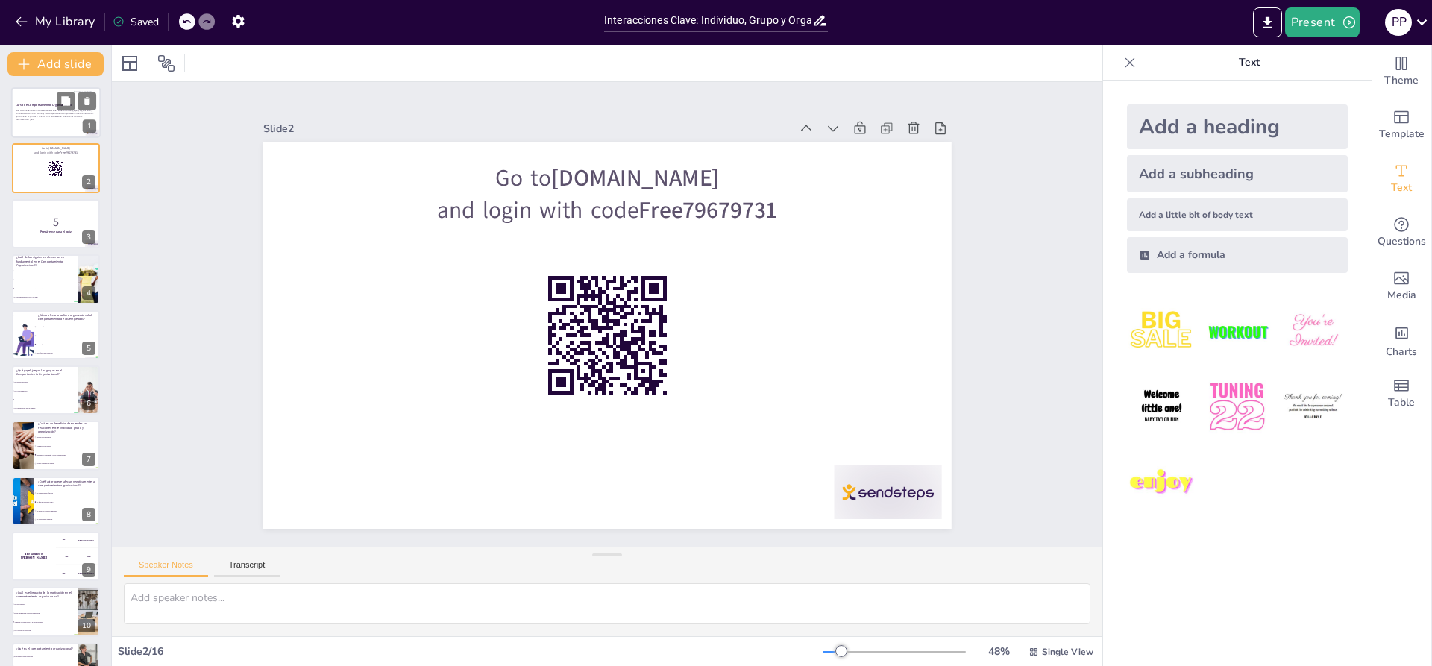
checkbox input "true"
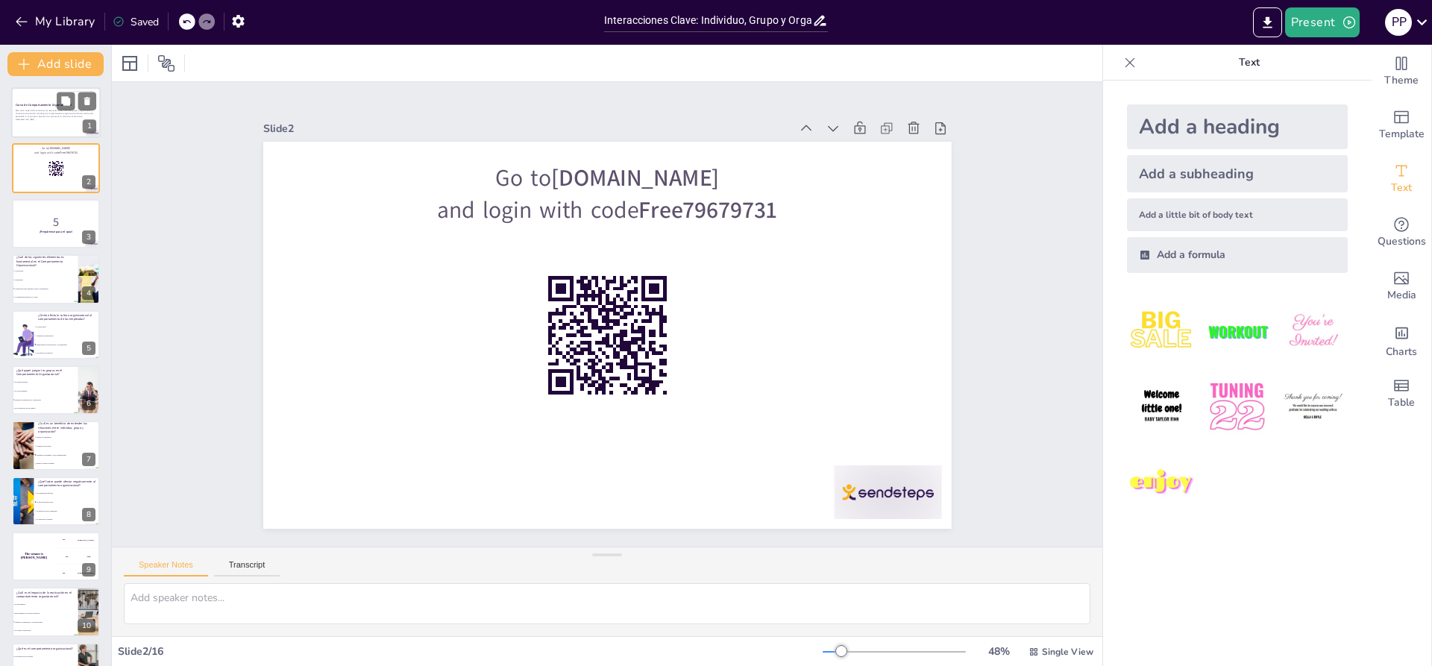
checkbox input "true"
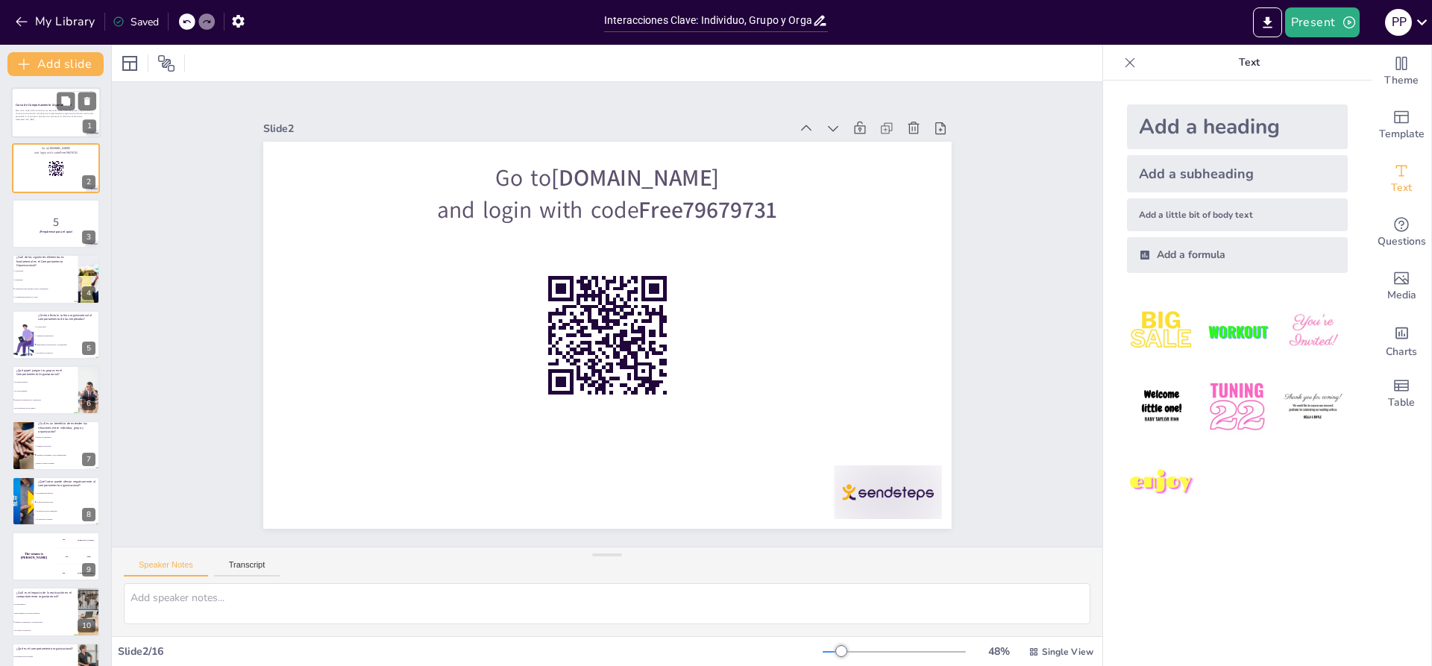
click at [37, 116] on p "Este curso le permitirá reconocer las relaciones entre individuo, grupo y organ…" at bounding box center [56, 114] width 81 height 8
checkbox input "true"
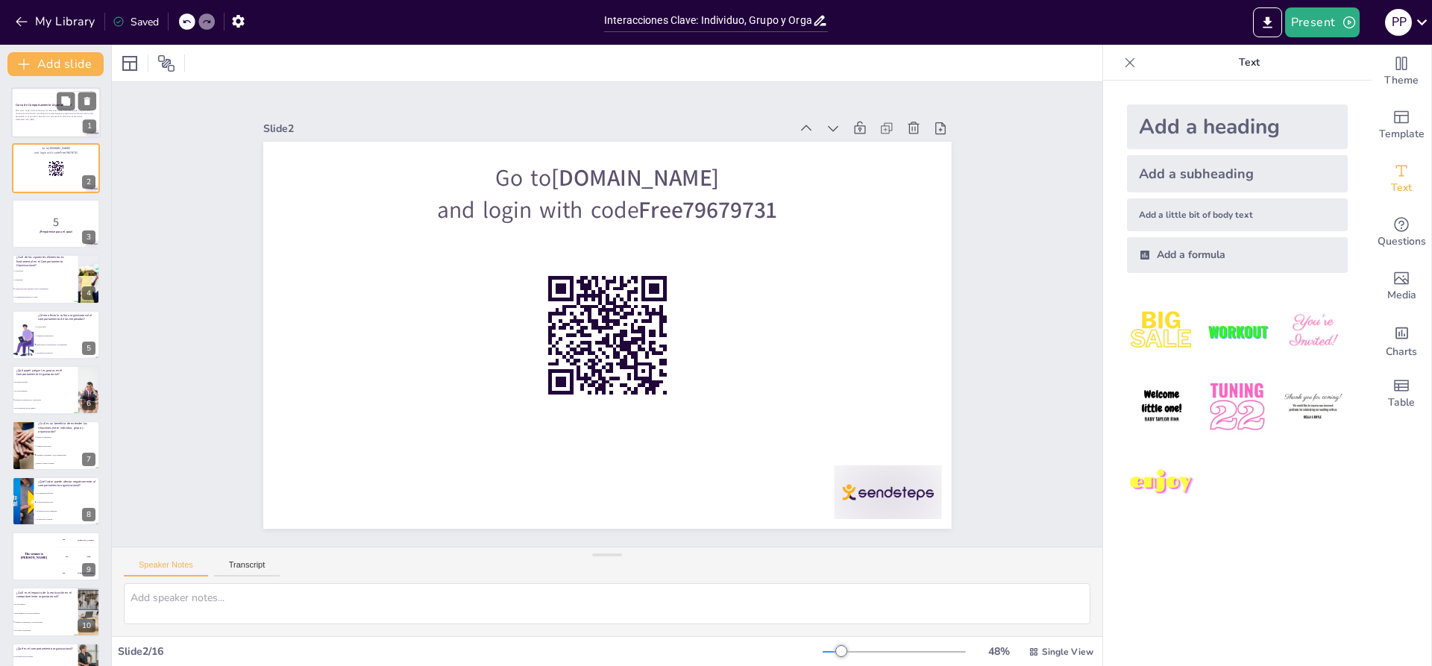
checkbox input "true"
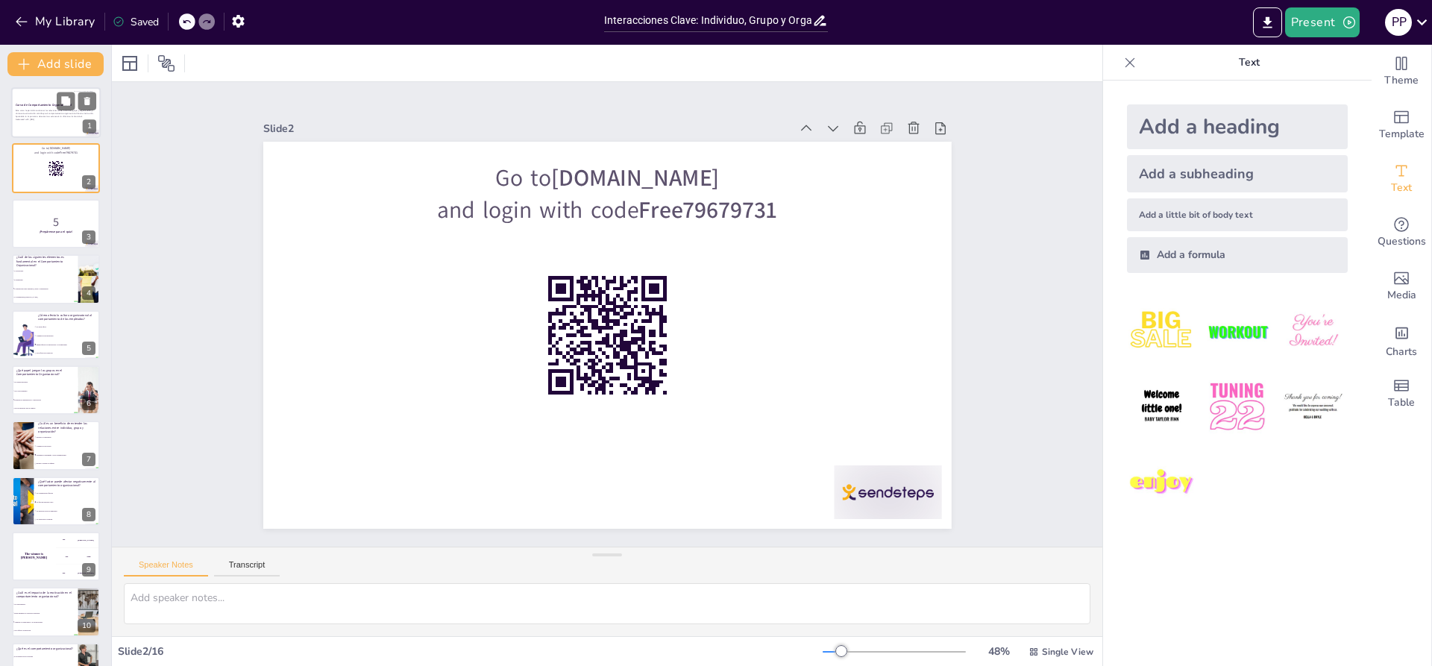
checkbox input "true"
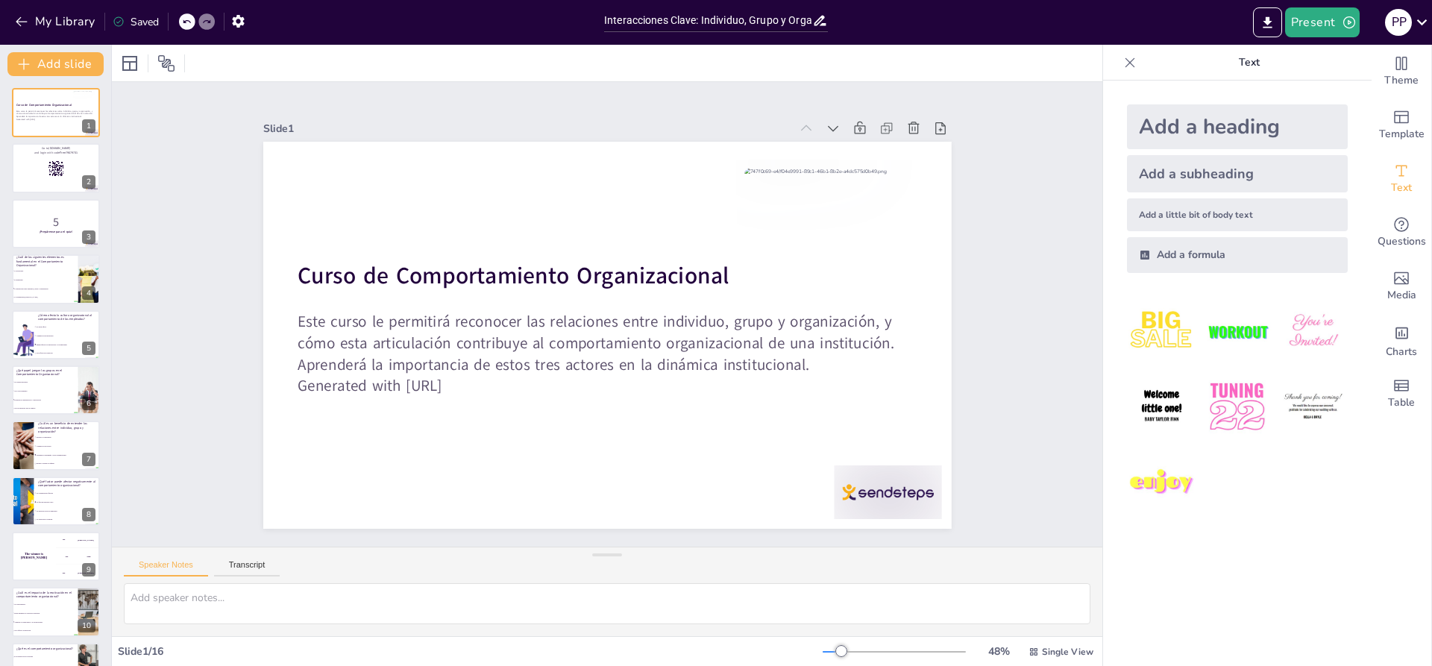
checkbox input "true"
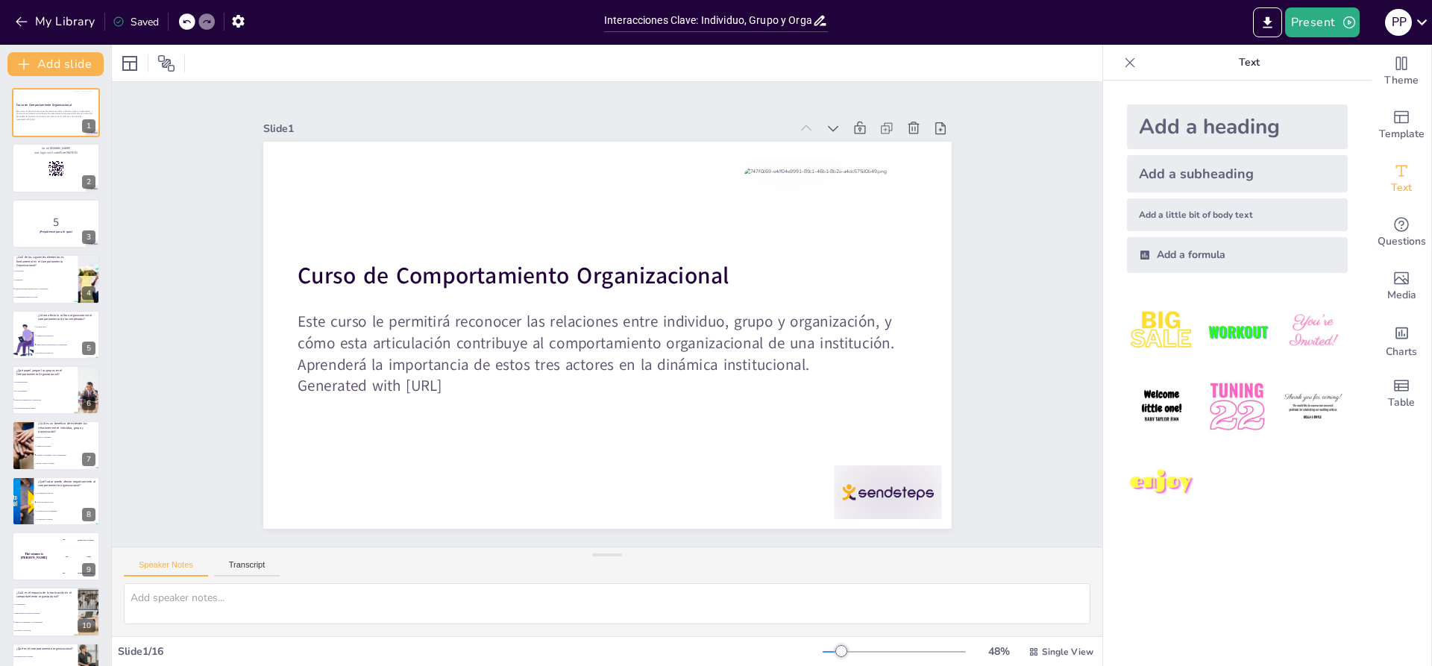
checkbox input "true"
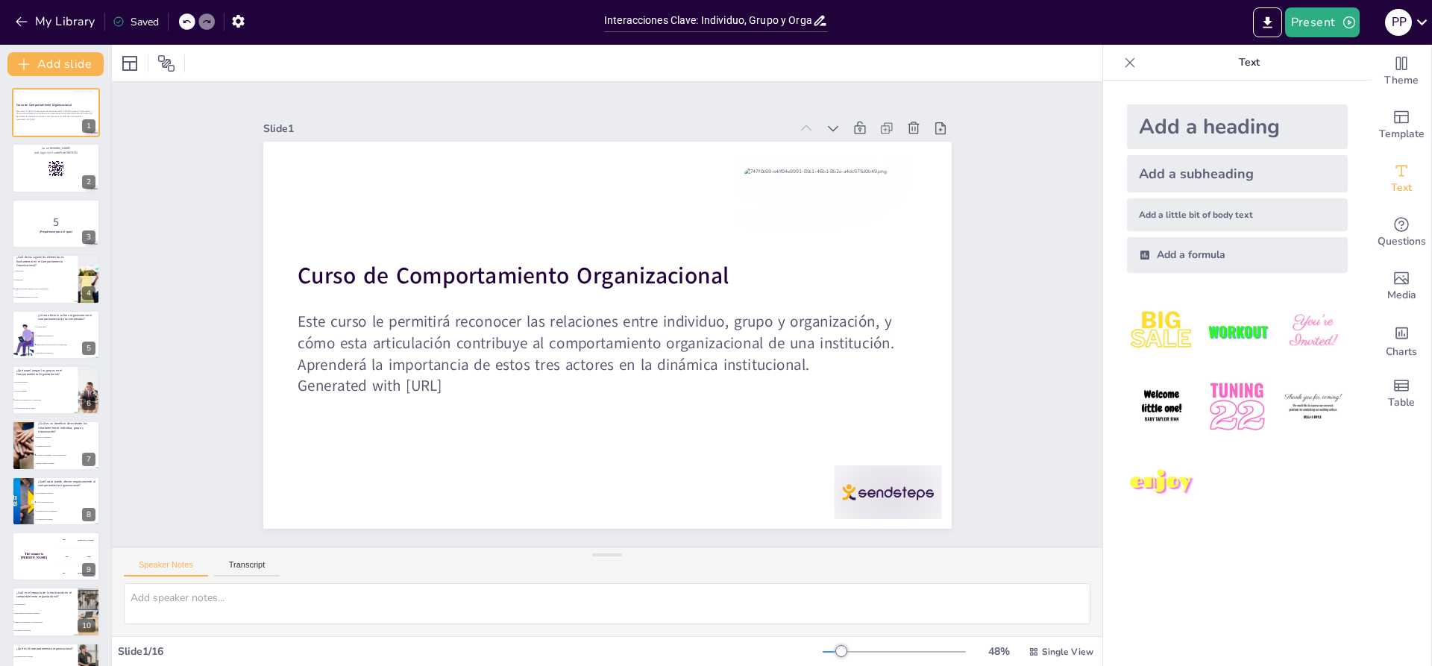
checkbox input "true"
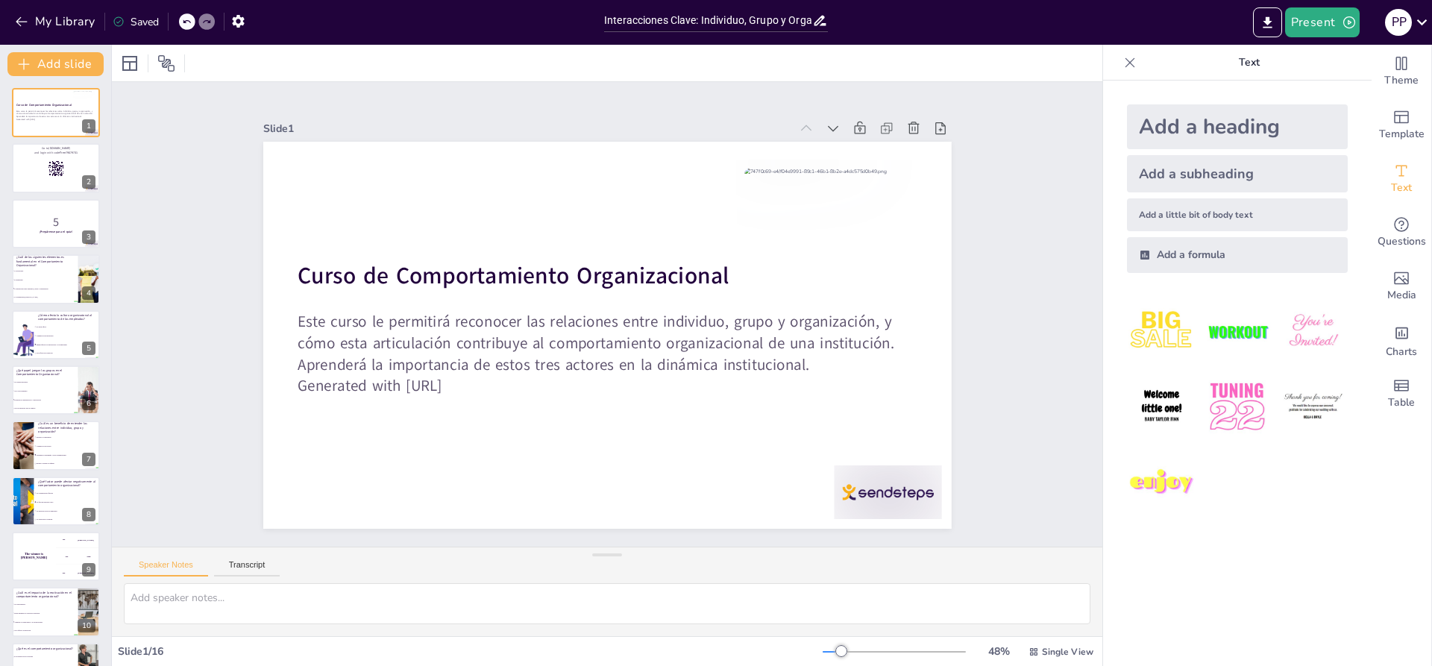
checkbox input "true"
click at [17, 169] on div at bounding box center [55, 168] width 89 height 51
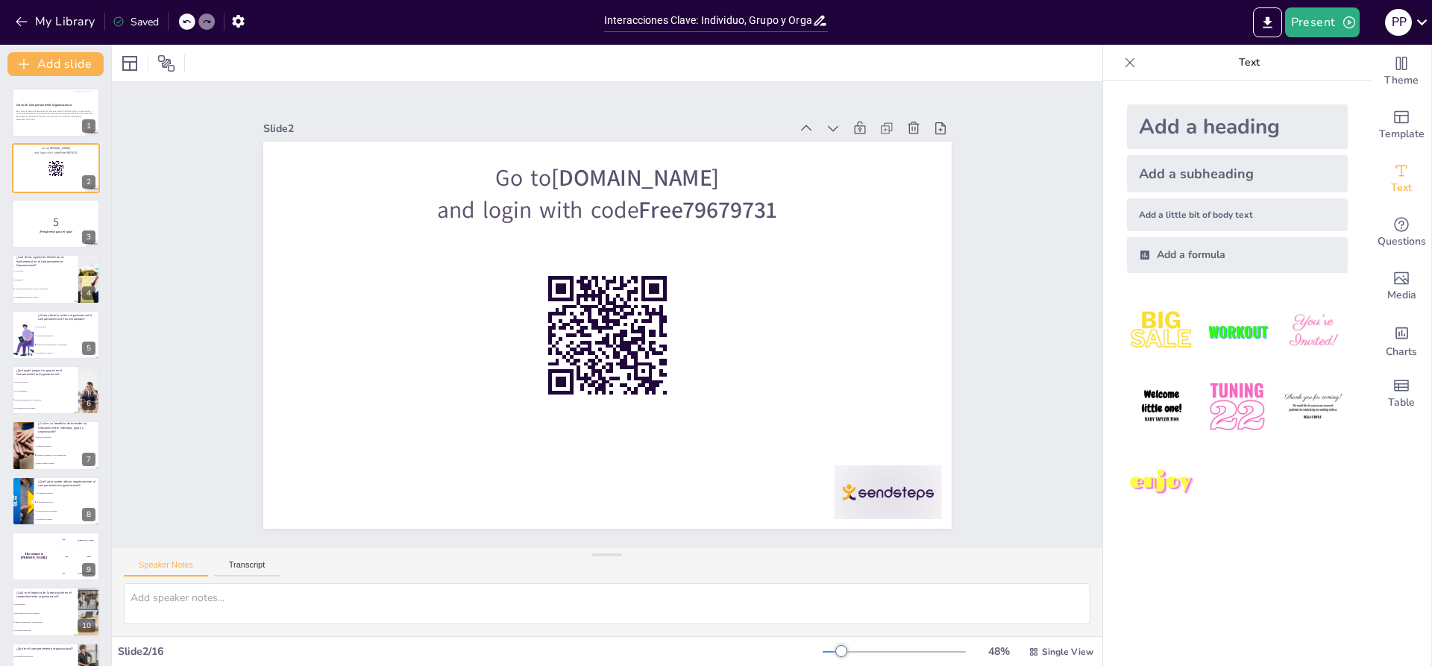
click at [1419, 20] on icon at bounding box center [1421, 22] width 20 height 20
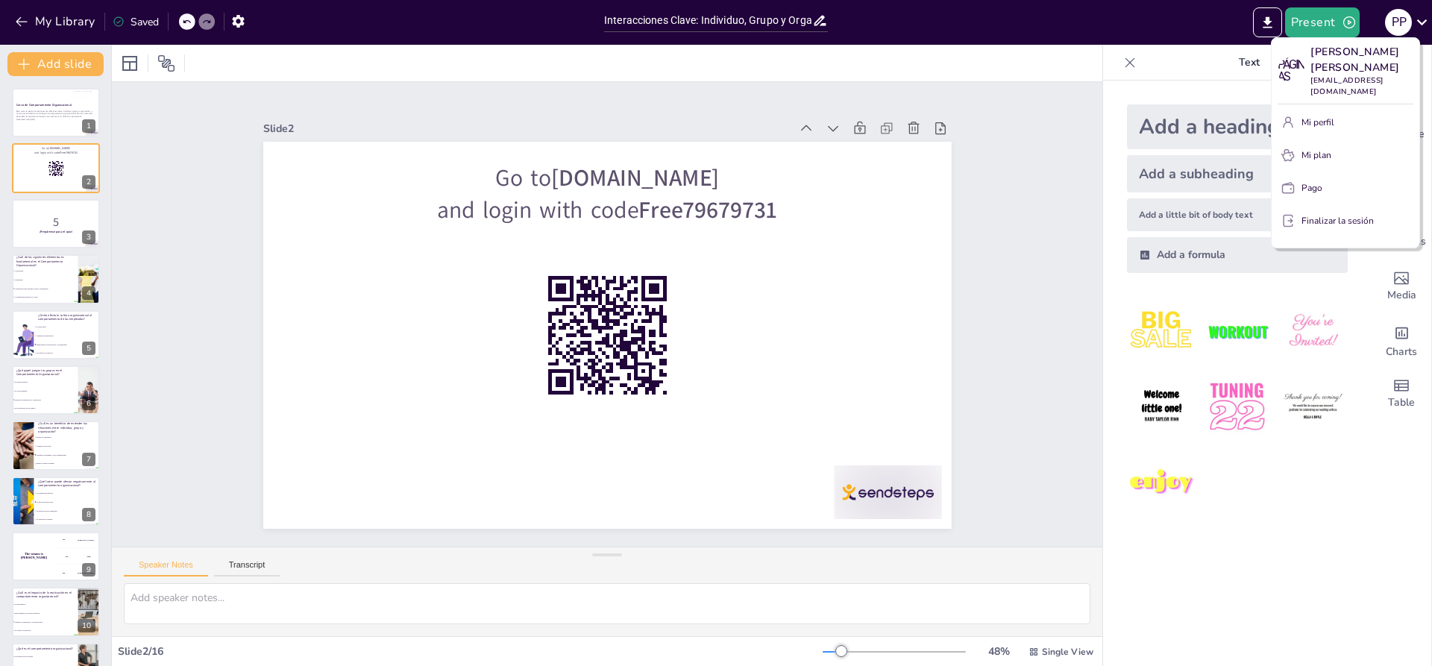
click at [1179, 13] on div at bounding box center [716, 333] width 1432 height 666
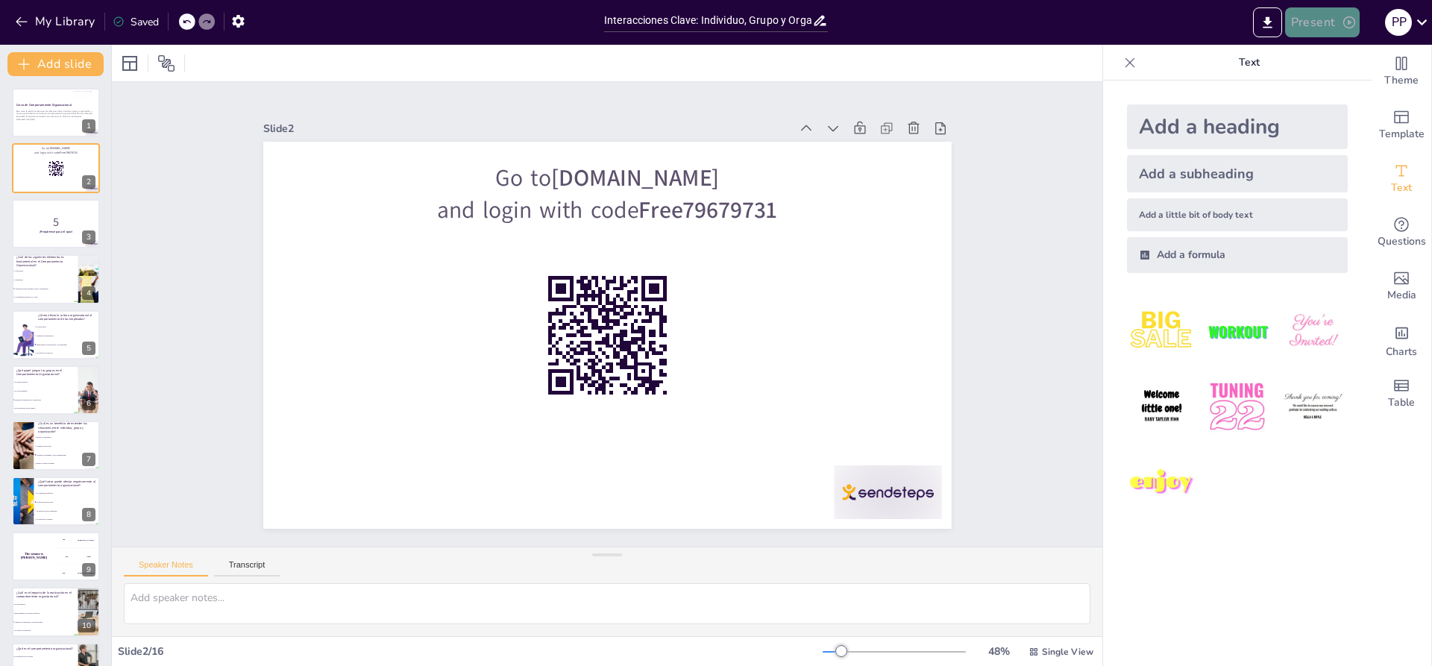
click at [1325, 19] on button "Present" at bounding box center [1322, 22] width 75 height 30
click at [1344, 48] on font "Presentación de vista previa" at bounding box center [1360, 55] width 125 height 15
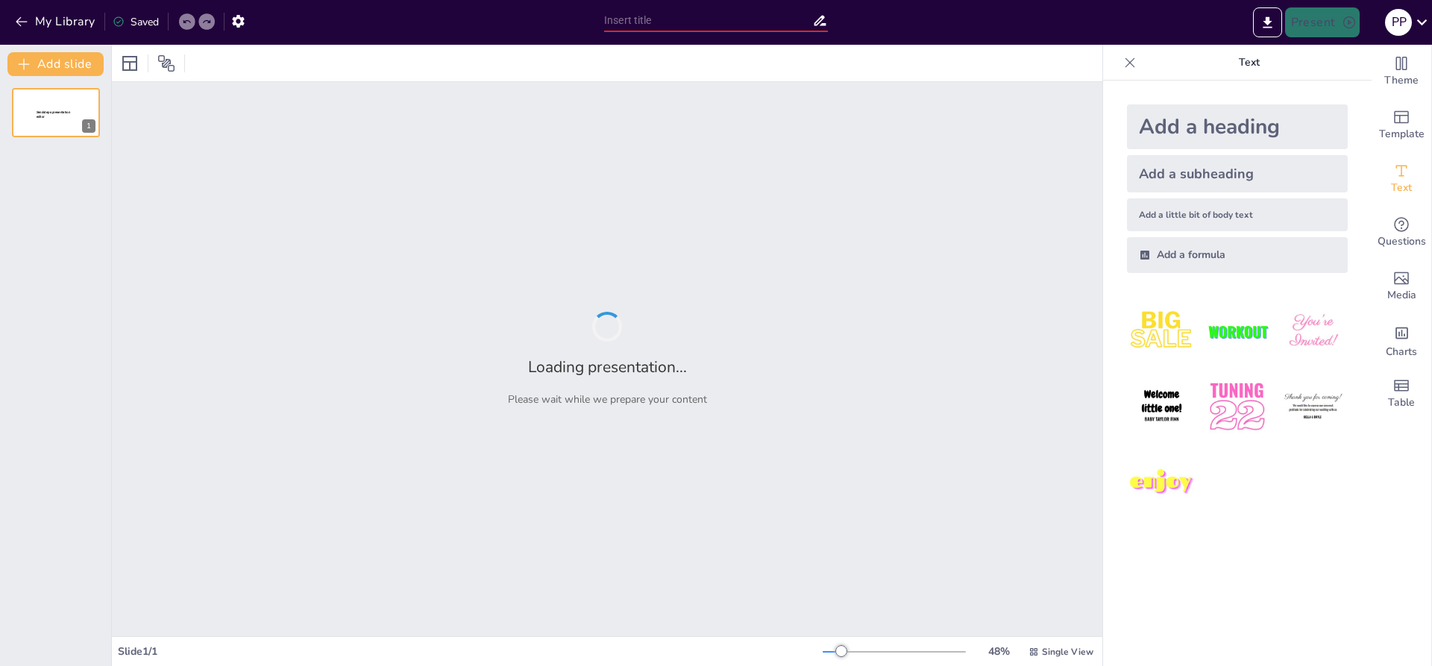
type input "Interacciones Clave: Individuo, Grupo y Organización en el Comportamiento Organ…"
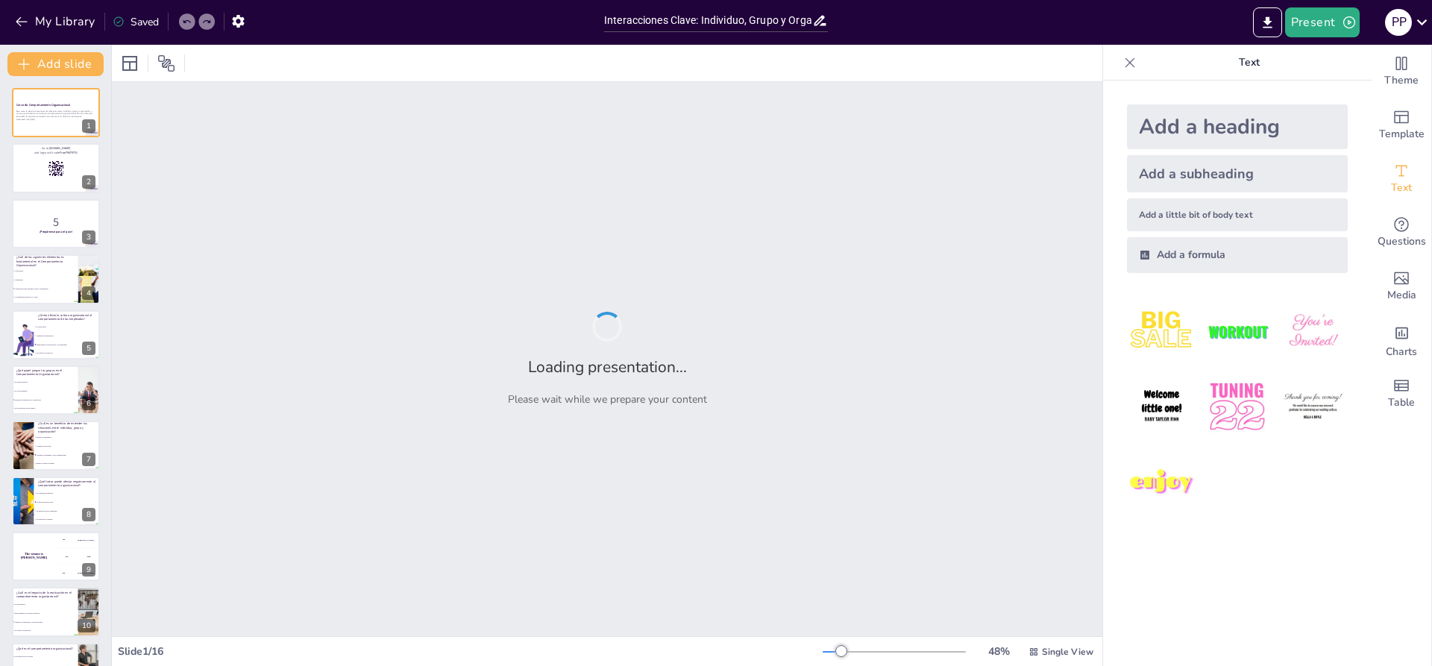
checkbox input "true"
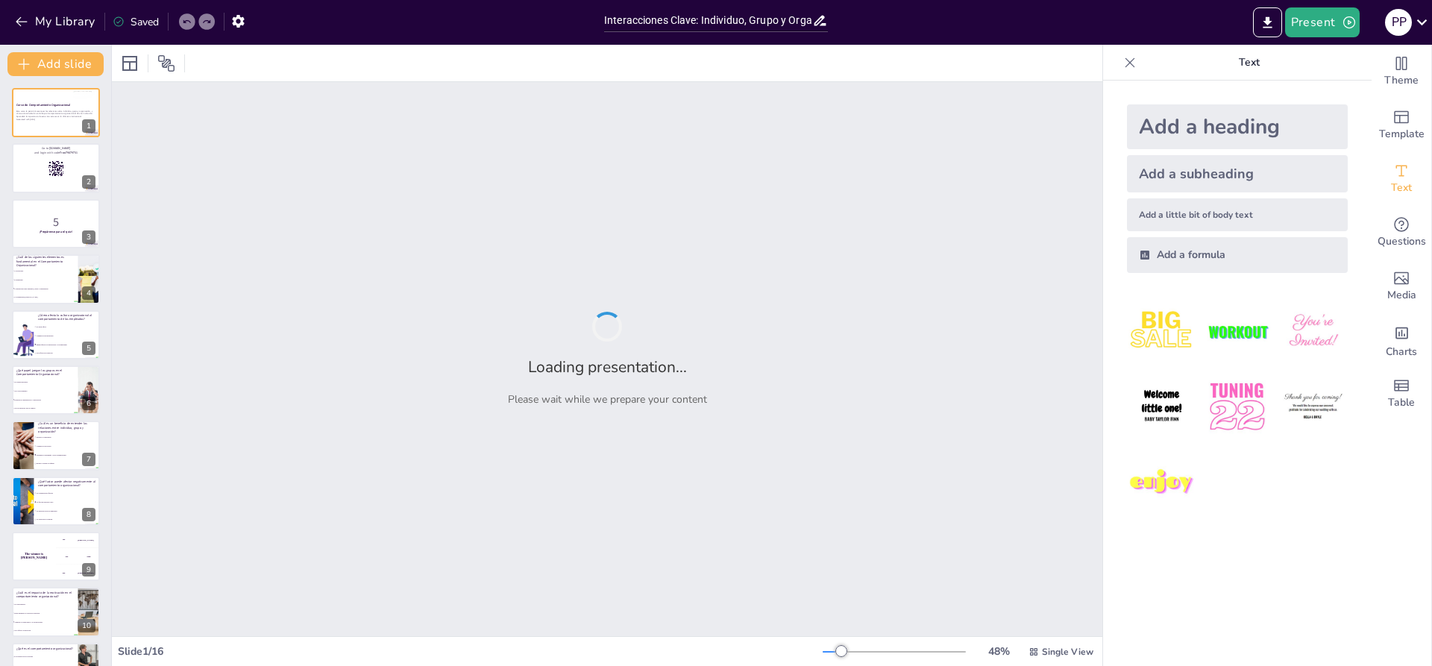
checkbox input "true"
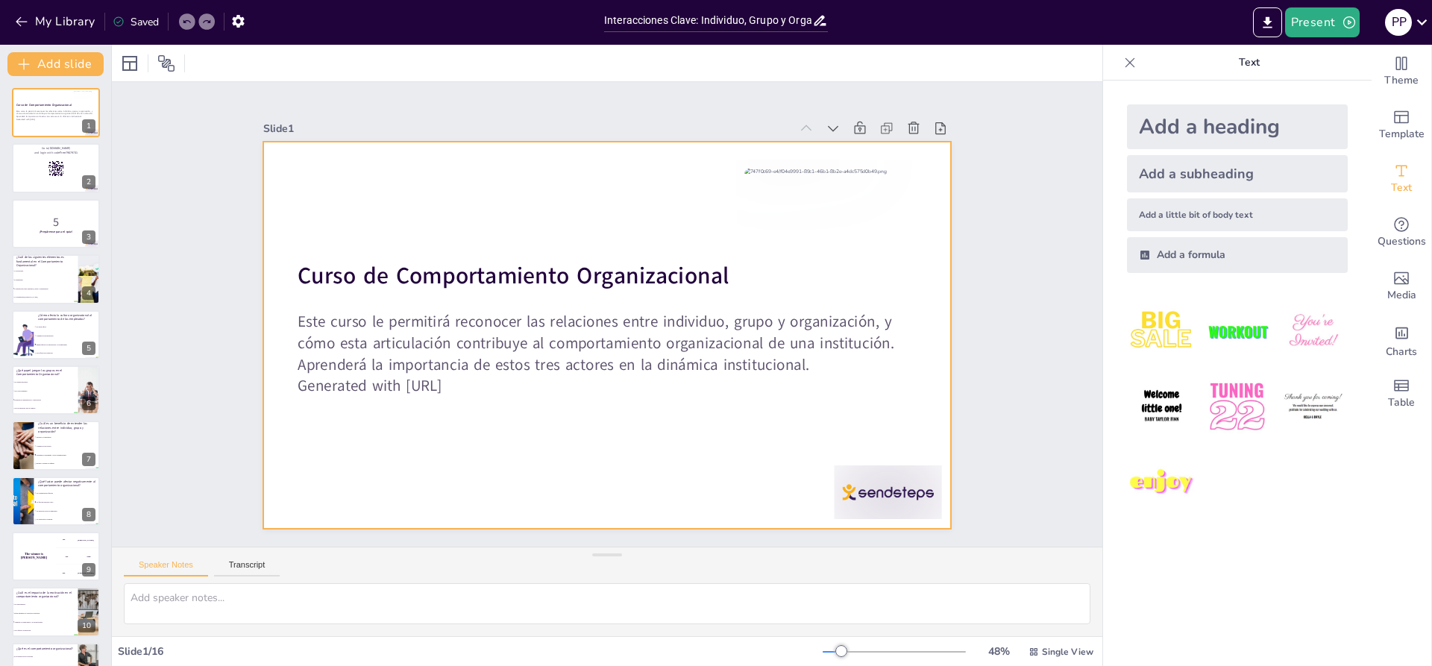
checkbox input "true"
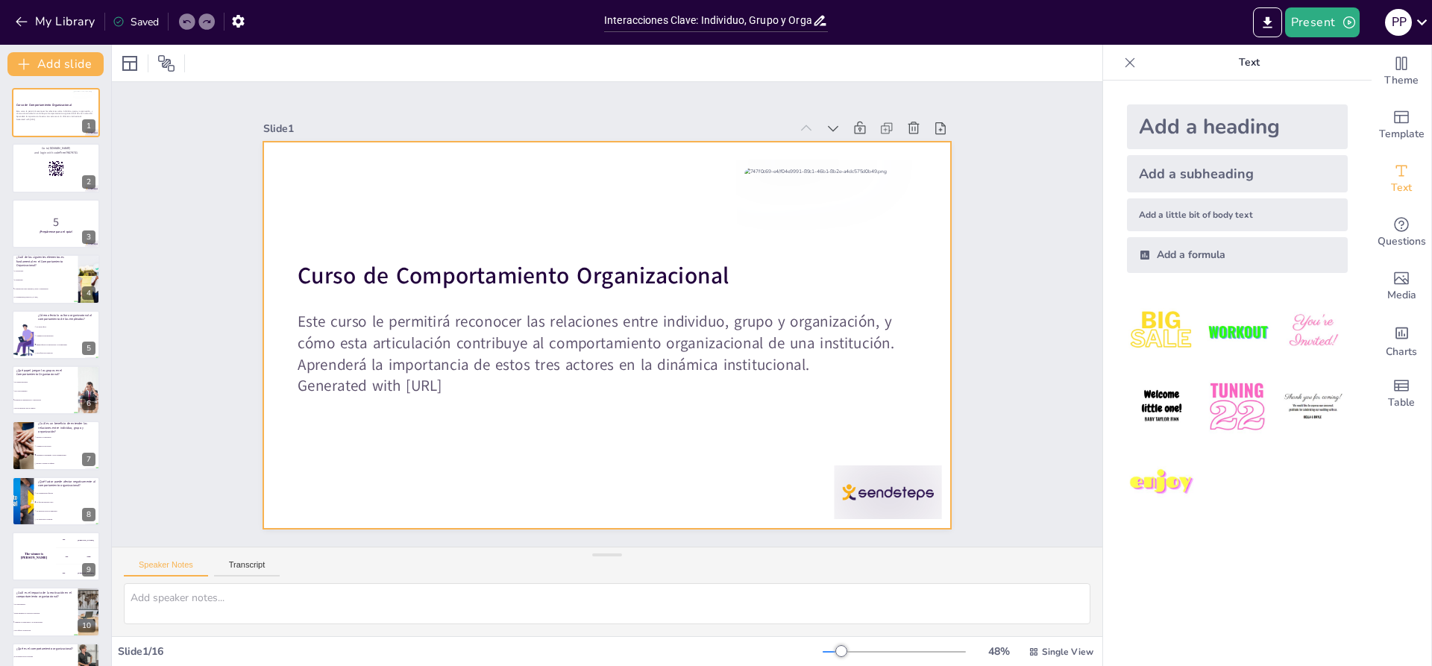
checkbox input "true"
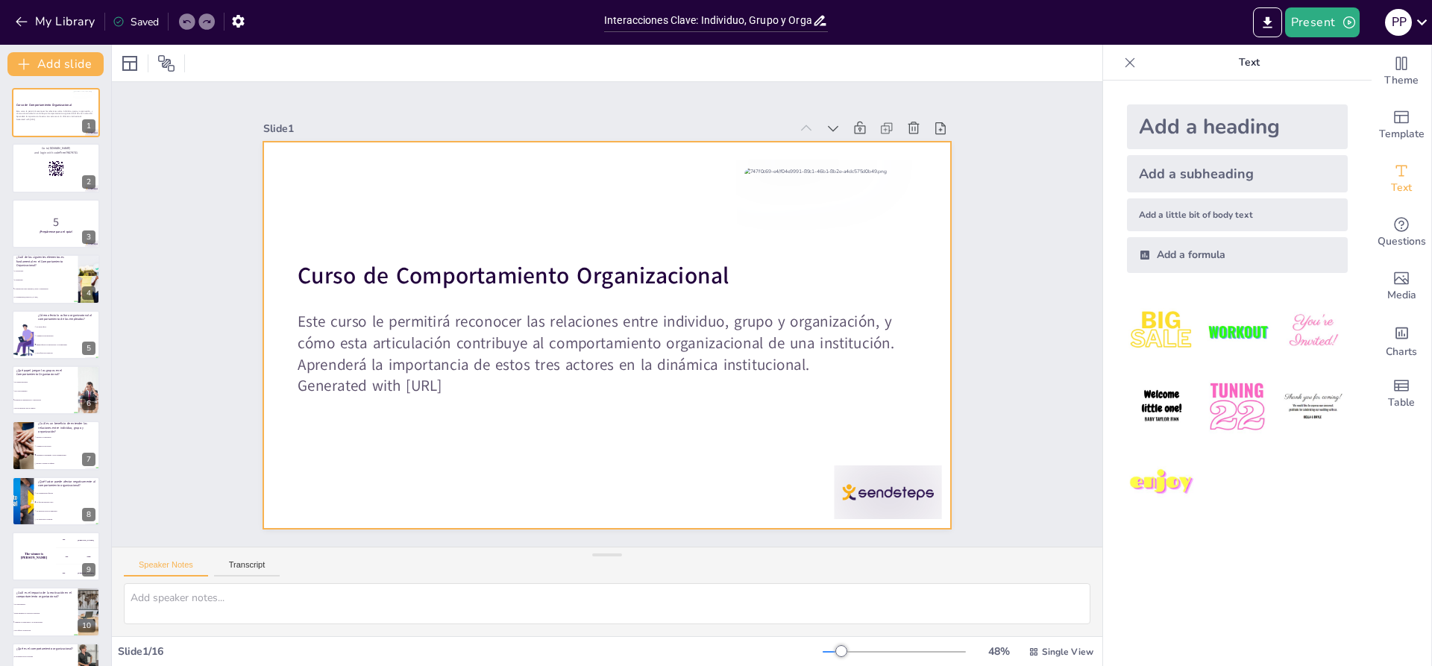
checkbox input "true"
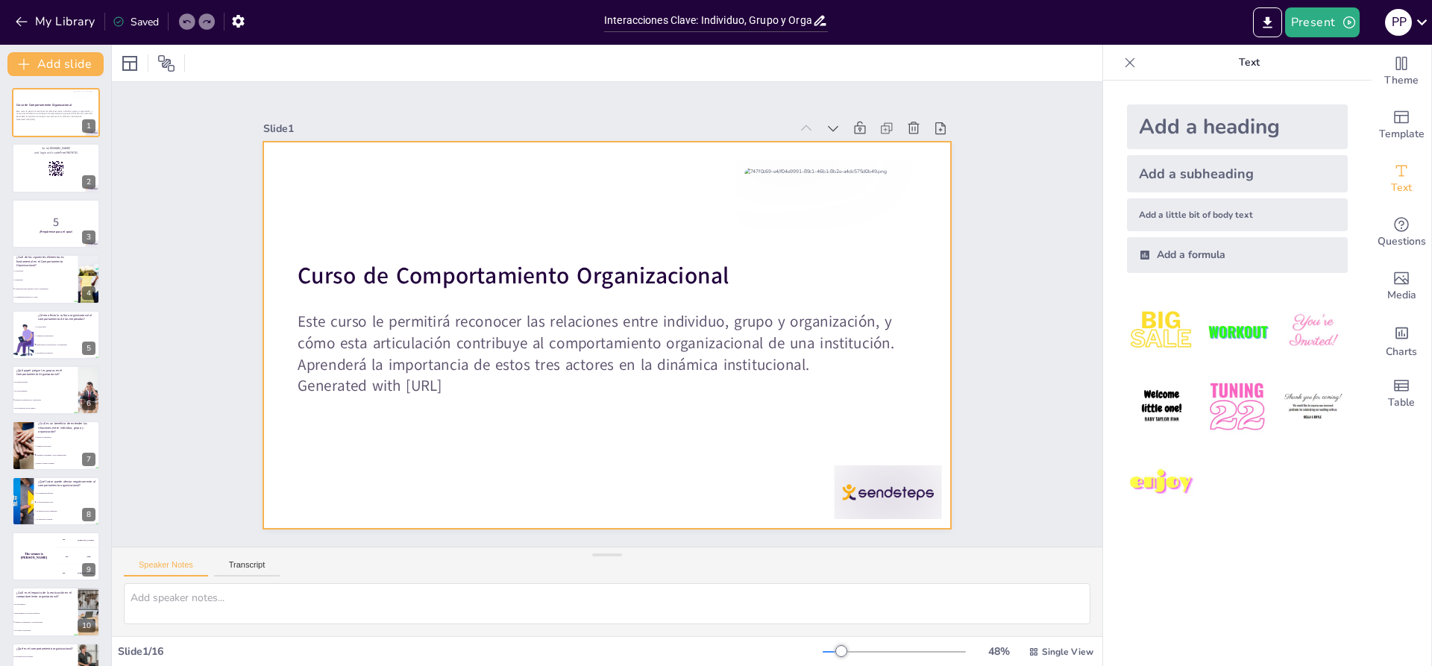
checkbox input "true"
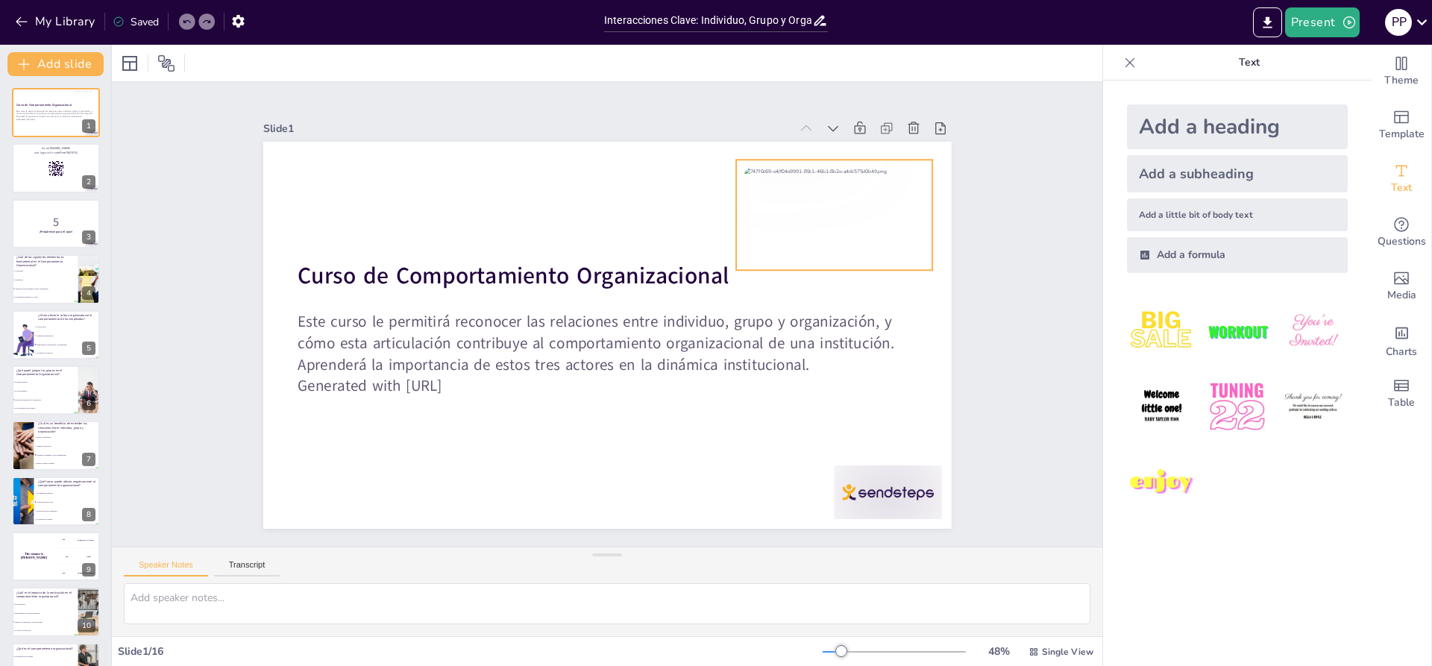
checkbox input "true"
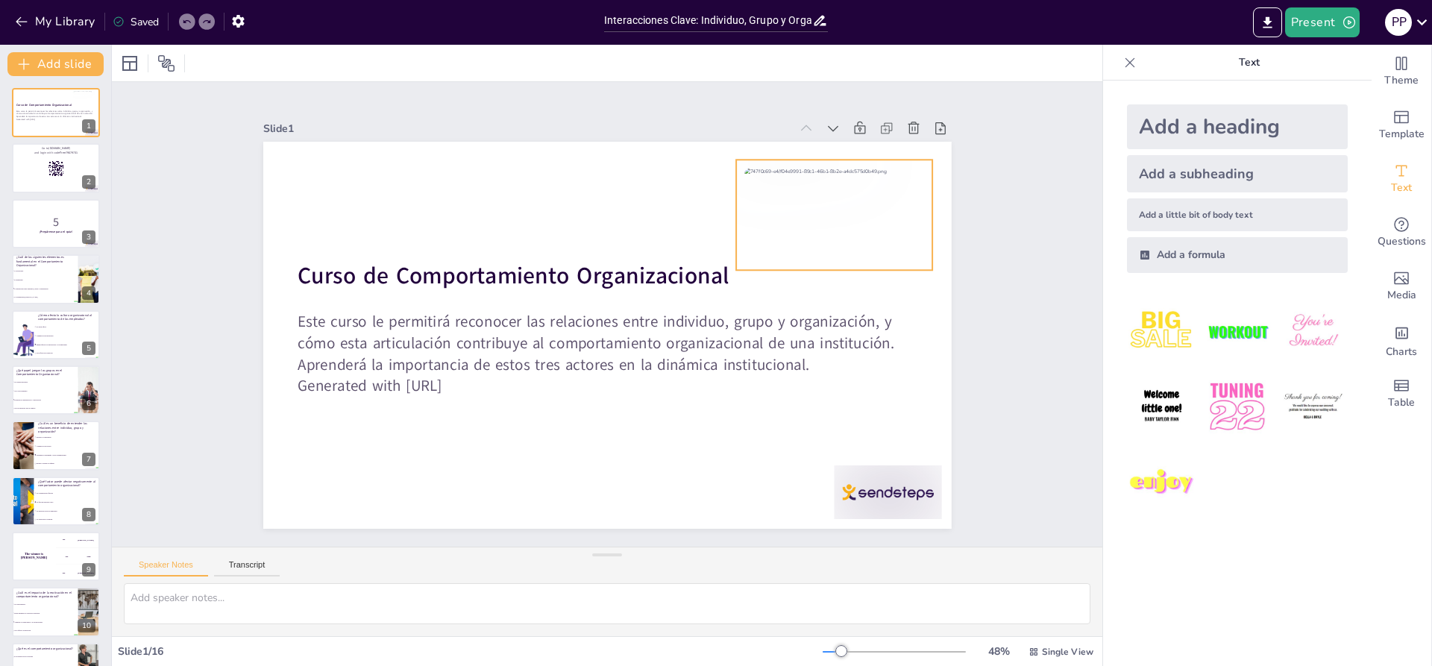
checkbox input "true"
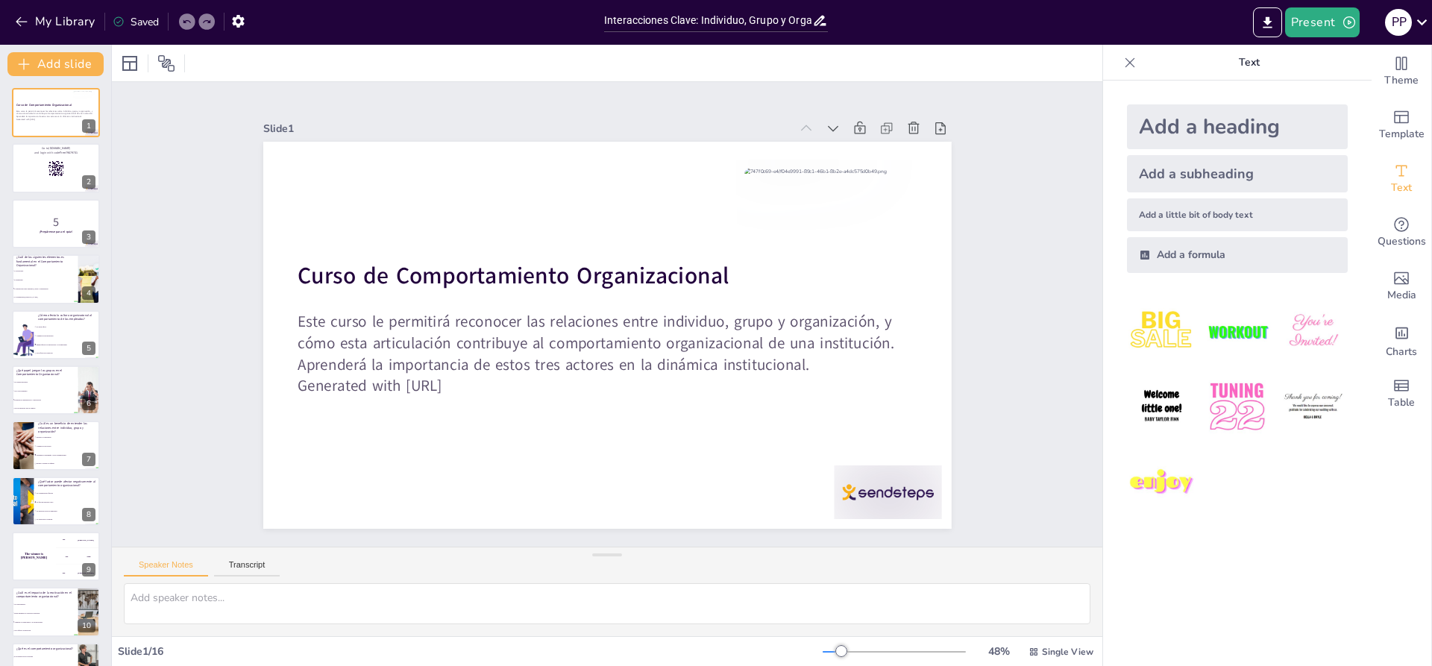
checkbox input "true"
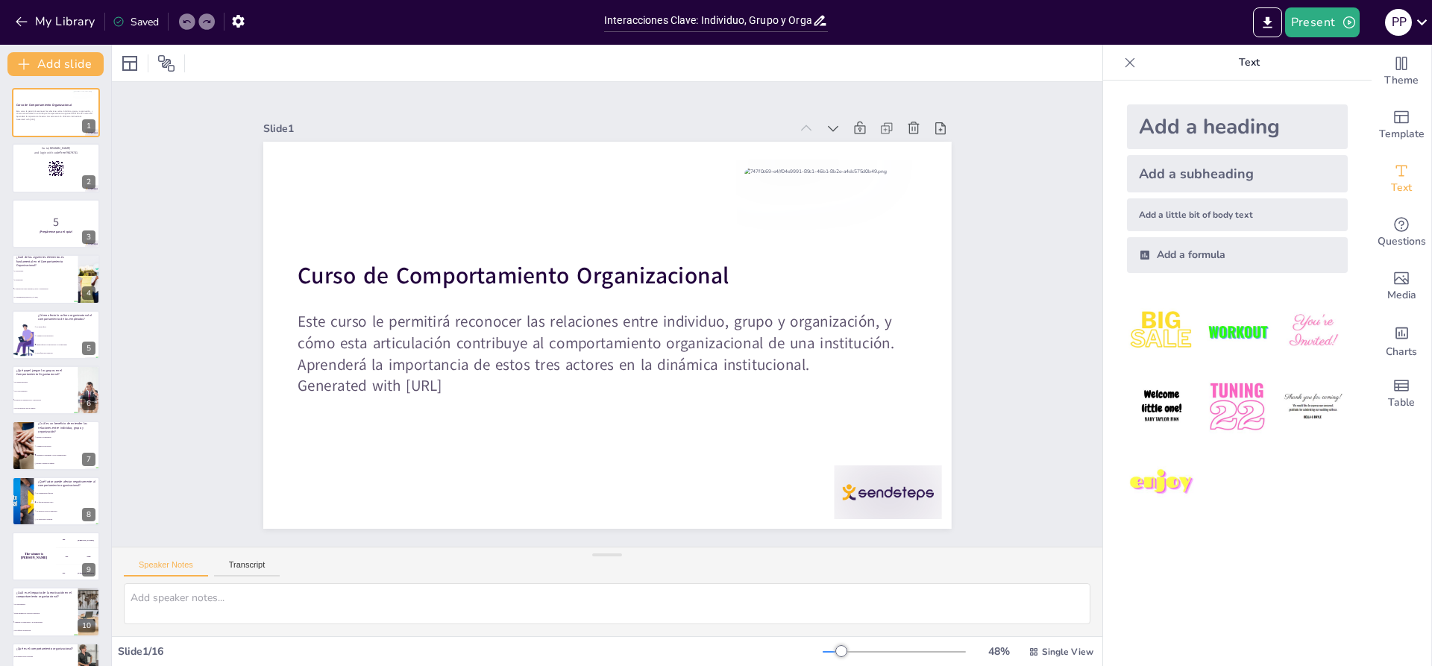
checkbox input "true"
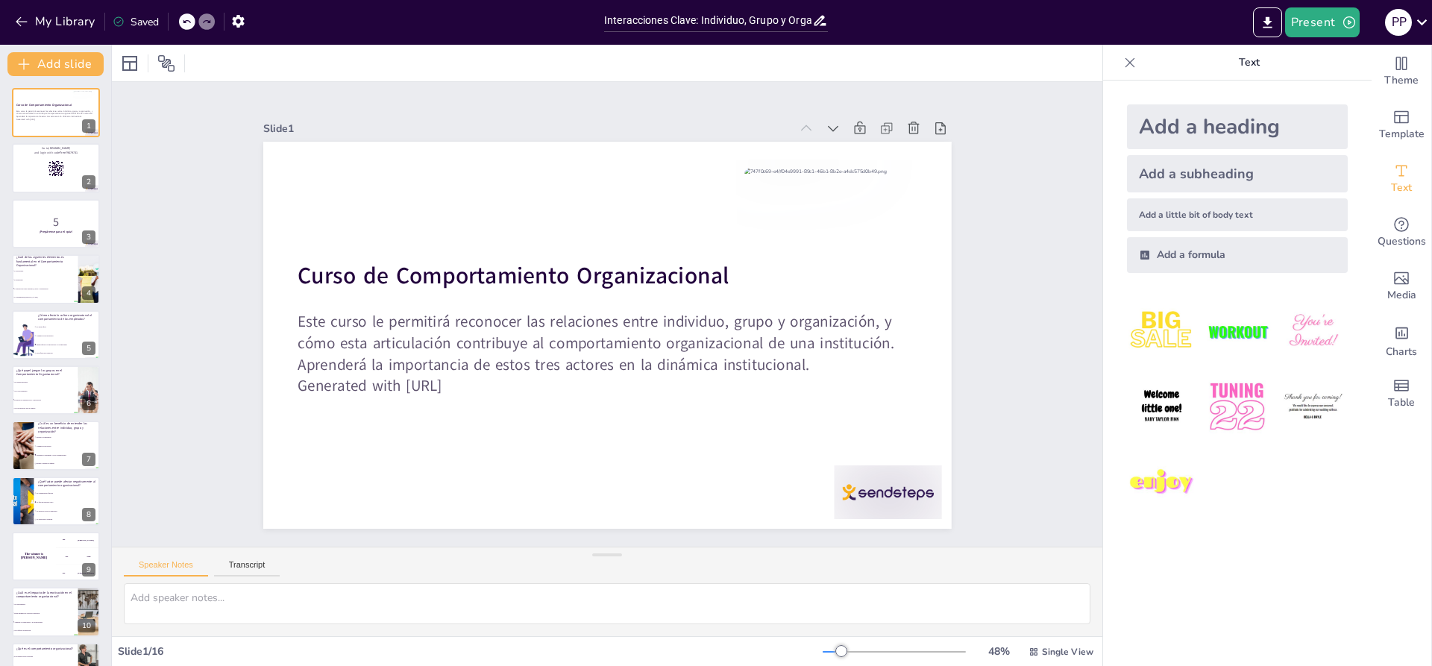
checkbox input "true"
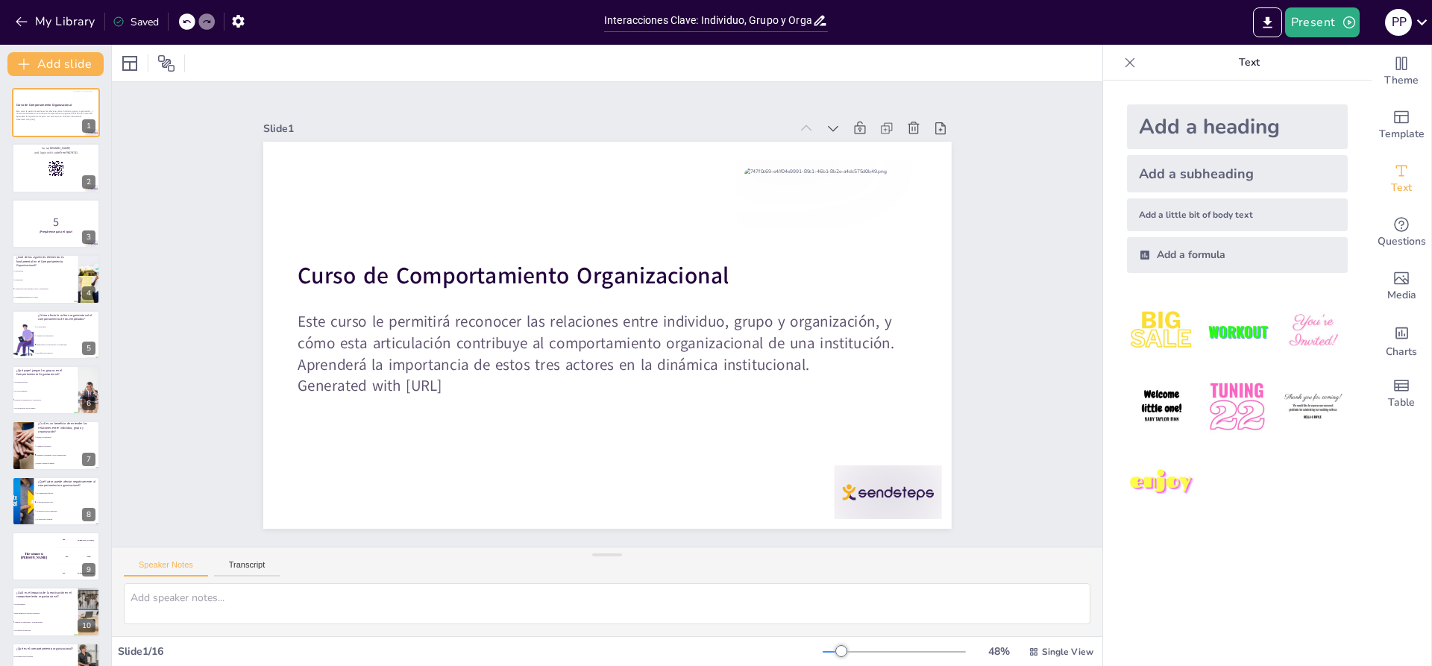
checkbox input "true"
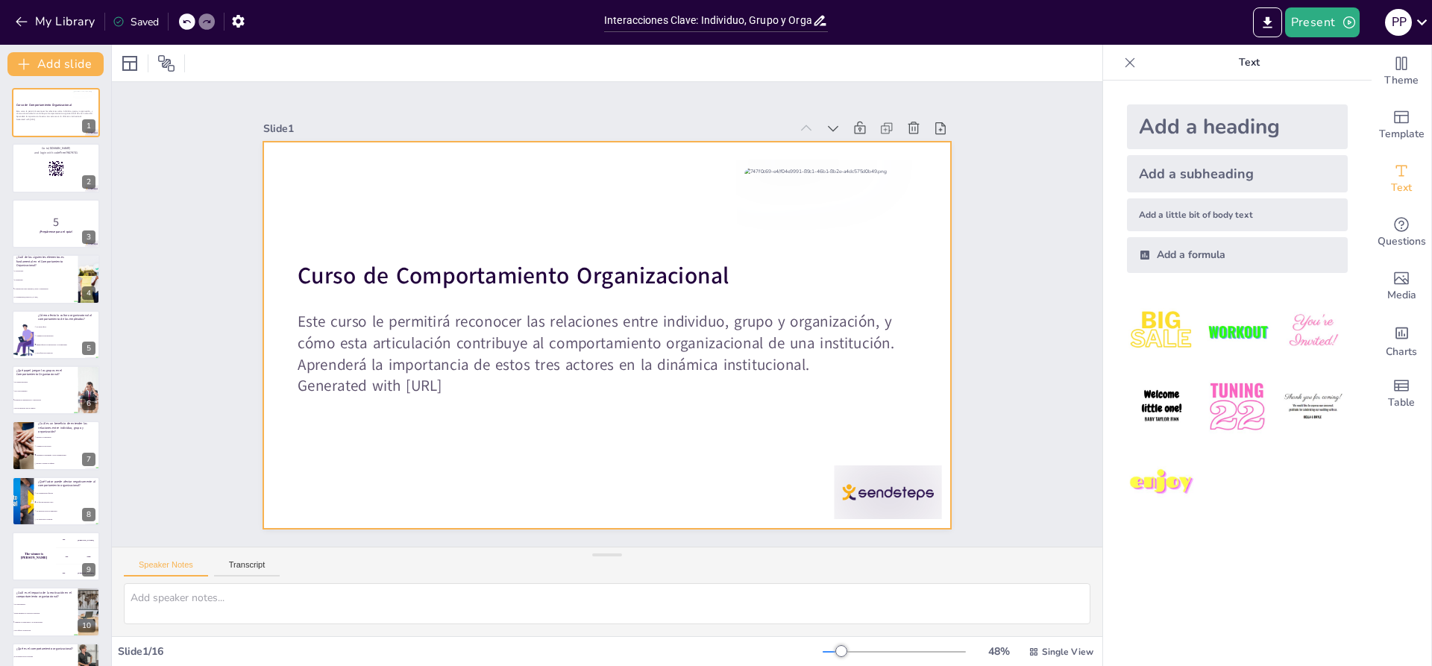
checkbox input "true"
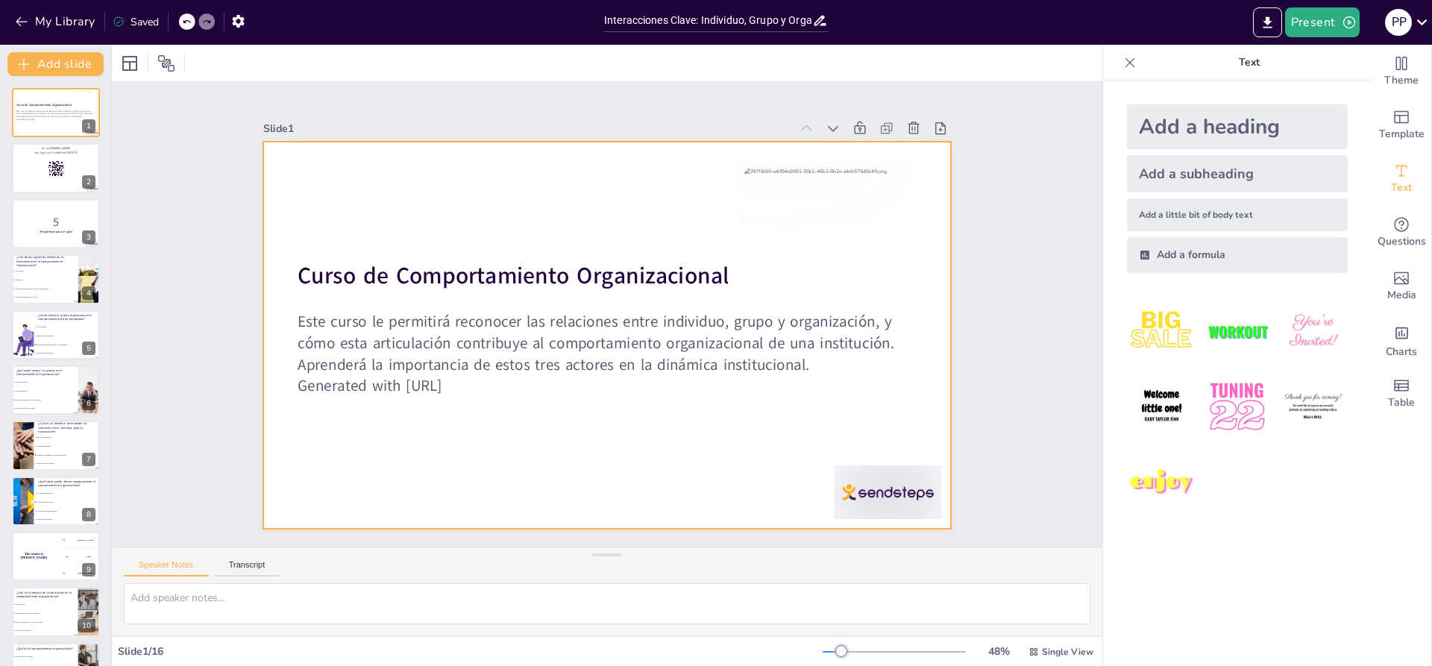
checkbox input "true"
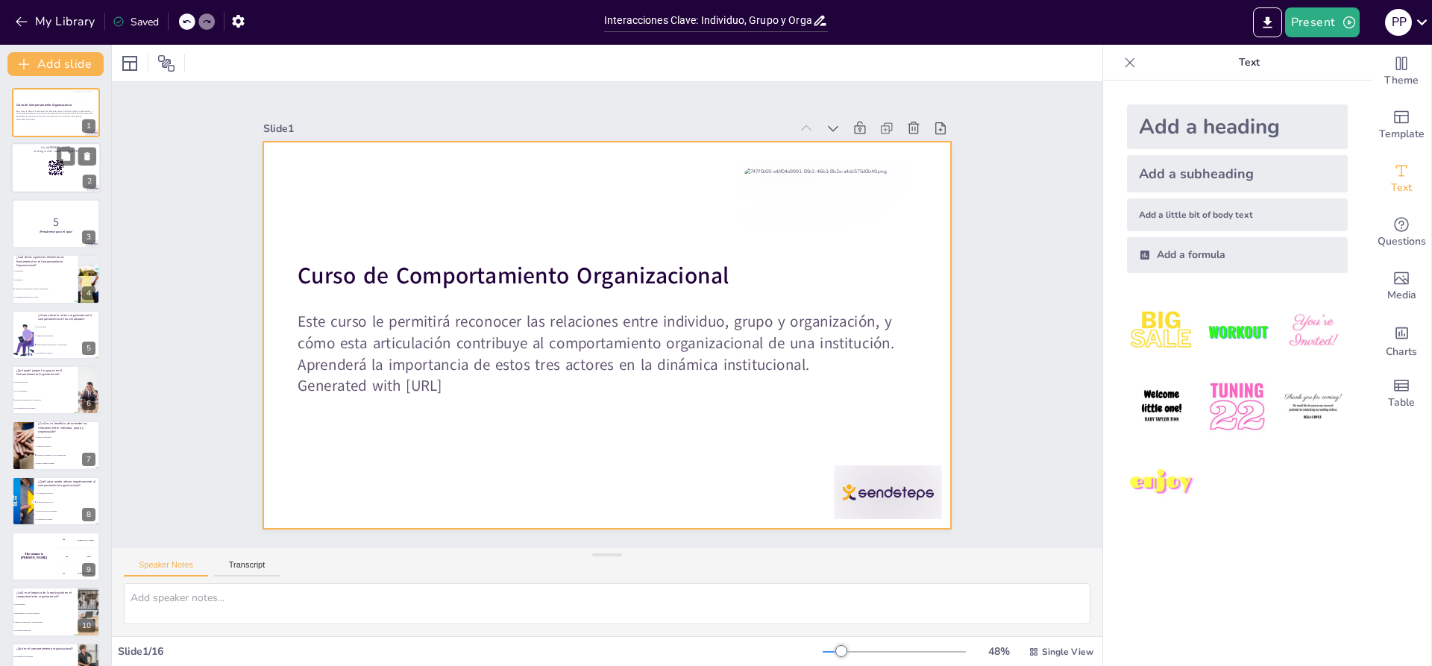
checkbox input "true"
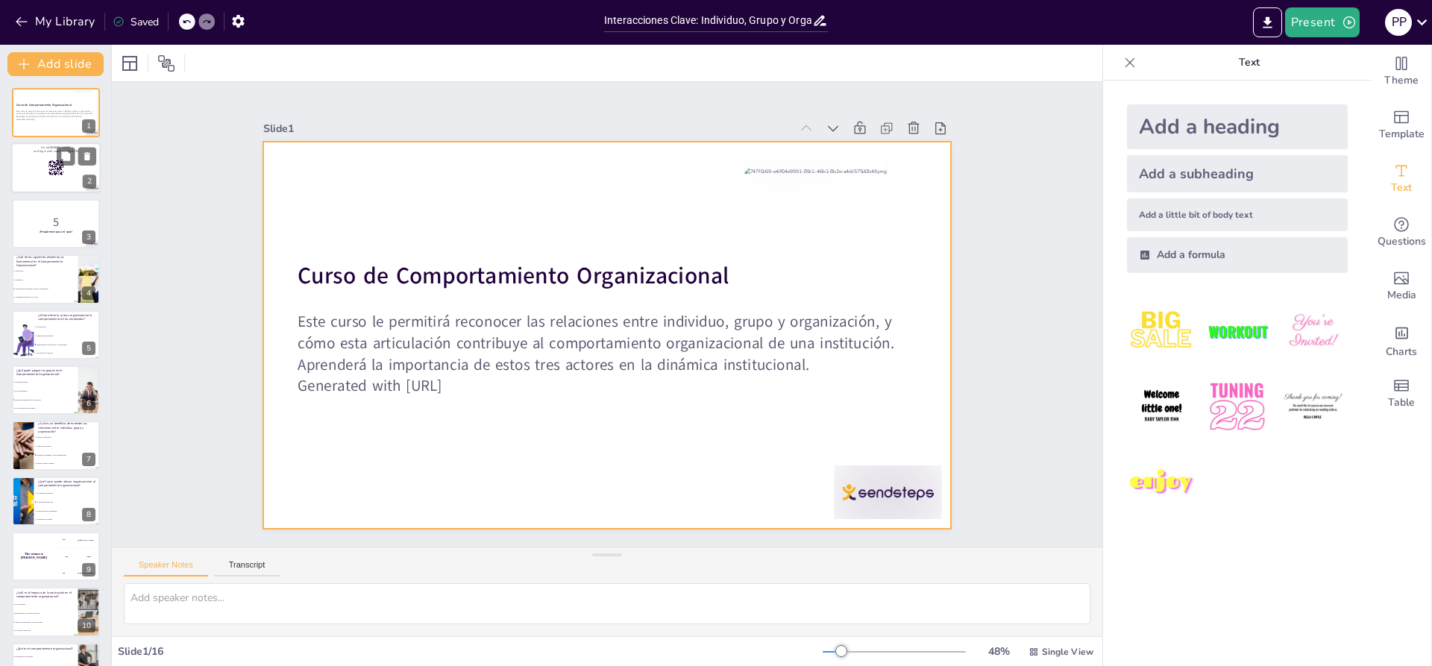
checkbox input "true"
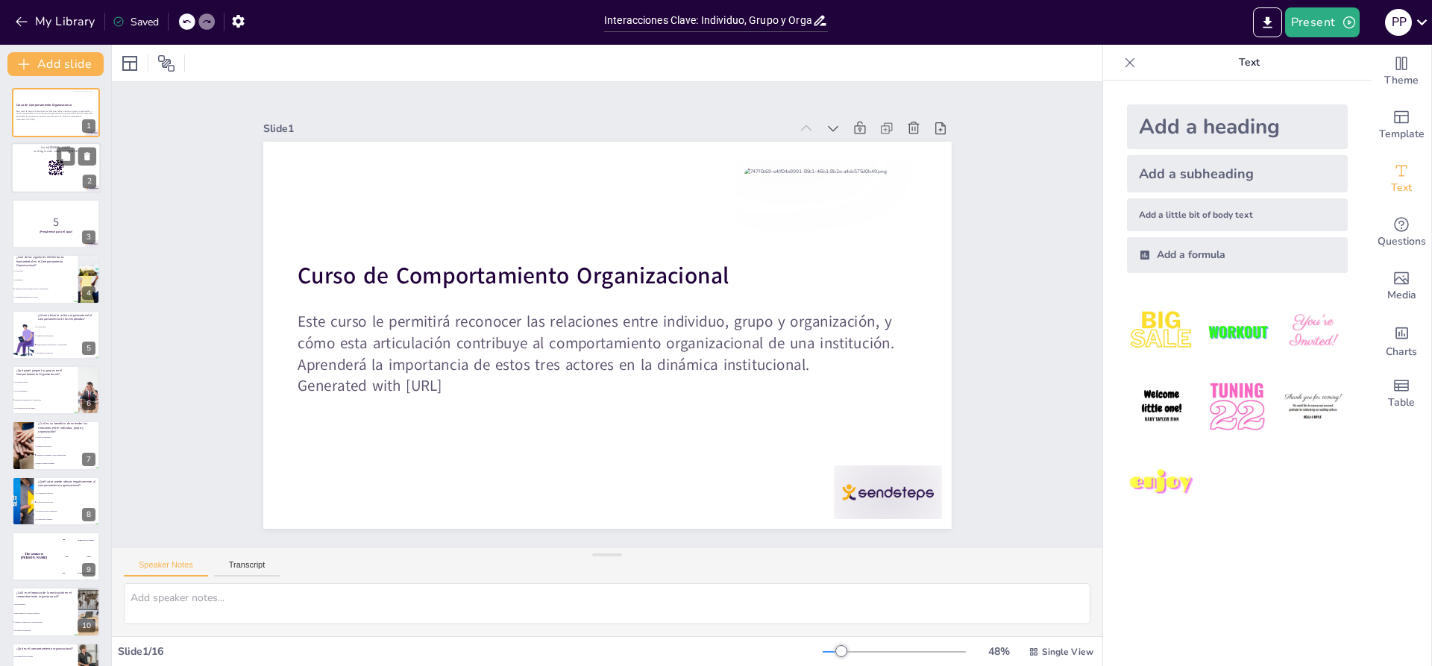
checkbox input "true"
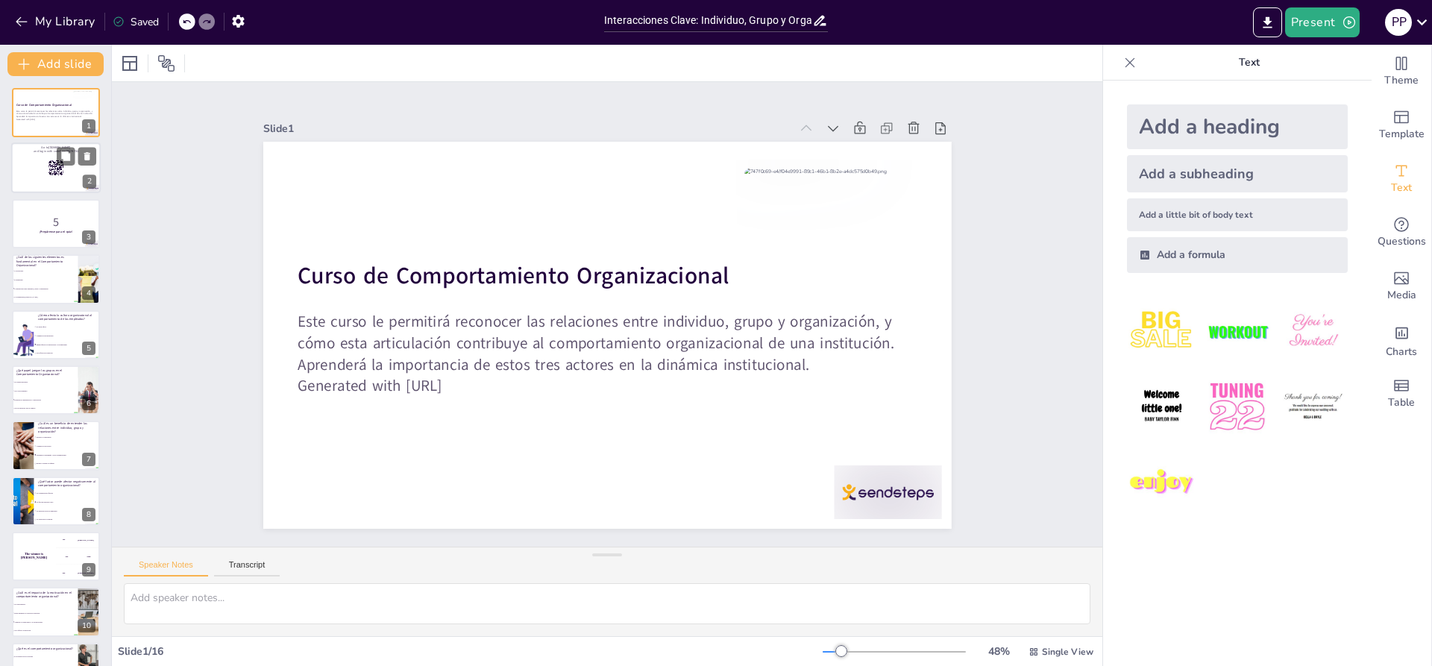
checkbox input "true"
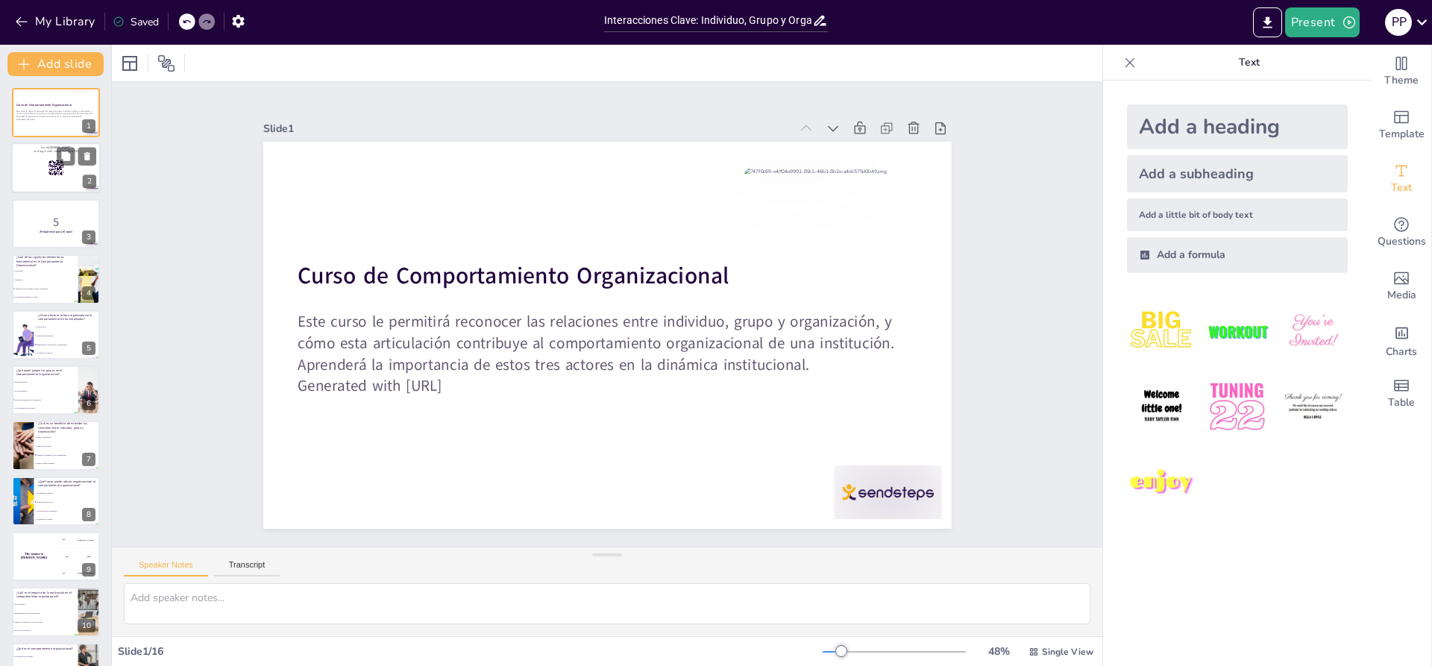
click at [48, 165] on icon at bounding box center [56, 168] width 16 height 16
checkbox input "true"
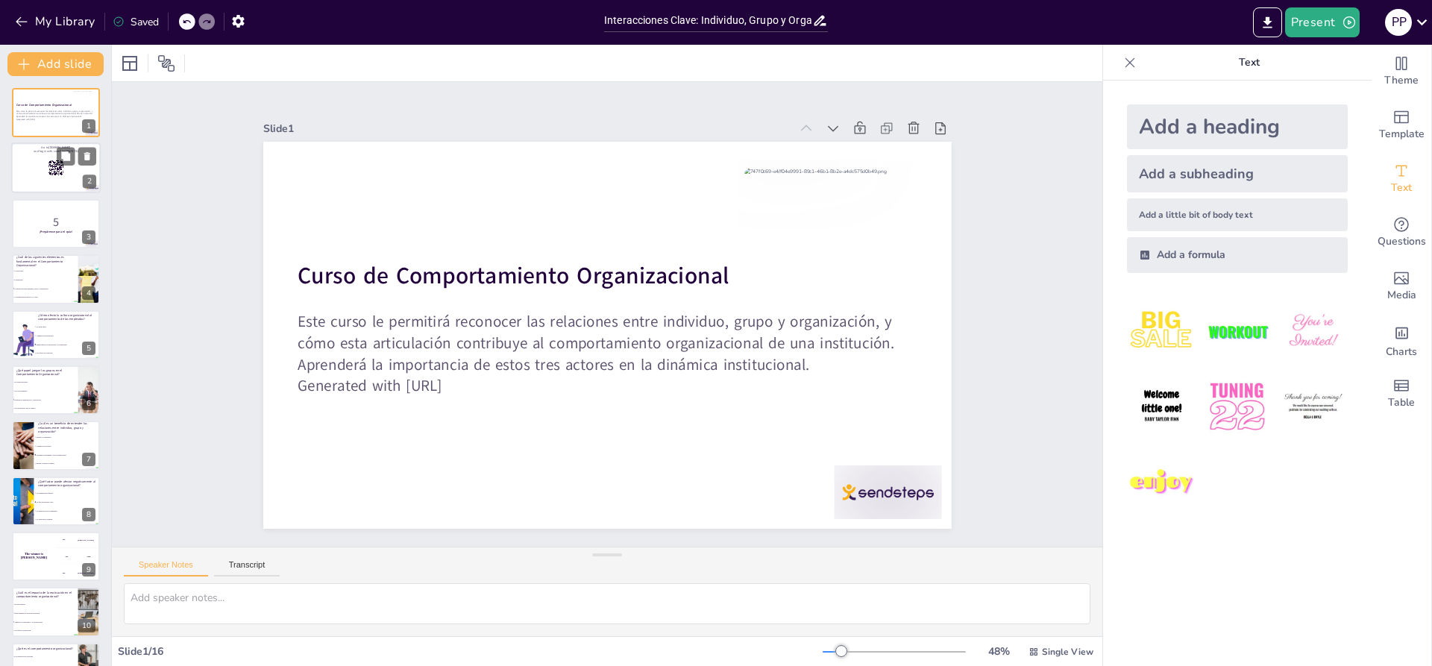
checkbox input "true"
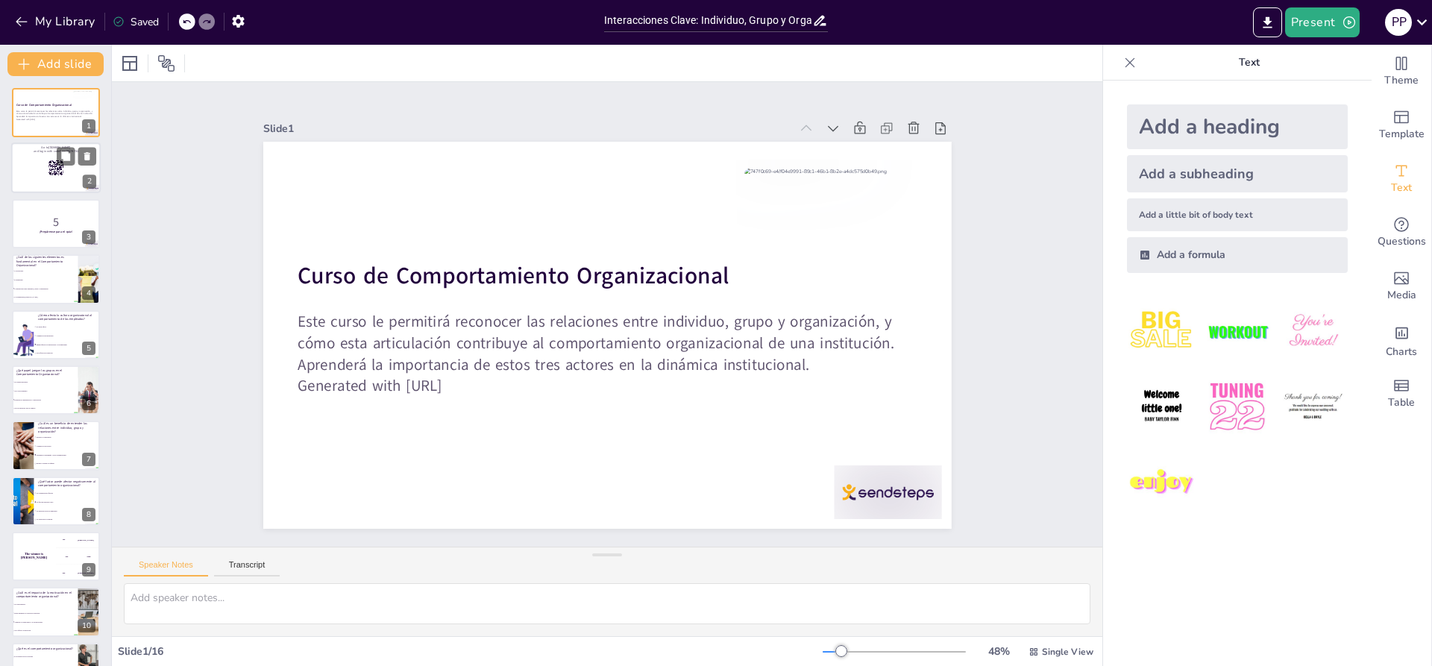
checkbox input "true"
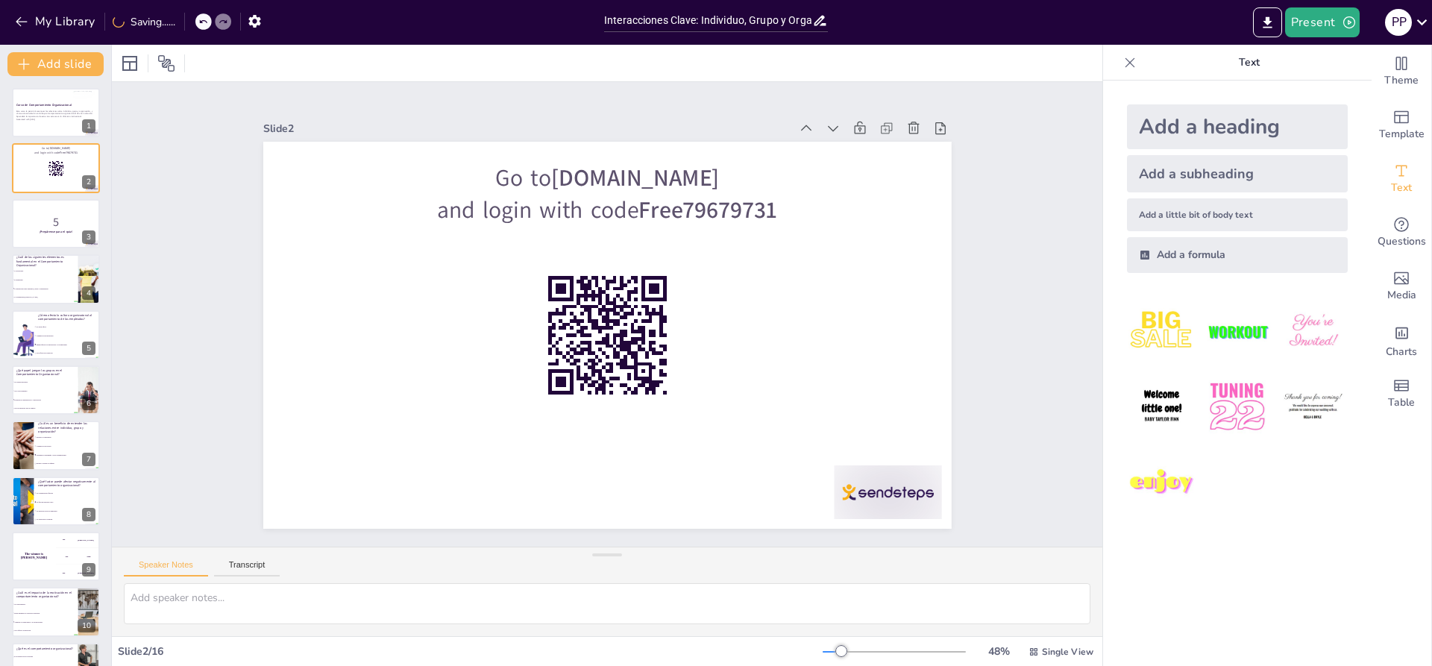
checkbox input "true"
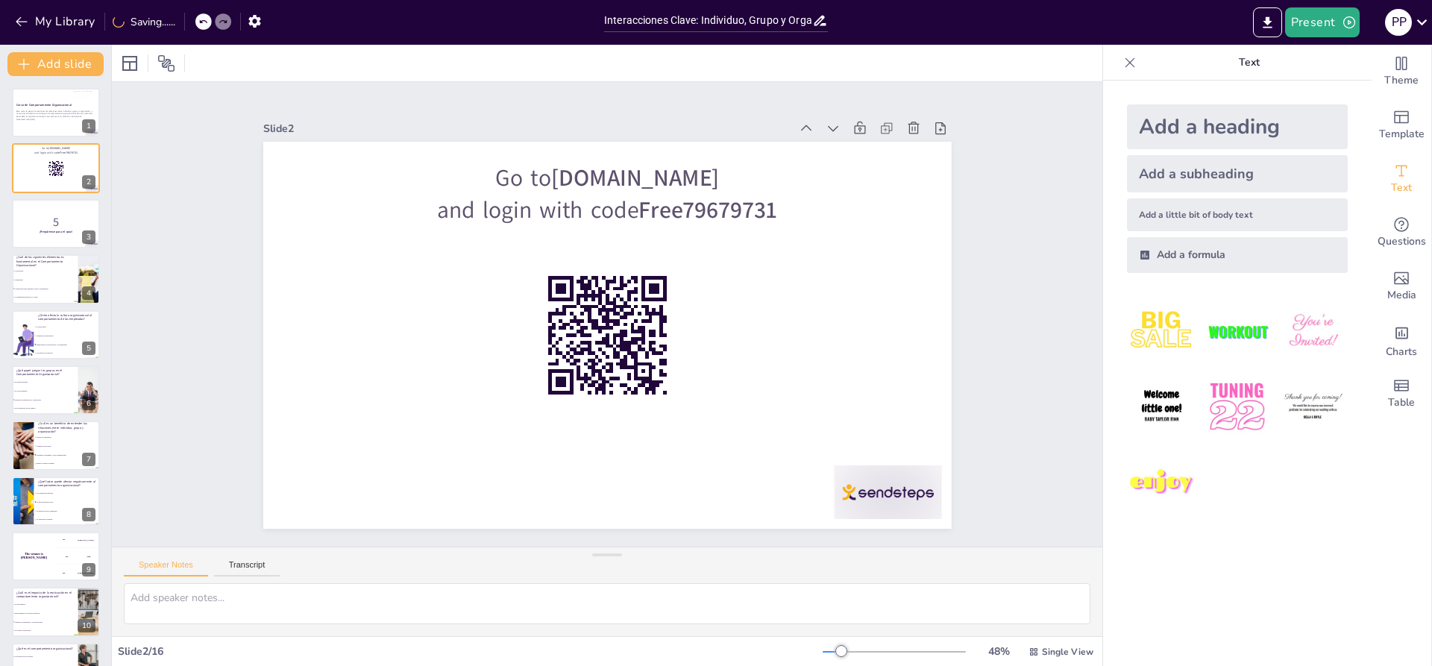
checkbox input "true"
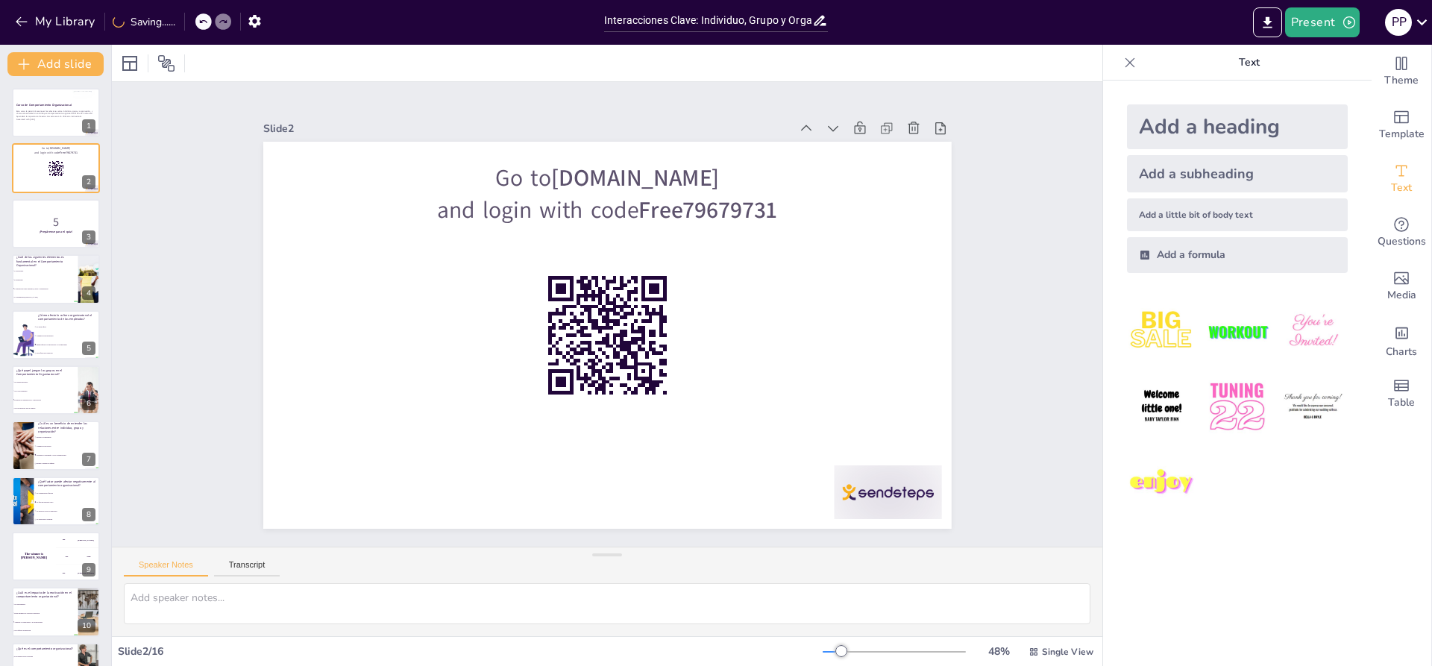
checkbox input "true"
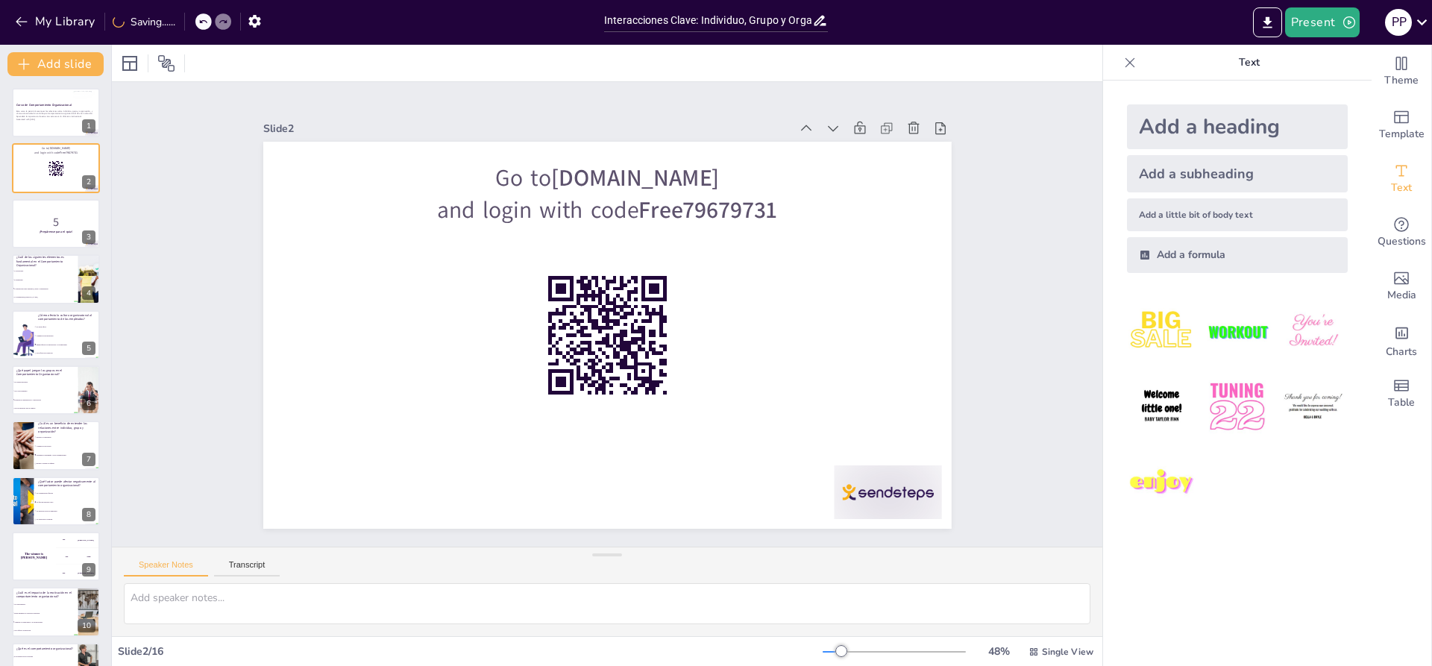
checkbox input "true"
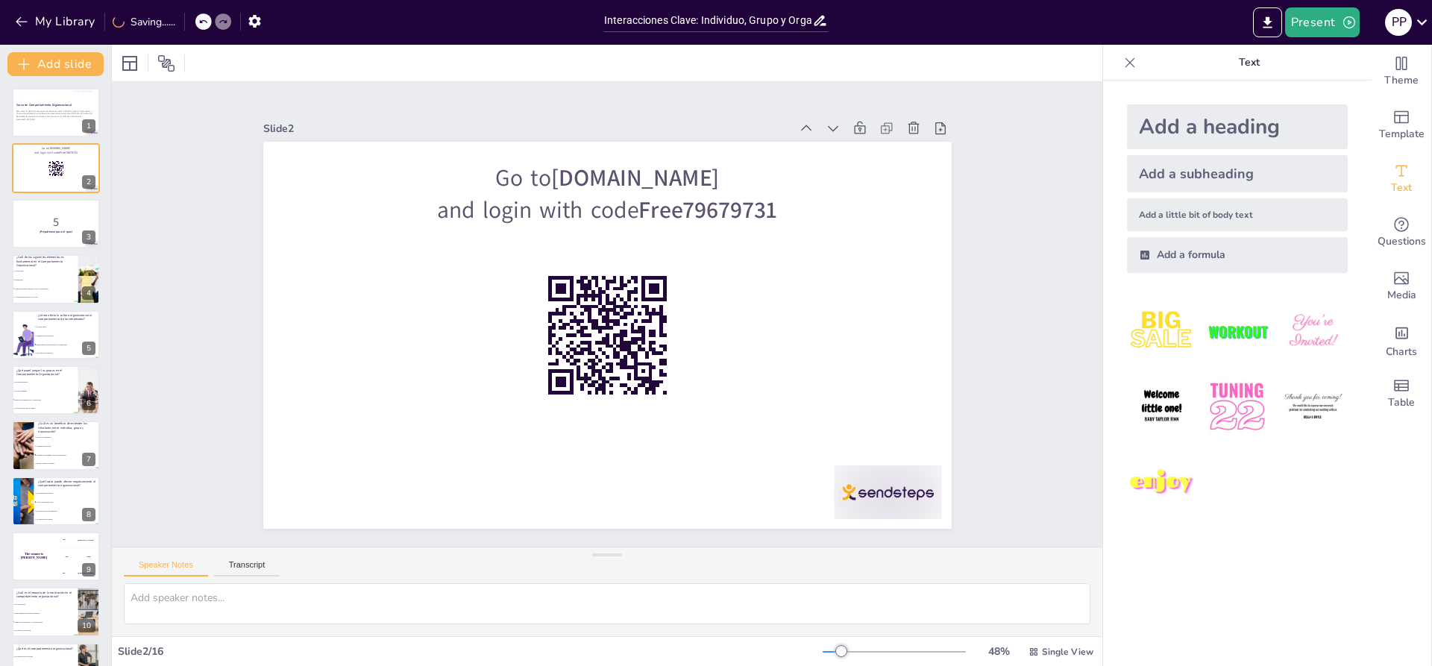
checkbox input "true"
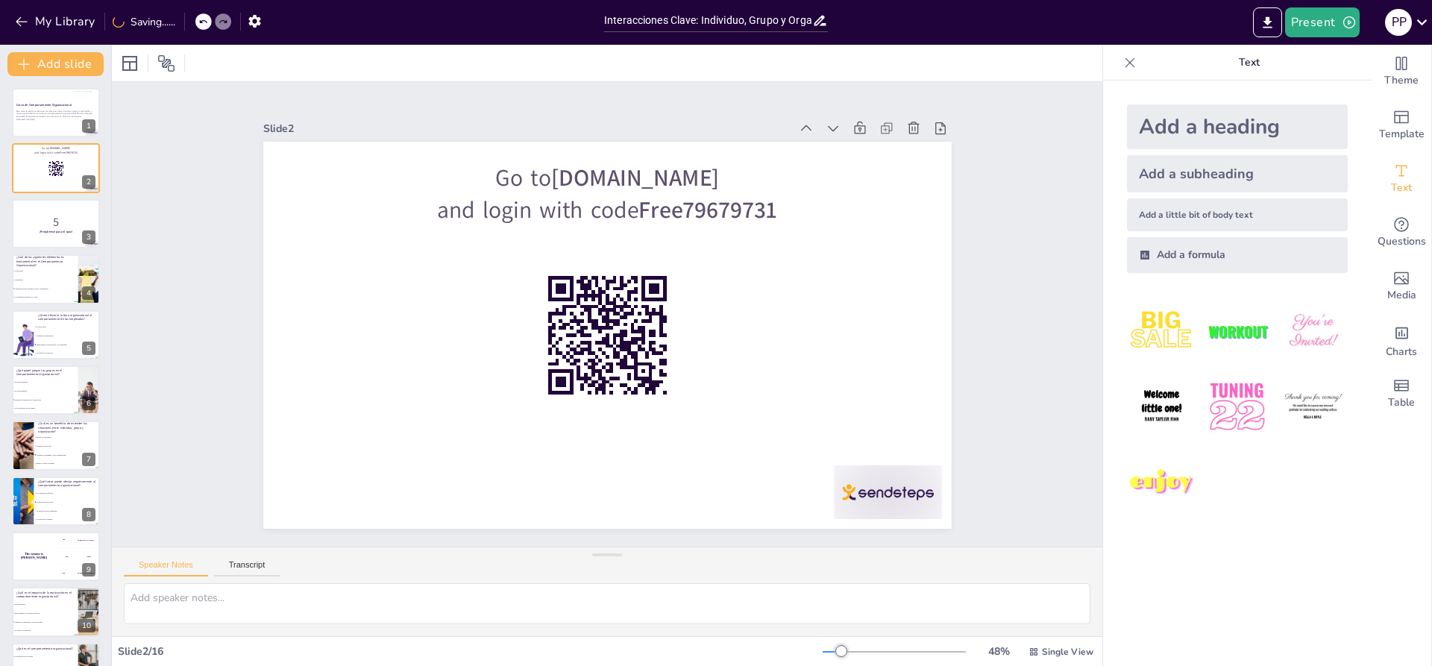
checkbox input "true"
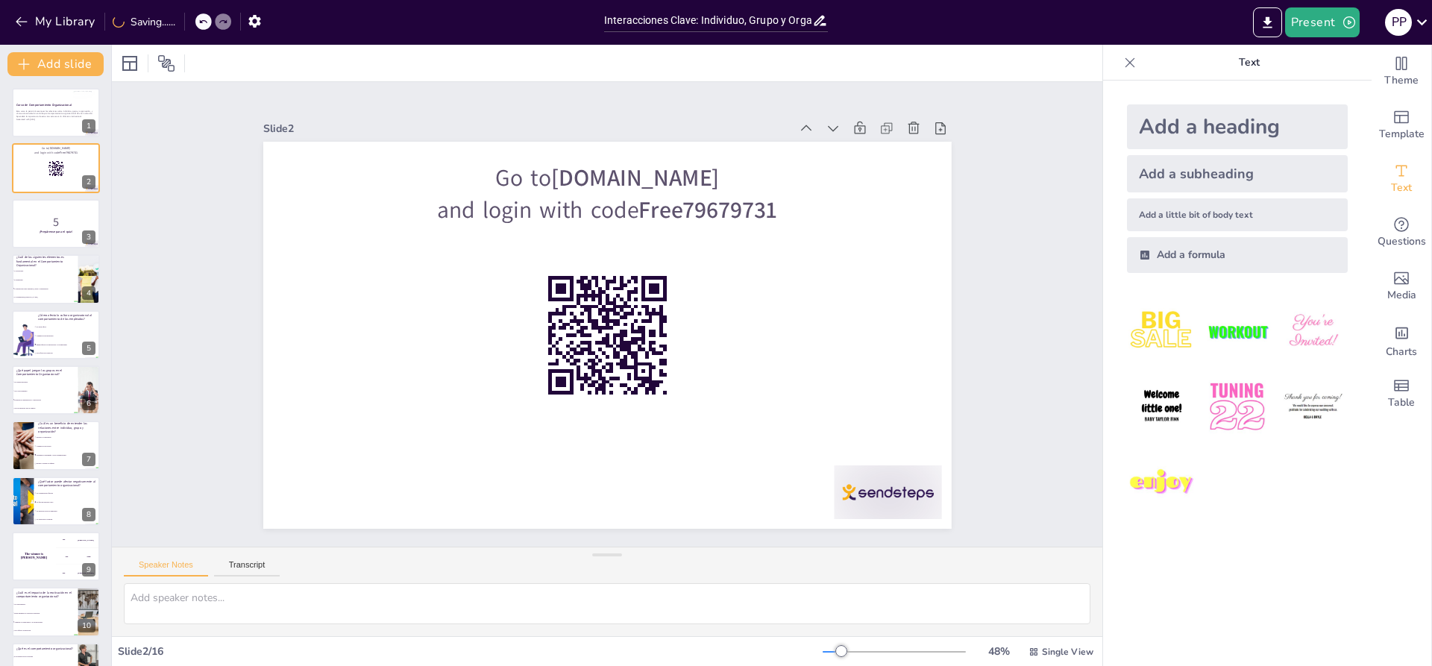
checkbox input "true"
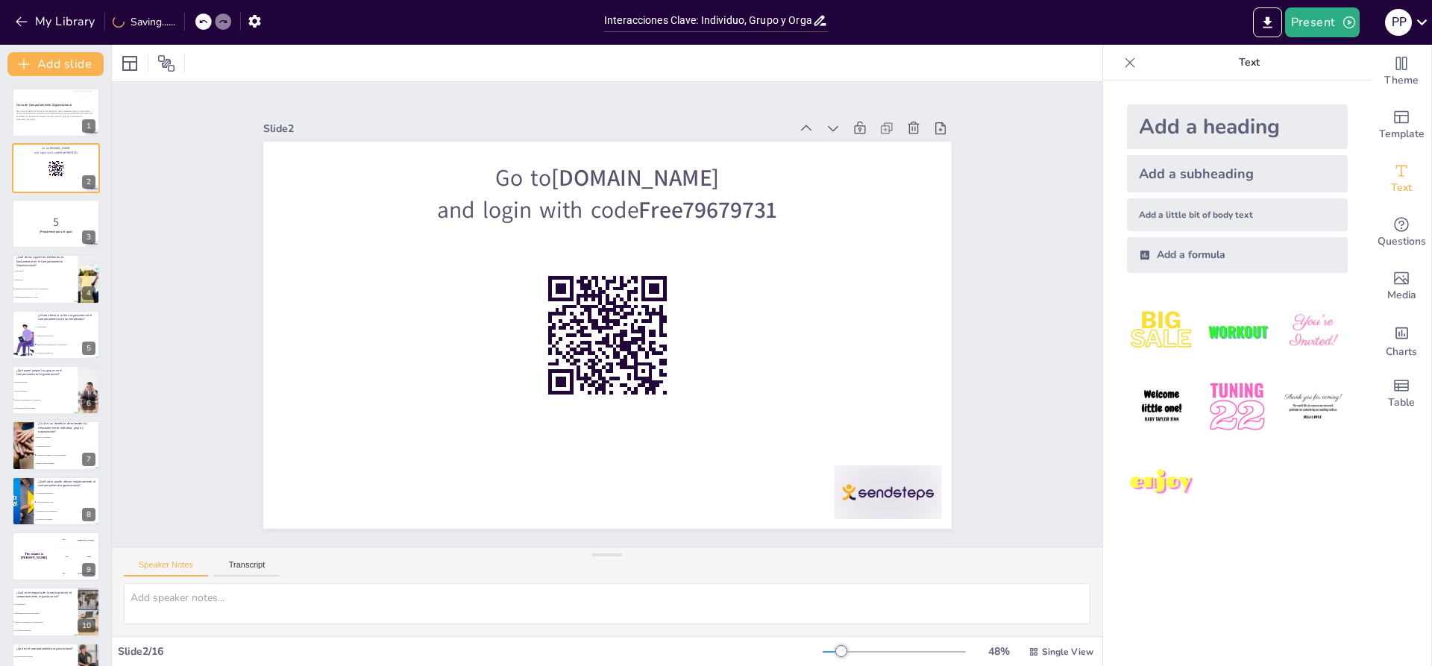
checkbox input "true"
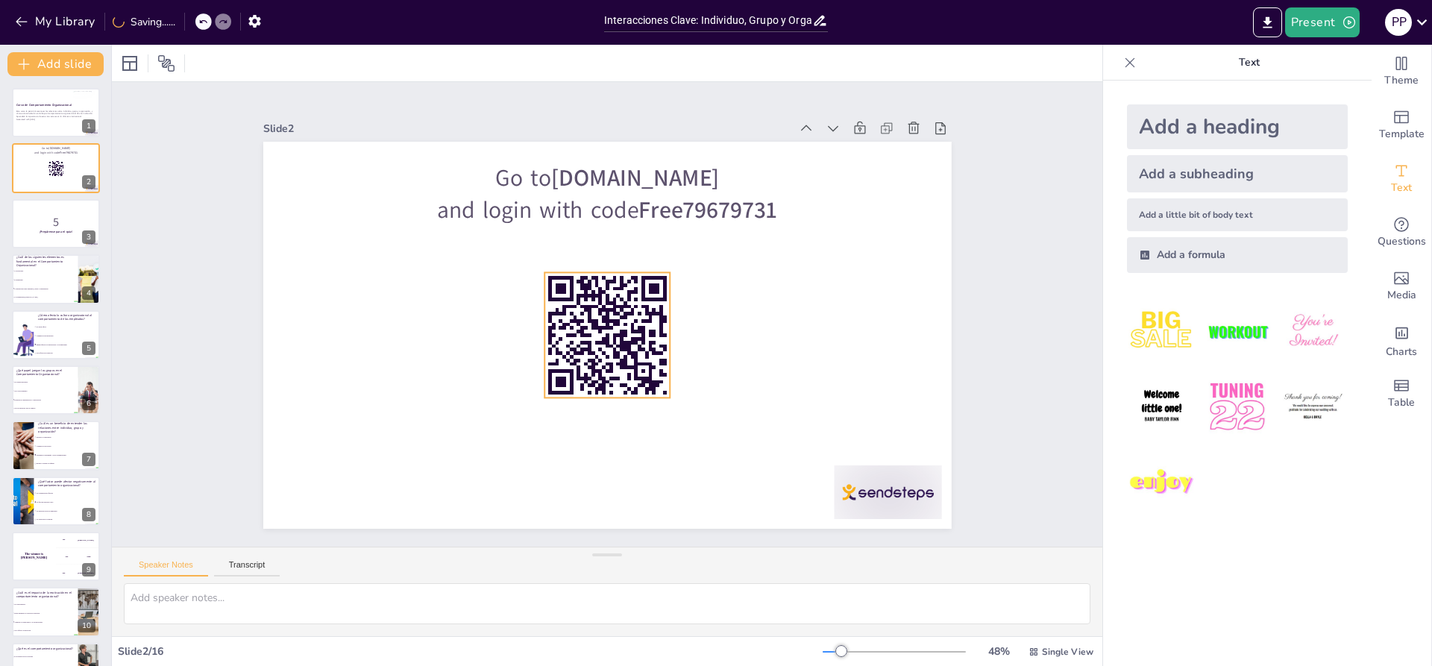
checkbox input "true"
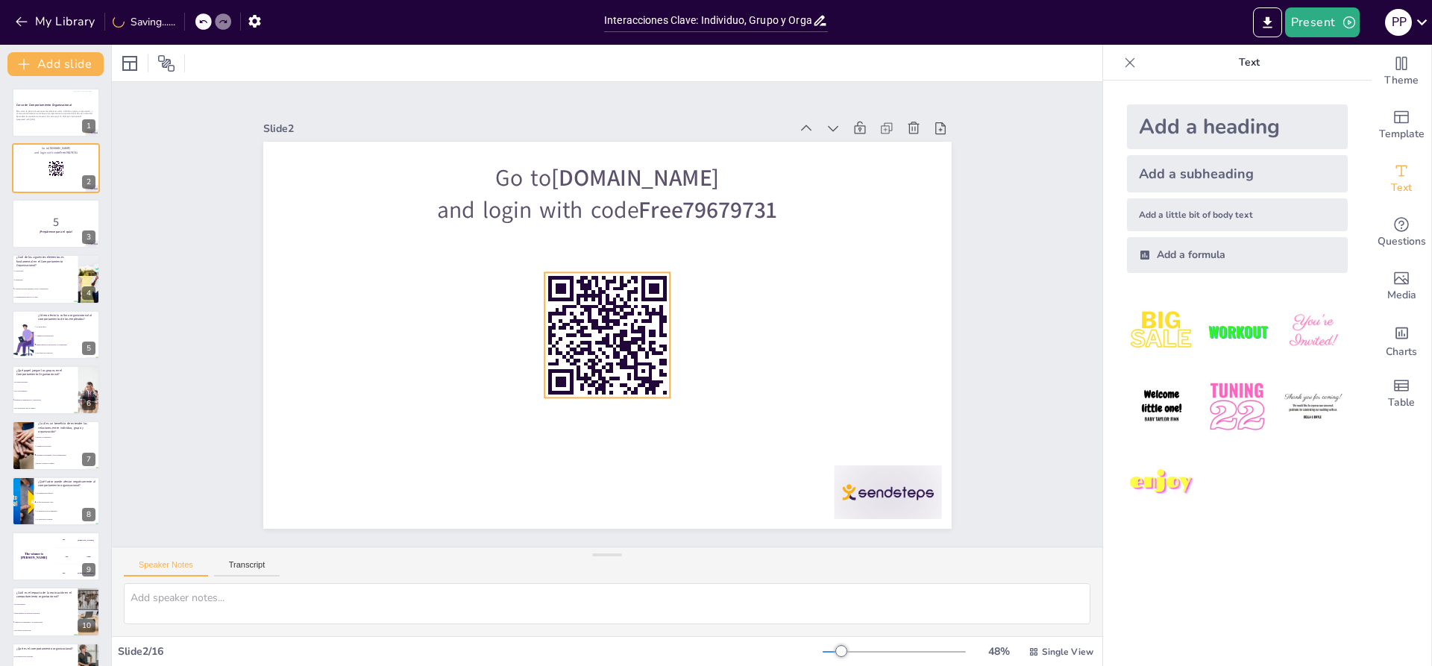
checkbox input "true"
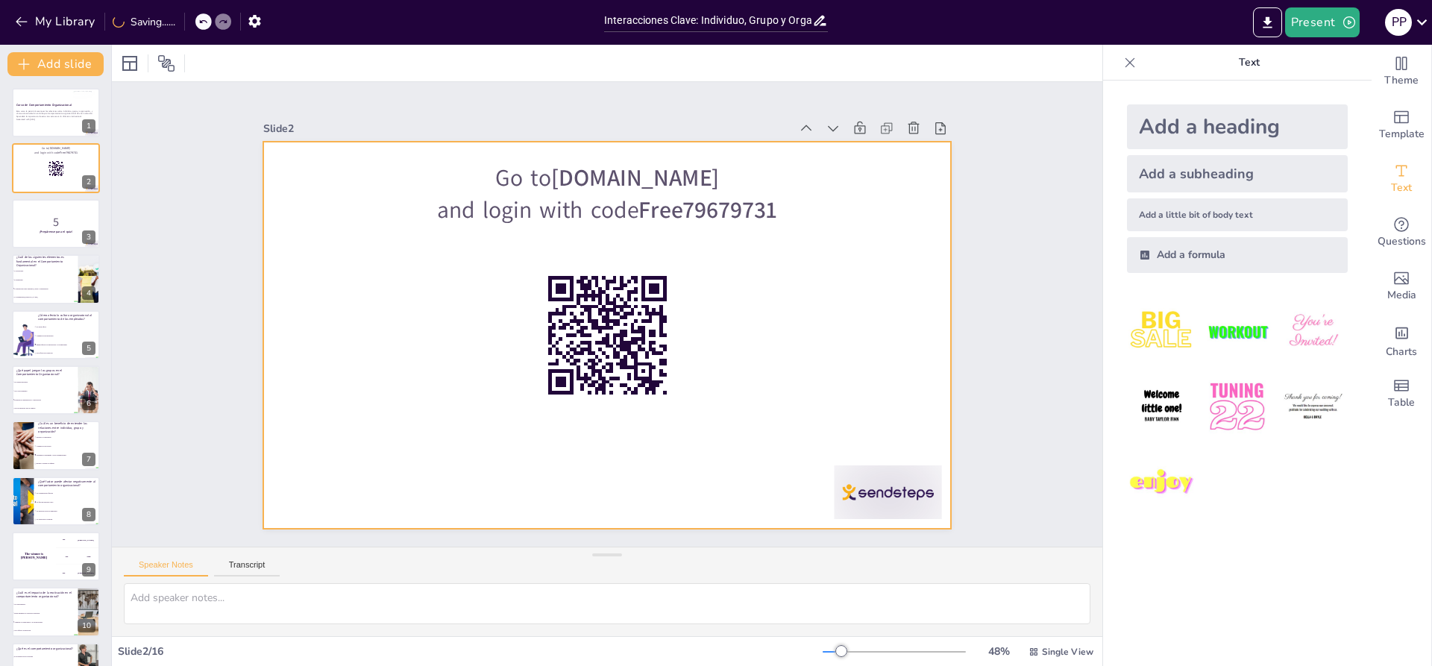
checkbox input "true"
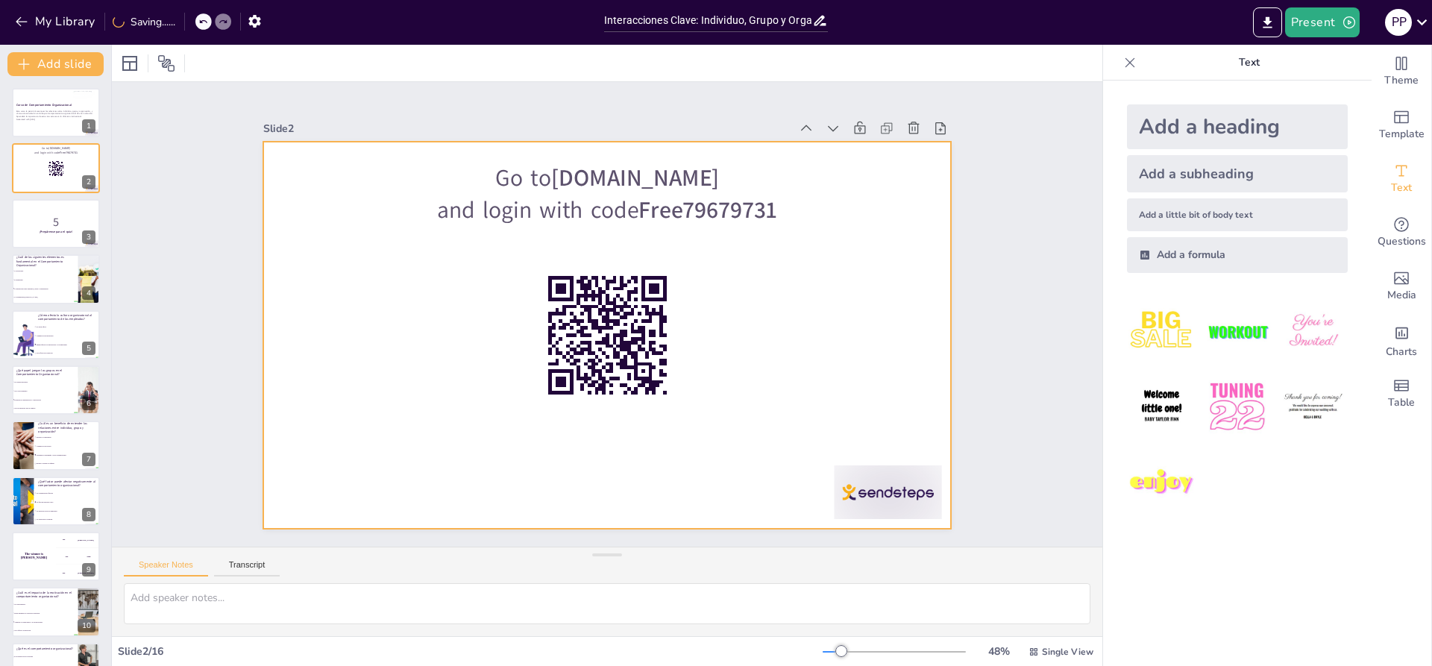
checkbox input "true"
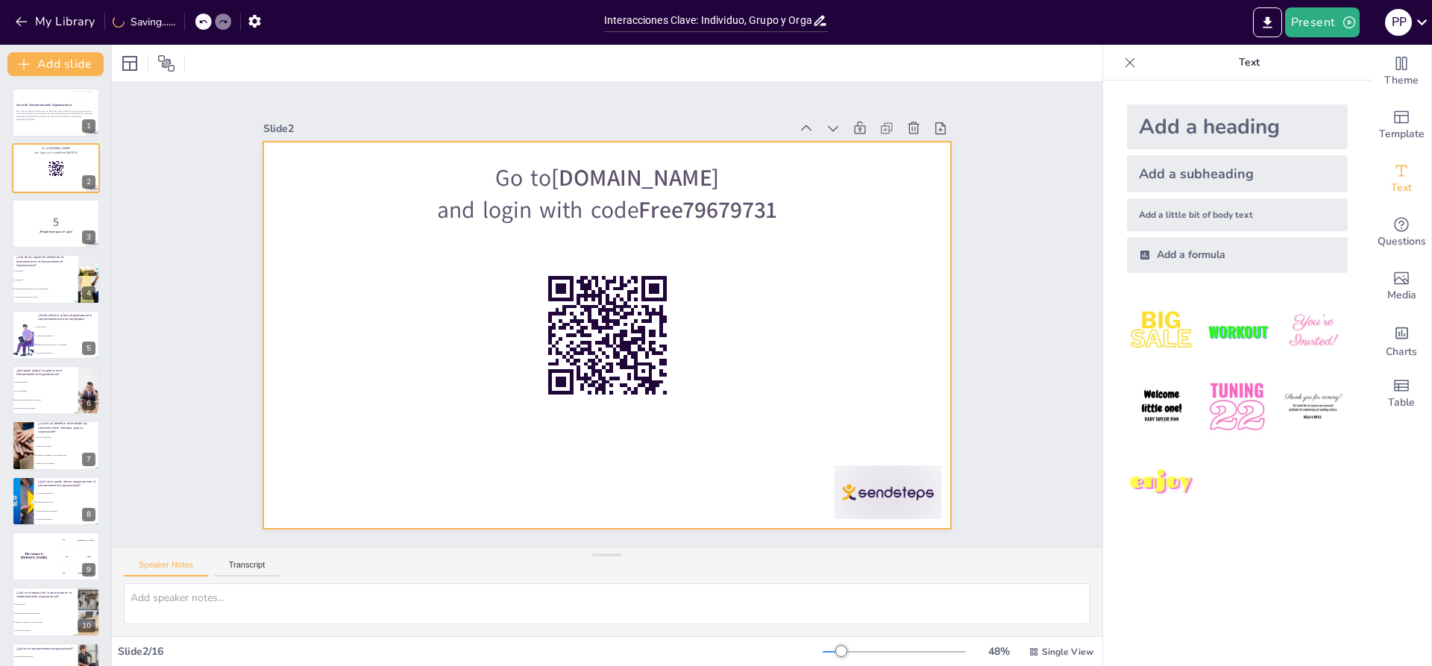
checkbox input "true"
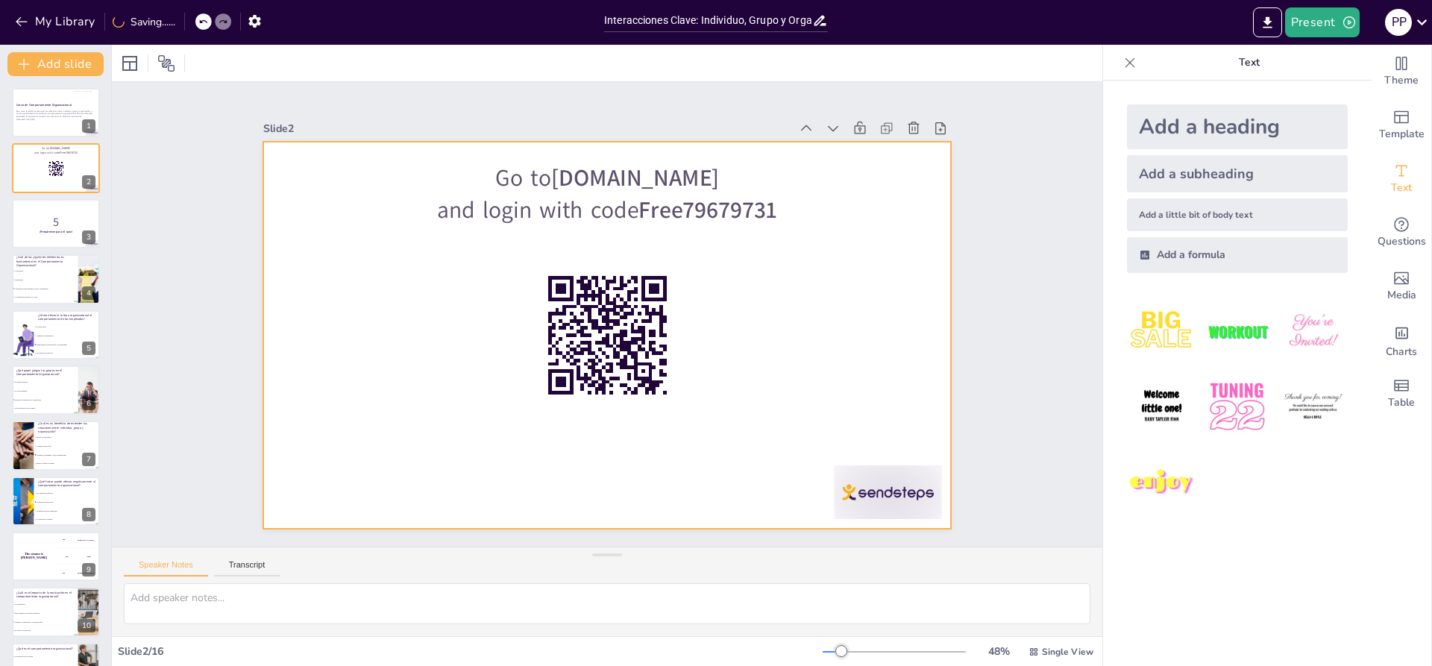
checkbox input "true"
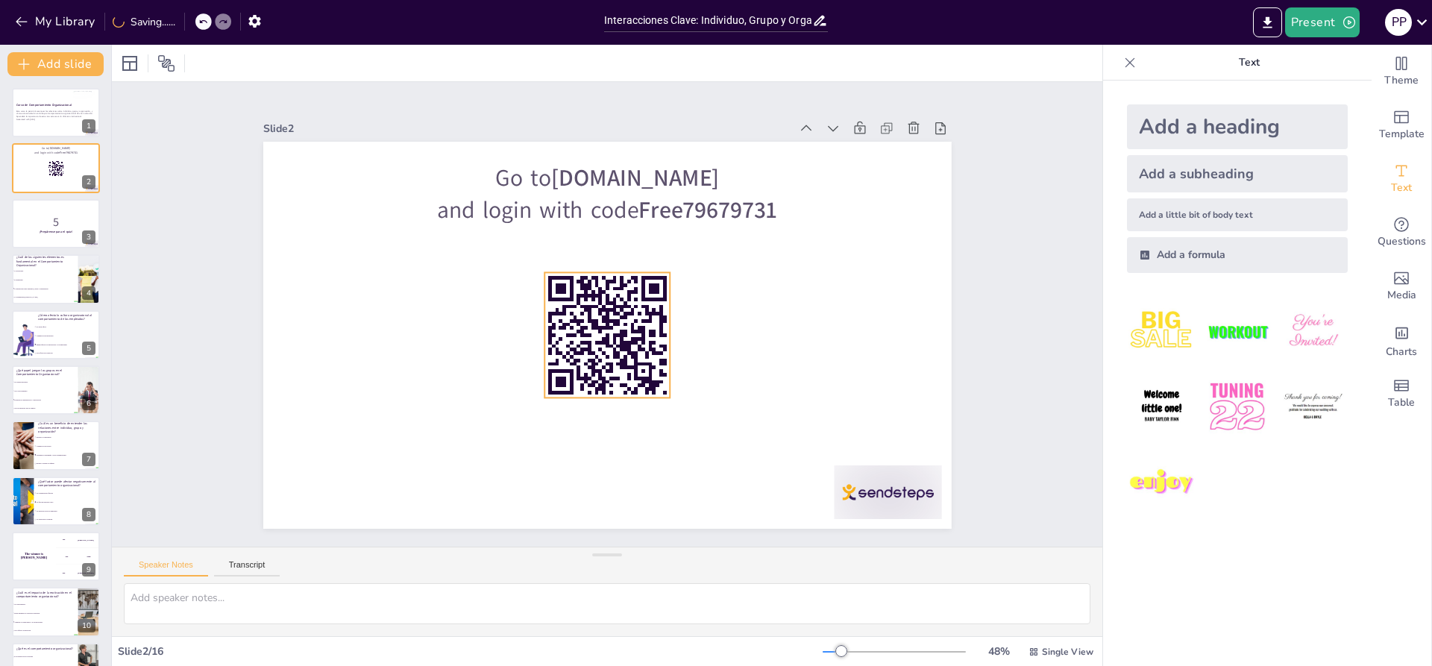
checkbox input "true"
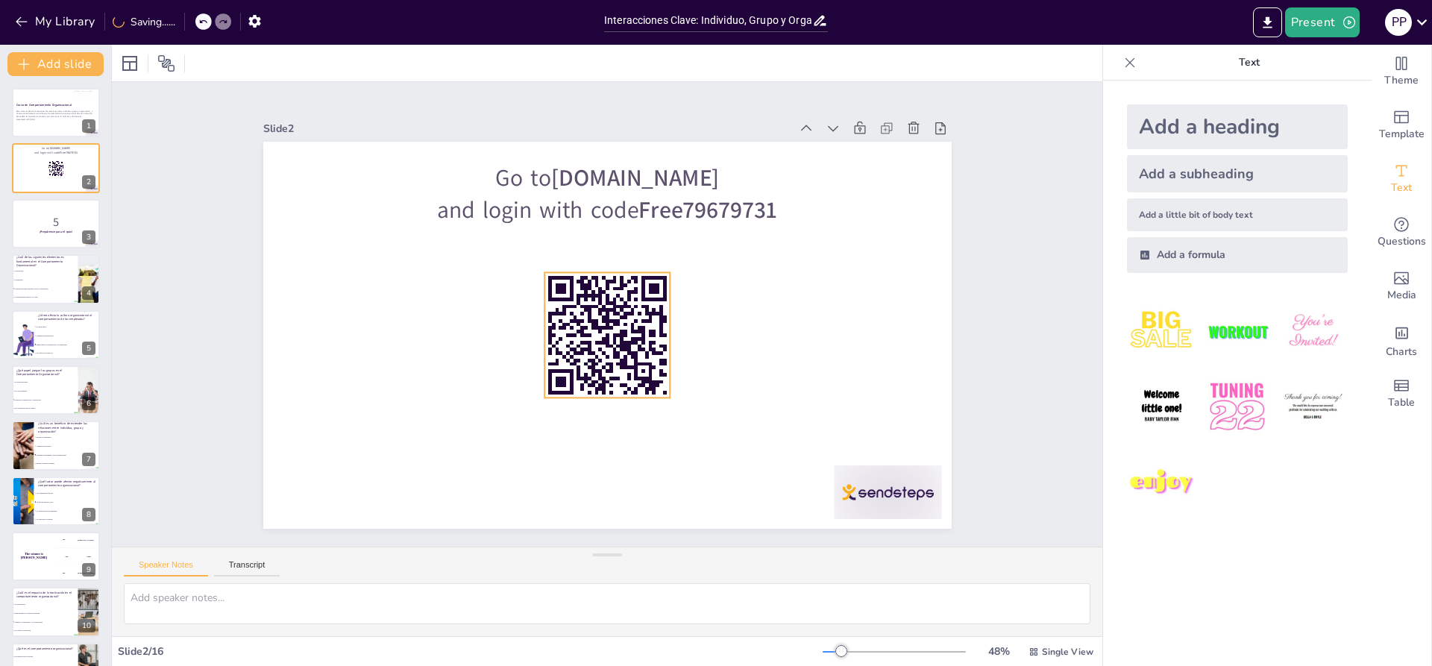
checkbox input "true"
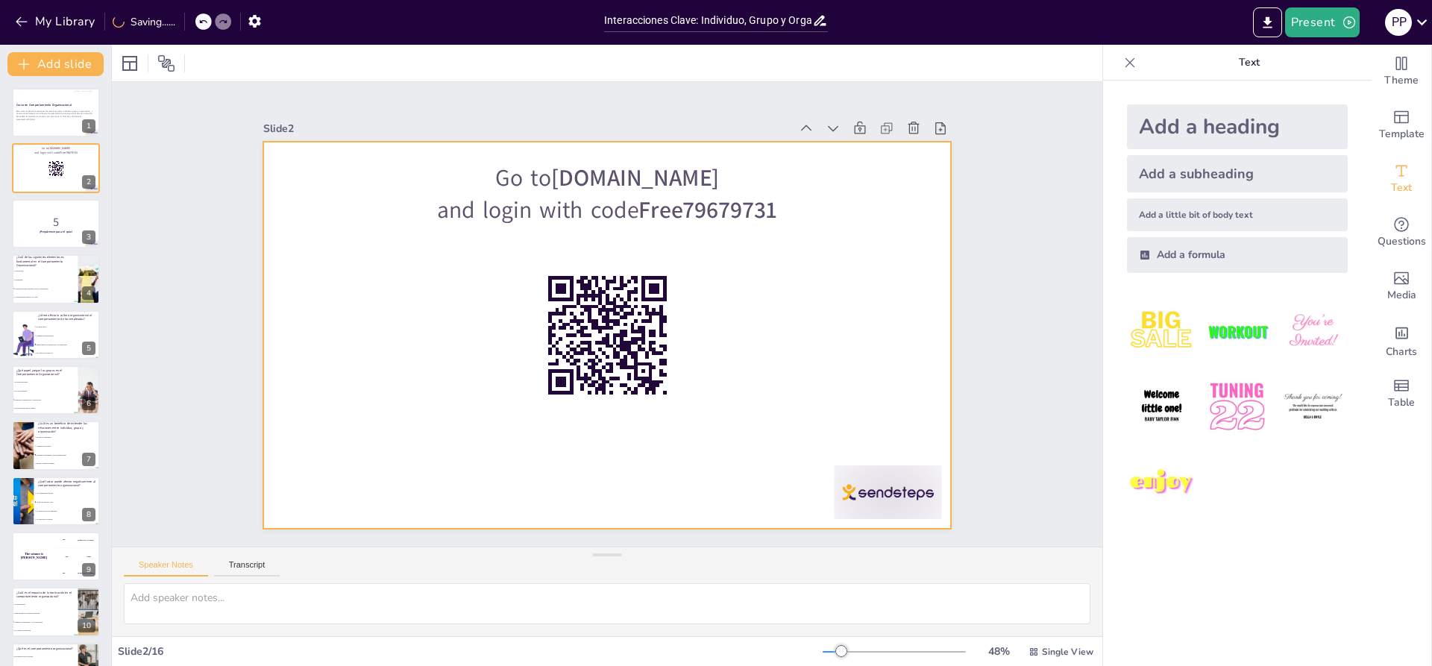
checkbox input "true"
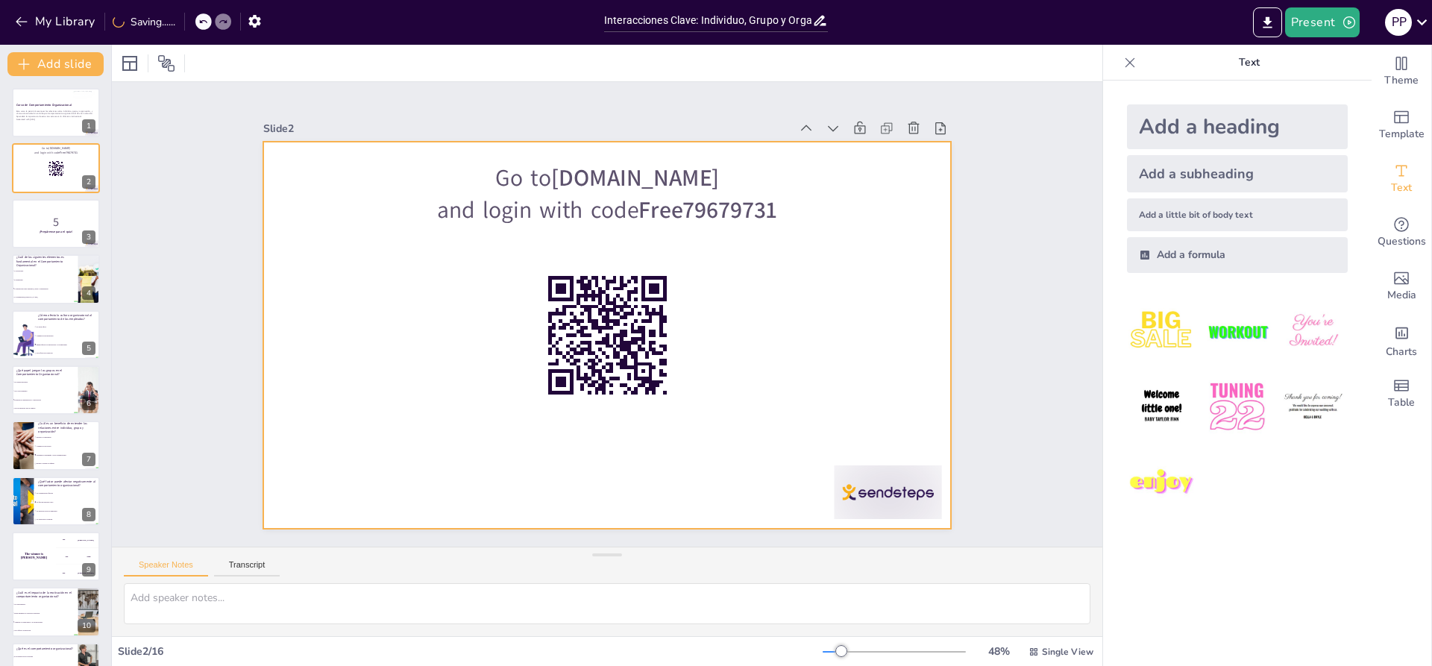
checkbox input "true"
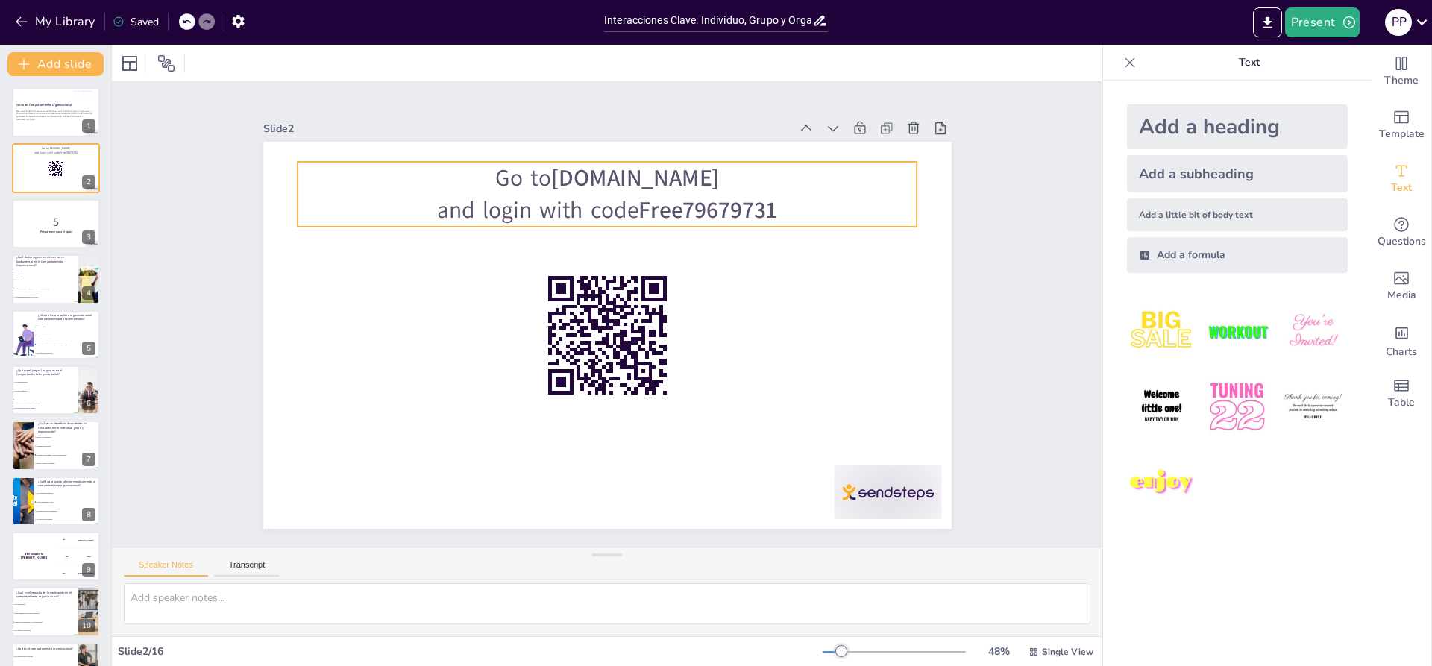
checkbox input "true"
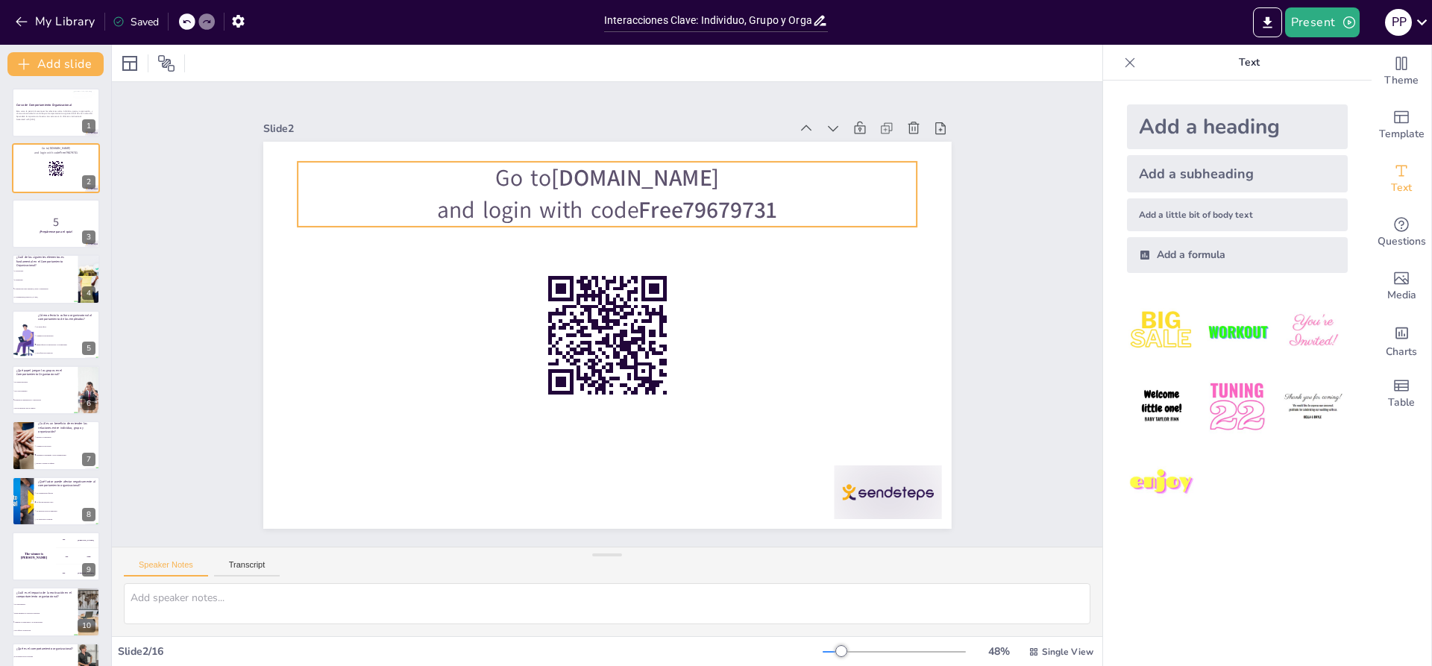
checkbox input "true"
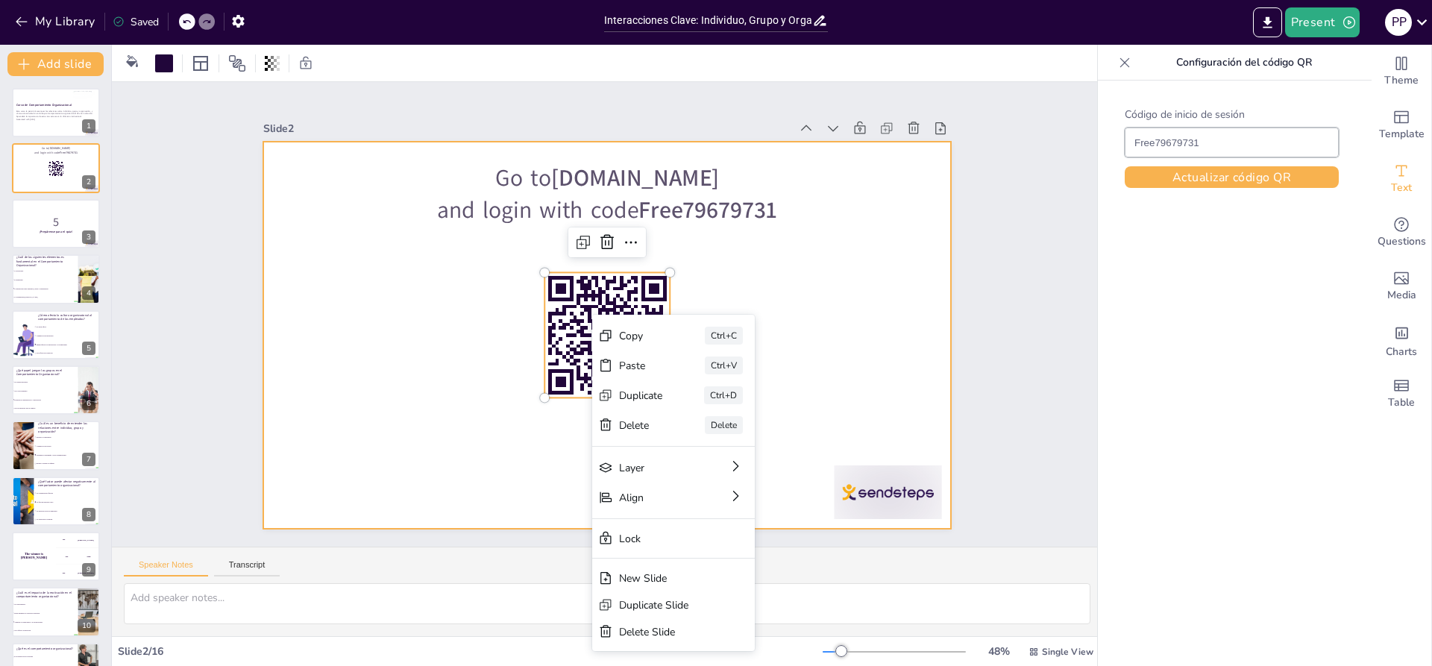
click at [702, 283] on div at bounding box center [607, 335] width 688 height 387
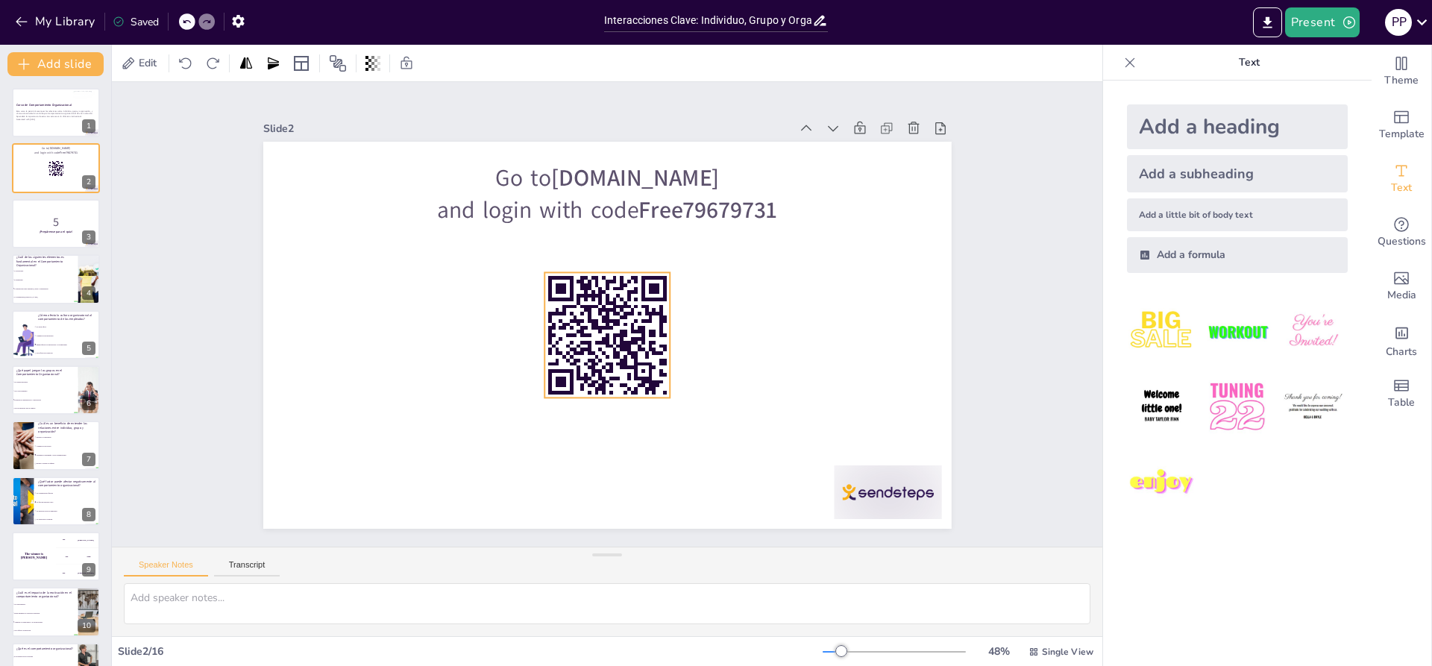
click at [644, 317] on rect at bounding box center [606, 334] width 125 height 125
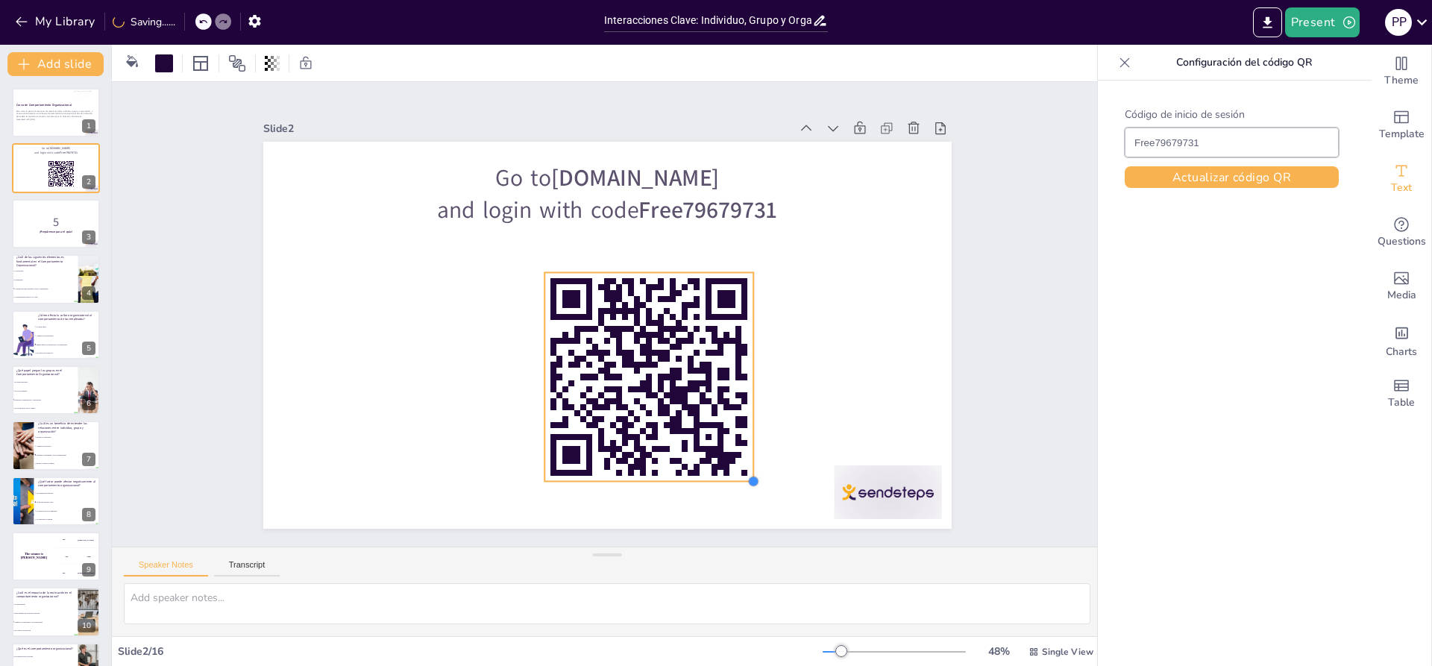
drag, startPoint x: 658, startPoint y: 392, endPoint x: 646, endPoint y: 481, distance: 89.4
click at [734, 475] on div "Go to sendsteps.me and login with code Free79679731" at bounding box center [607, 335] width 688 height 387
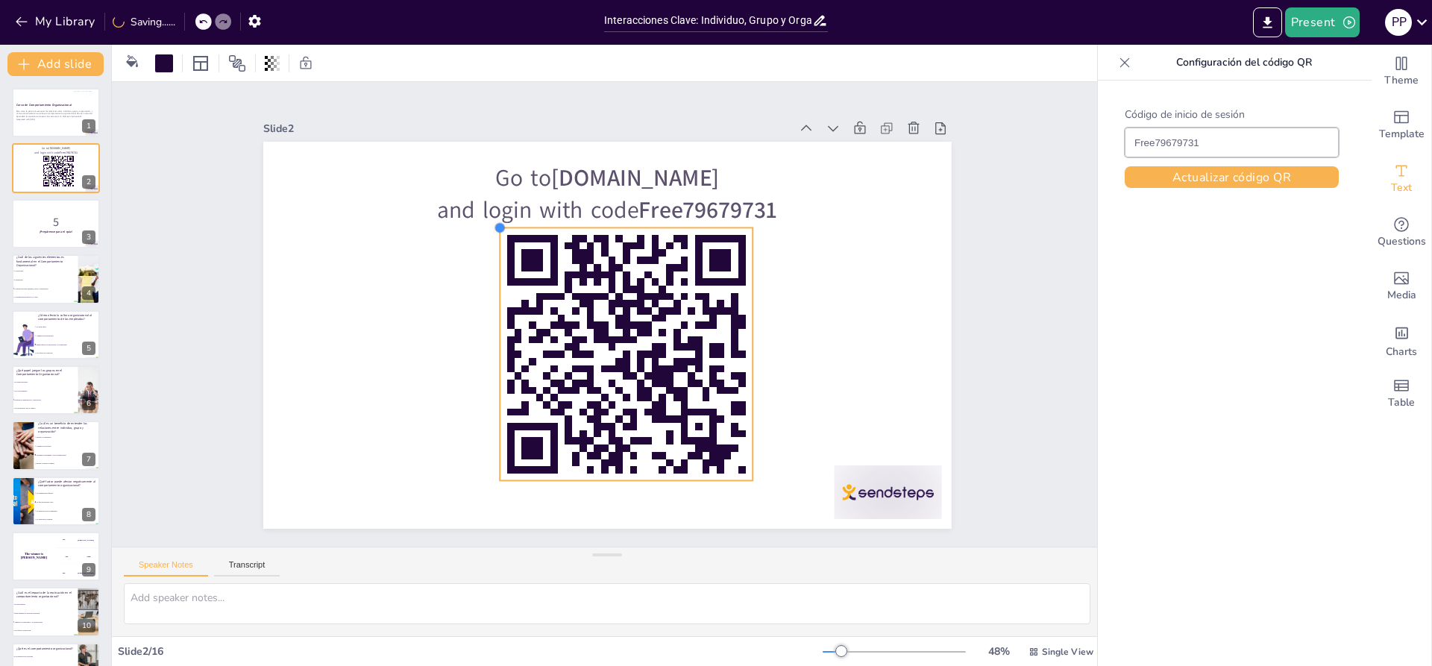
drag, startPoint x: 527, startPoint y: 263, endPoint x: 750, endPoint y: 272, distance: 223.1
click at [482, 269] on div "Go to sendsteps.me and login with code Free79679731" at bounding box center [604, 335] width 725 height 457
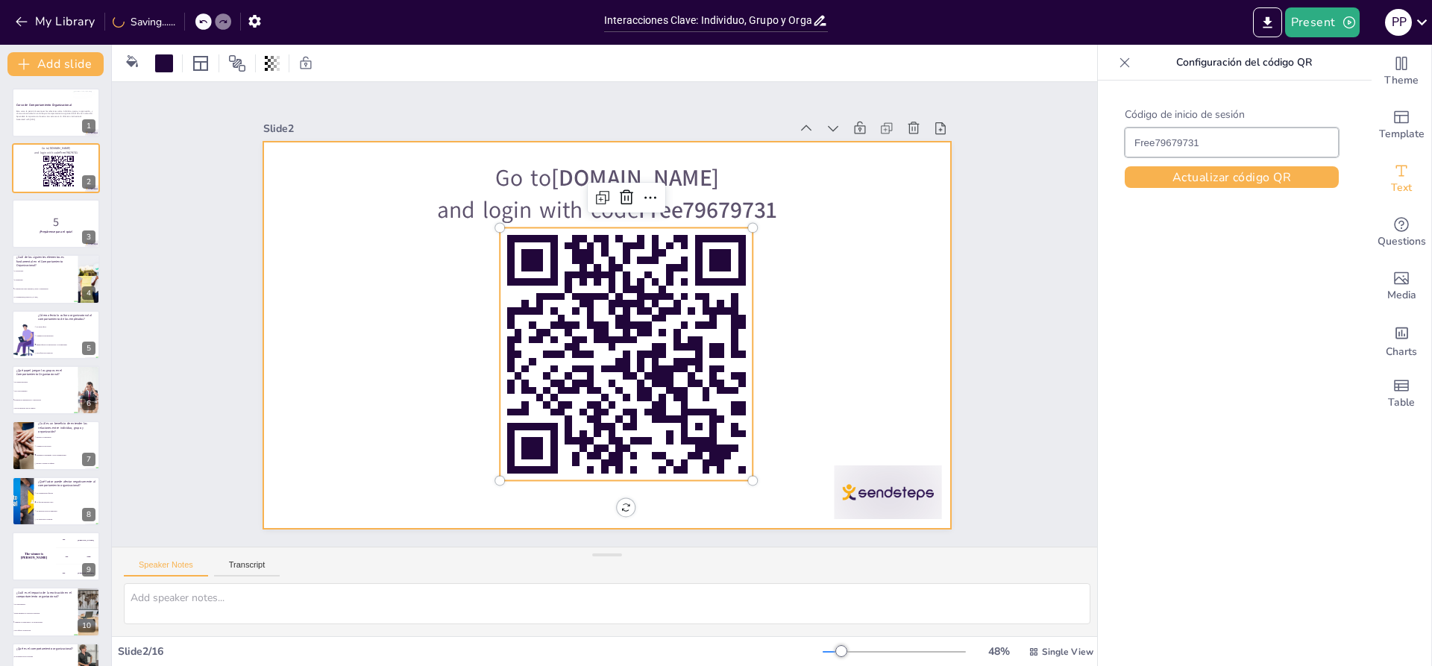
click at [837, 282] on div at bounding box center [607, 335] width 688 height 387
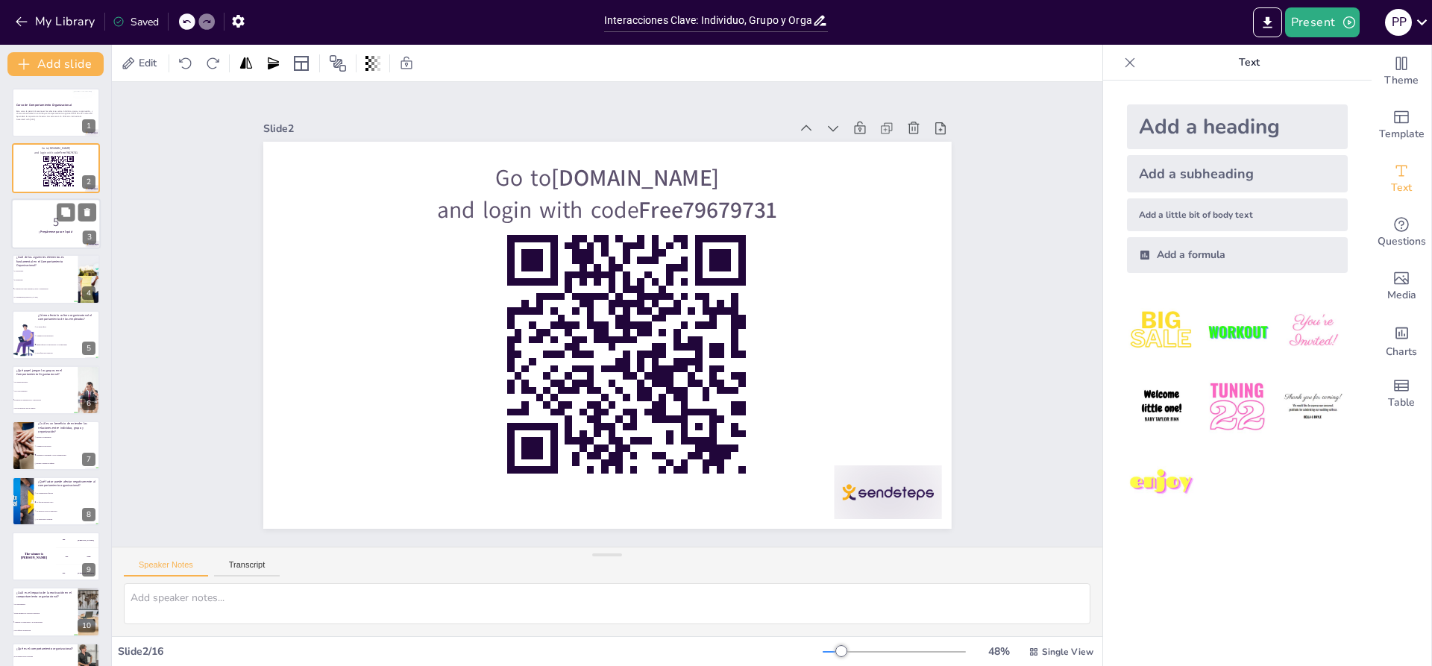
click at [57, 224] on p "5" at bounding box center [56, 221] width 81 height 16
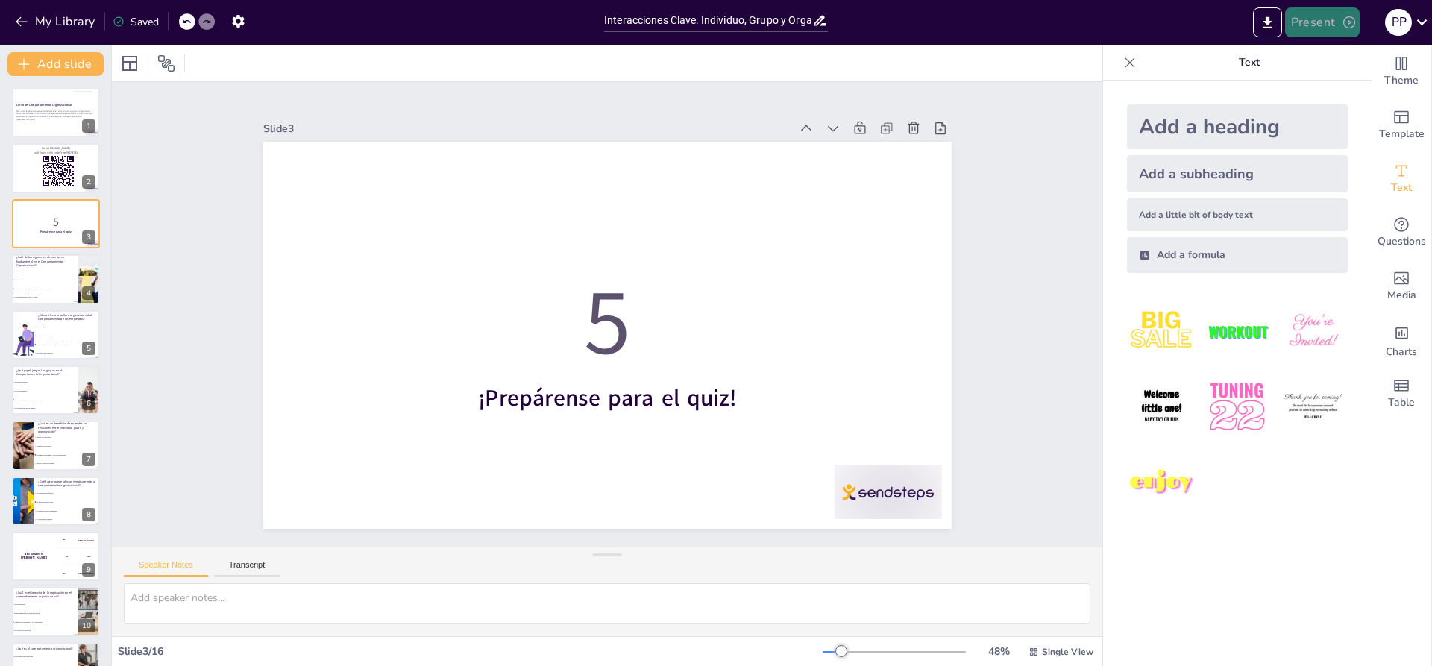
click at [1303, 24] on button "Present" at bounding box center [1322, 22] width 75 height 30
click at [1352, 50] on font "Presentación de vista previa" at bounding box center [1360, 55] width 125 height 11
